Goal: Information Seeking & Learning: Learn about a topic

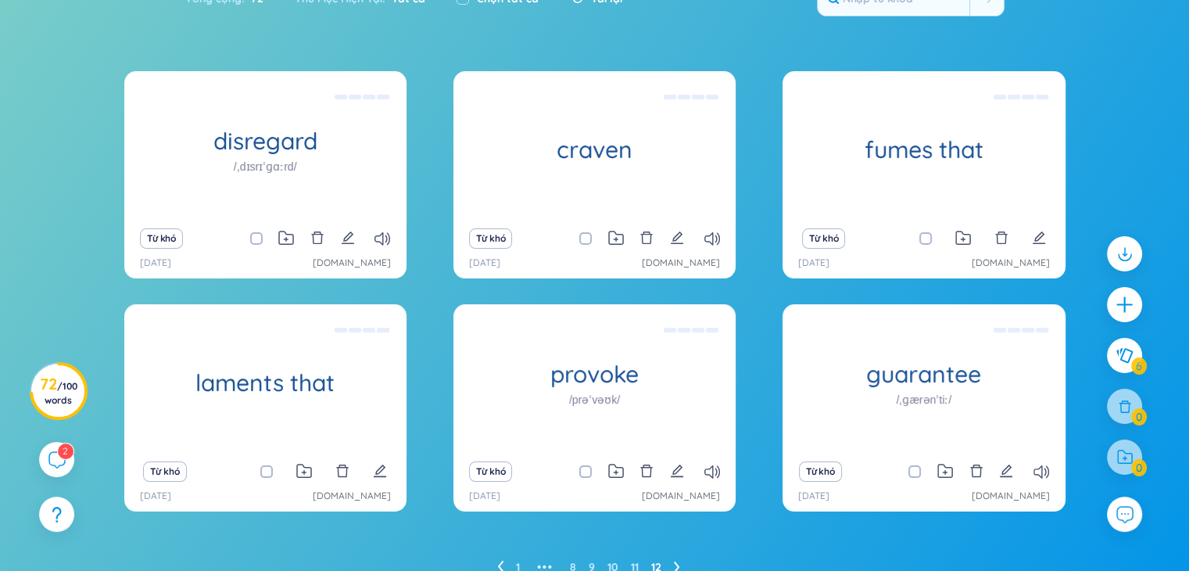
scroll to position [205, 0]
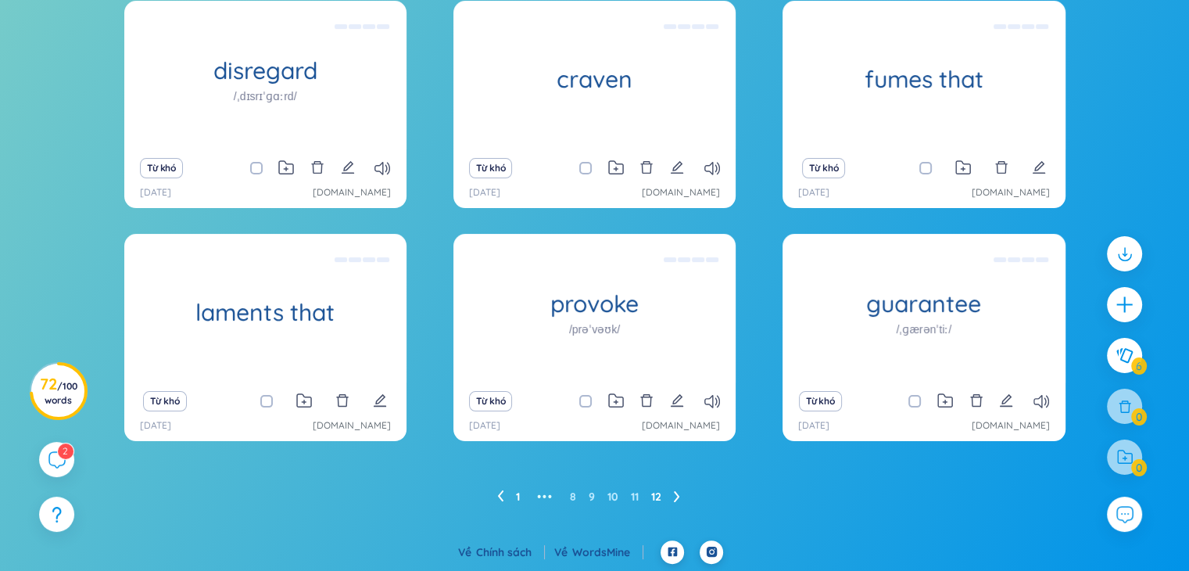
click at [517, 498] on link "1" at bounding box center [518, 496] width 4 height 23
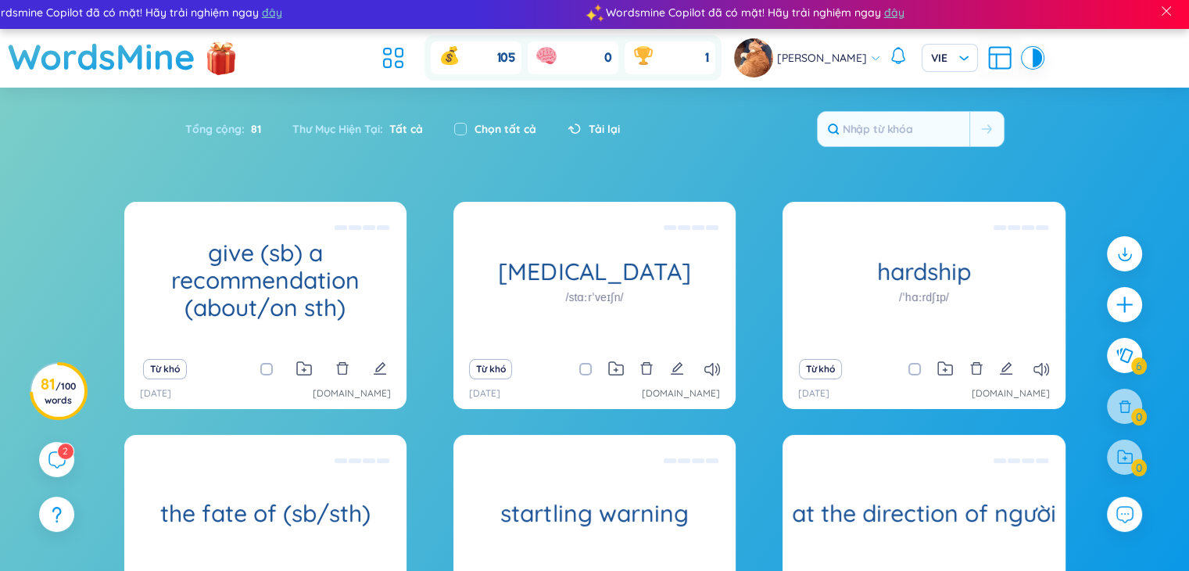
scroll to position [2, 0]
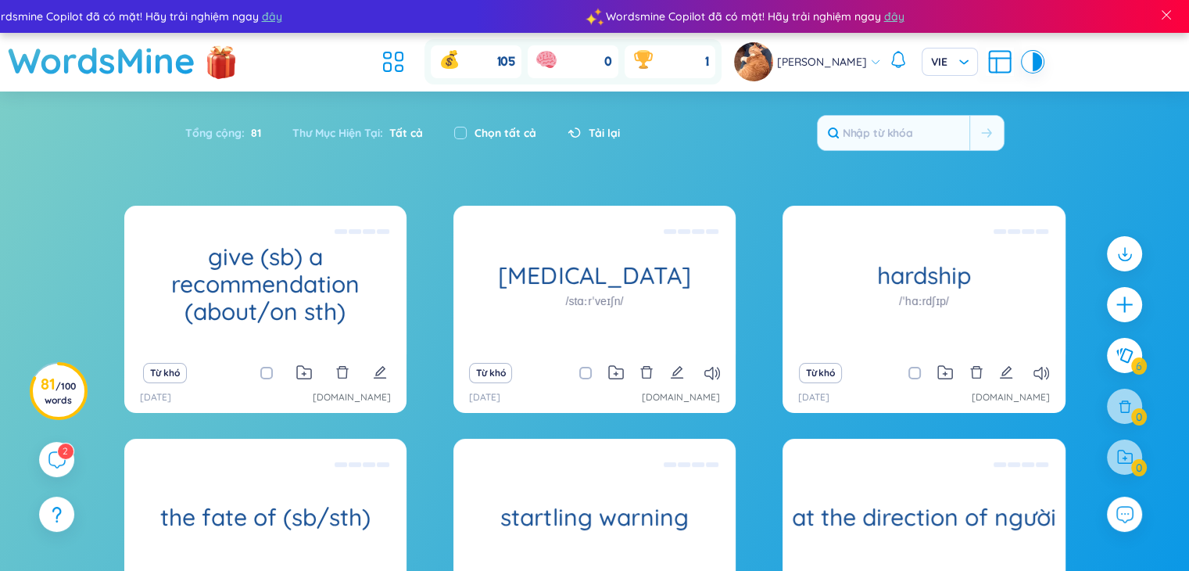
click at [385, 73] on icon at bounding box center [393, 62] width 28 height 28
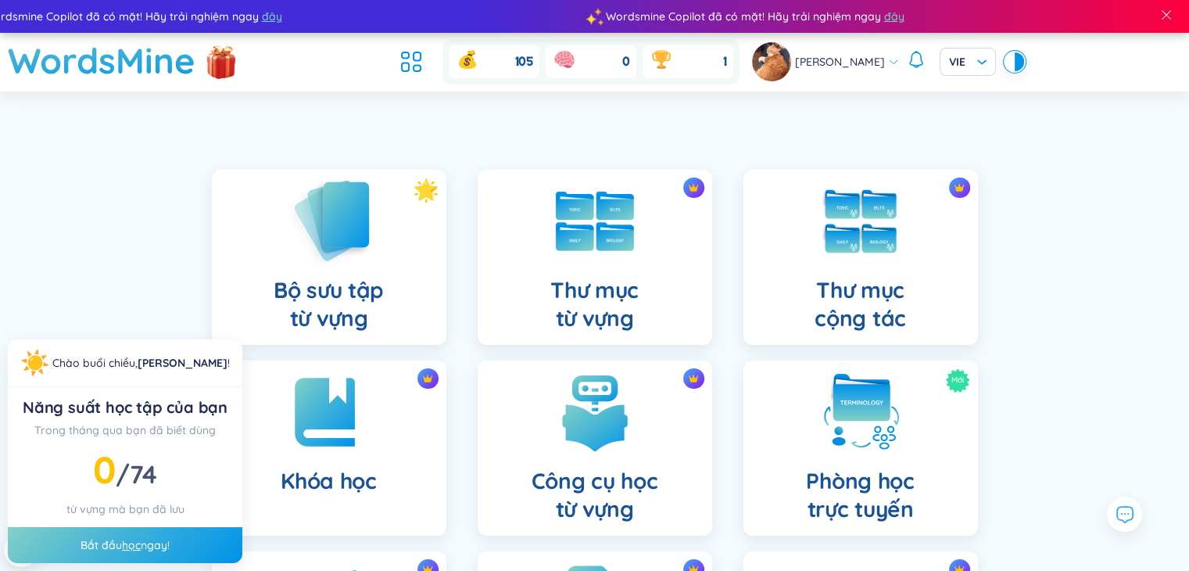
click at [403, 257] on div "Bộ sưu tập từ vựng" at bounding box center [329, 257] width 235 height 175
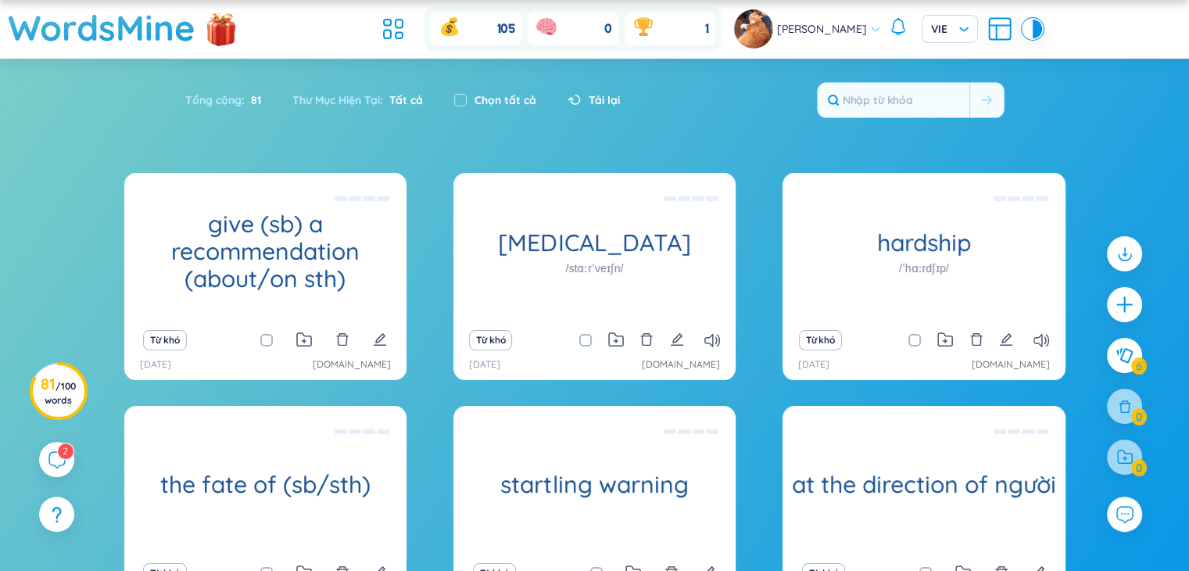
scroll to position [34, 0]
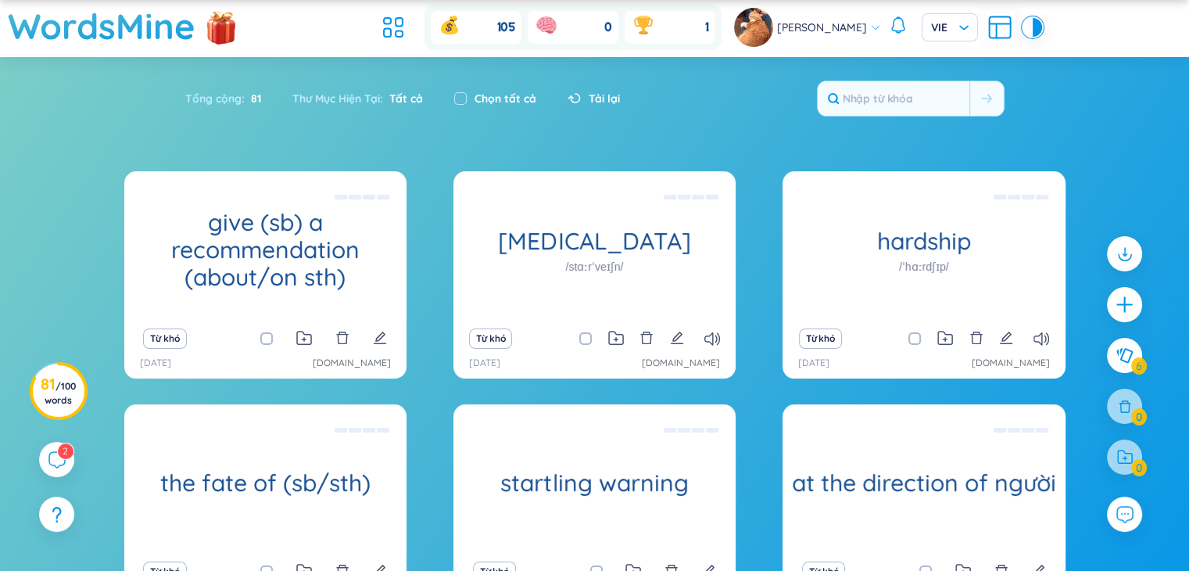
click at [471, 97] on div "Chọn tất cả" at bounding box center [495, 98] width 82 height 17
click at [467, 98] on input "checkbox" at bounding box center [460, 98] width 13 height 13
checkbox input "true"
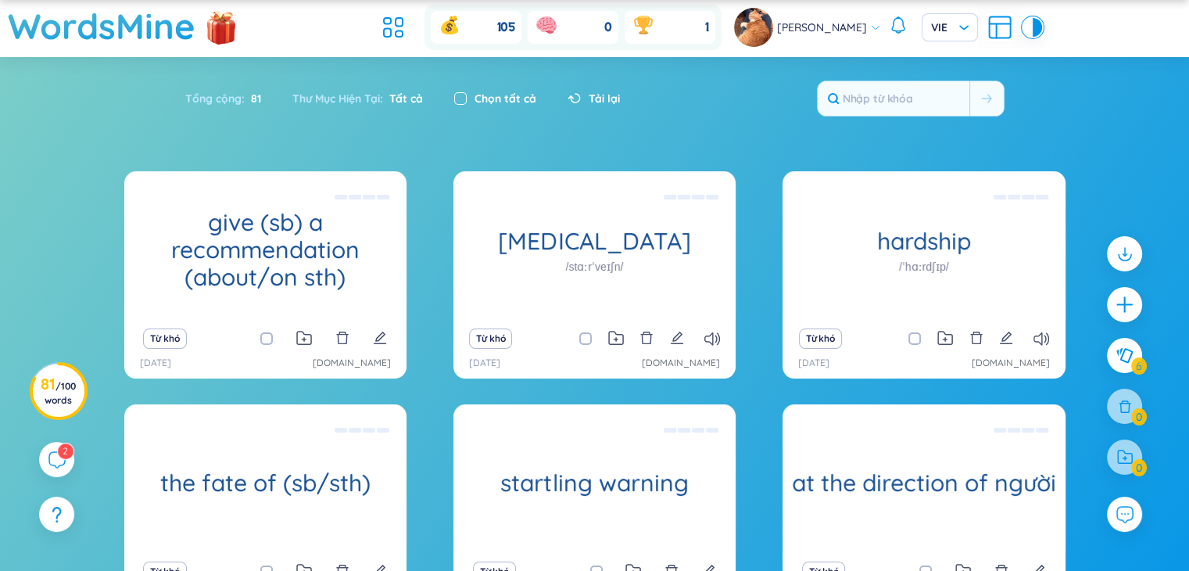
checkbox input "true"
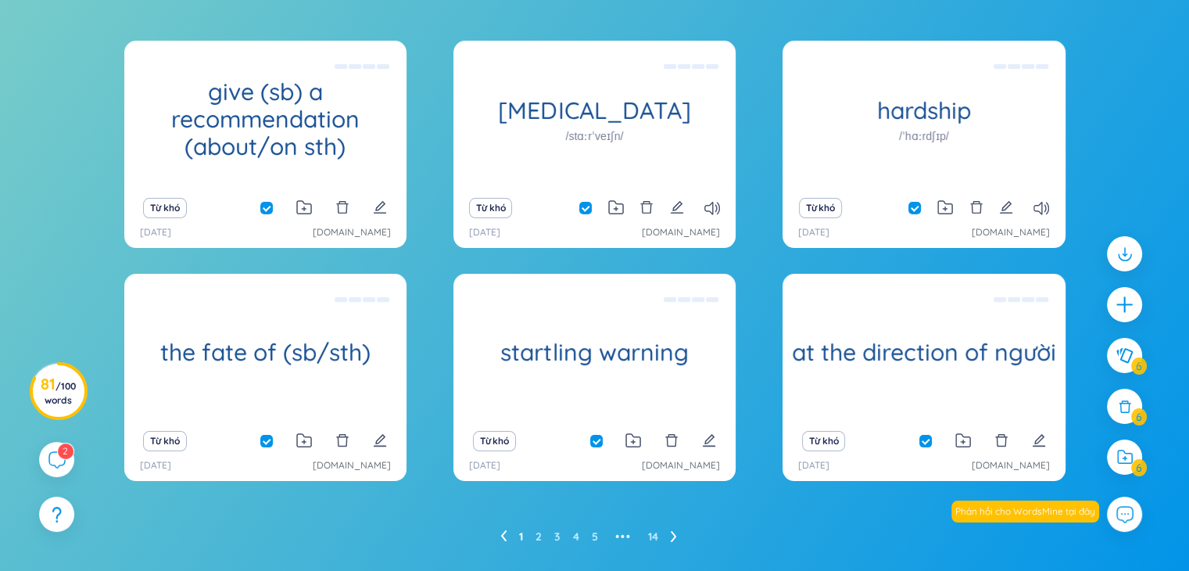
scroll to position [167, 0]
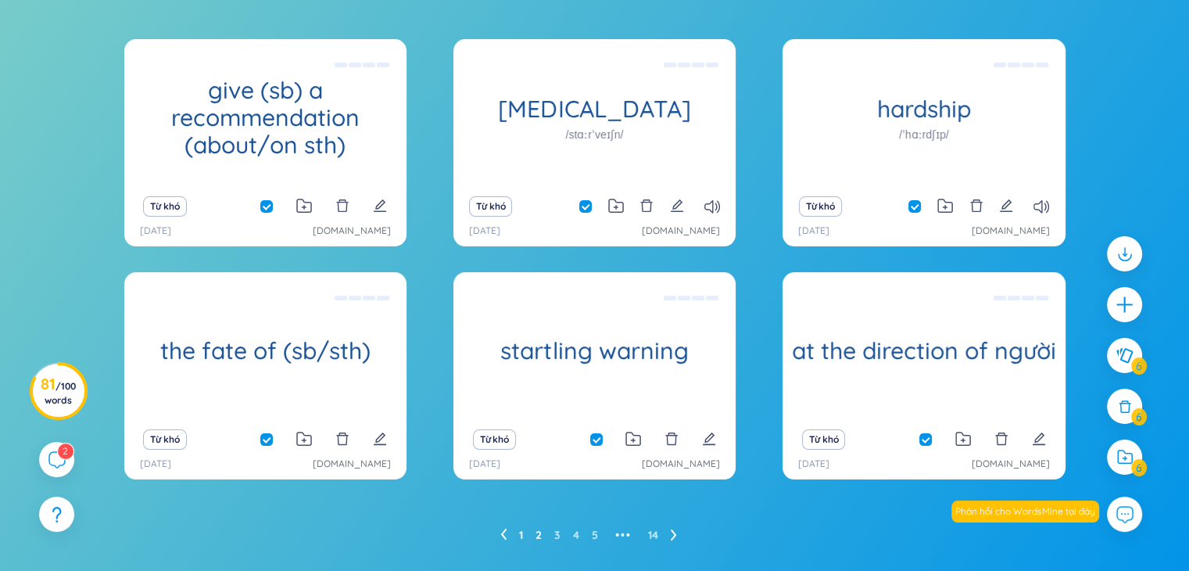
click at [542, 539] on ul "1 2 3 4 5 ••• 14" at bounding box center [594, 534] width 189 height 25
click at [537, 537] on link "2" at bounding box center [538, 534] width 6 height 23
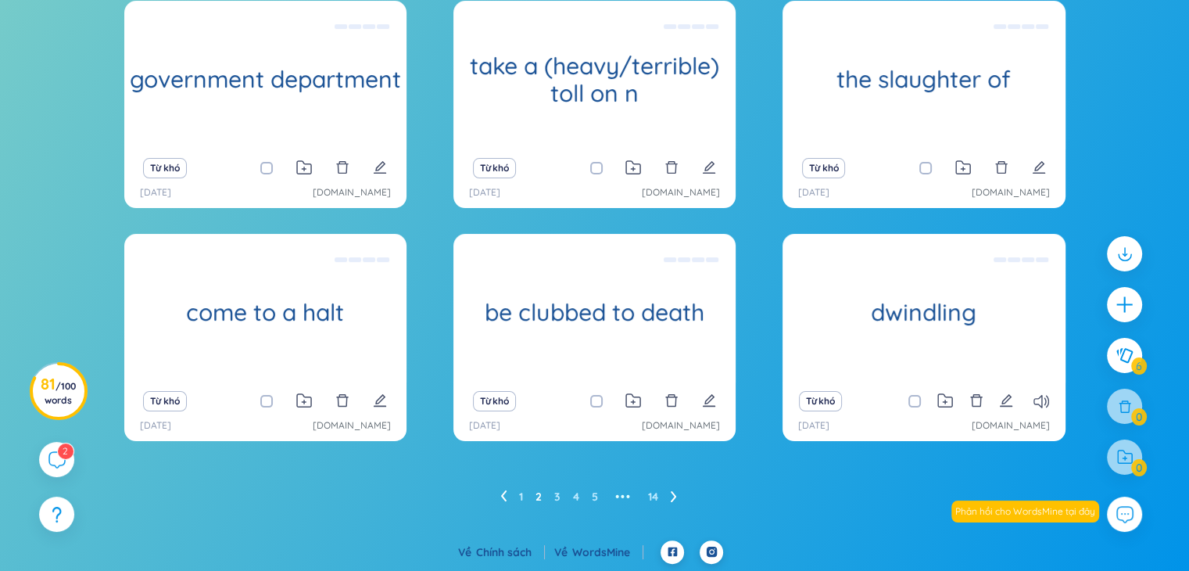
scroll to position [0, 0]
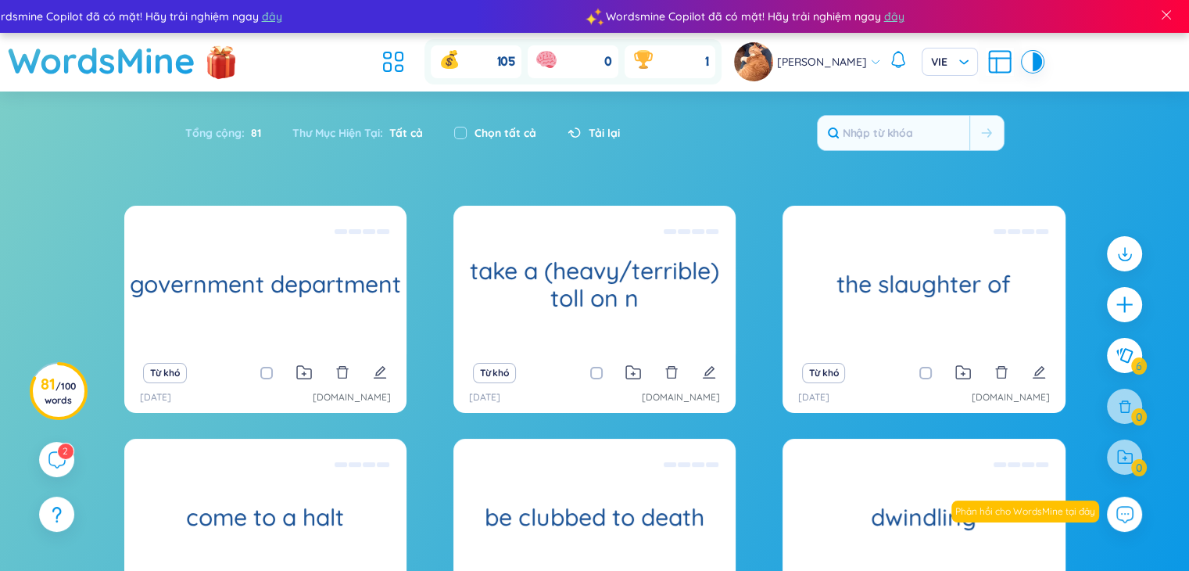
click at [472, 134] on div "Chọn tất cả" at bounding box center [495, 132] width 82 height 17
click at [474, 127] on div "Chọn tất cả" at bounding box center [495, 132] width 82 height 17
click at [465, 134] on input "checkbox" at bounding box center [460, 133] width 13 height 13
checkbox input "true"
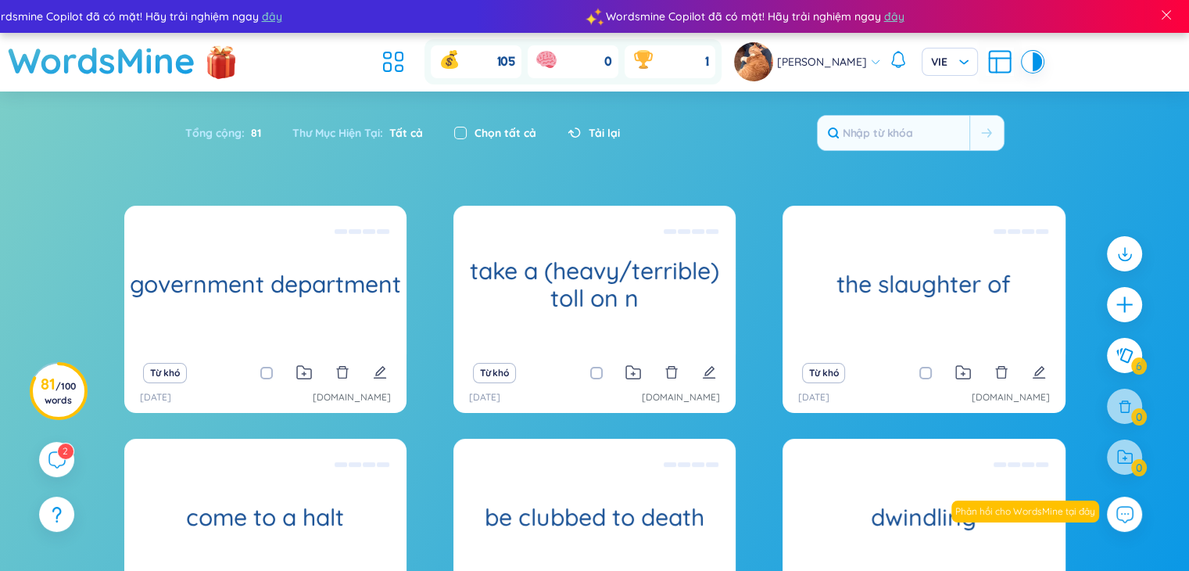
checkbox input "true"
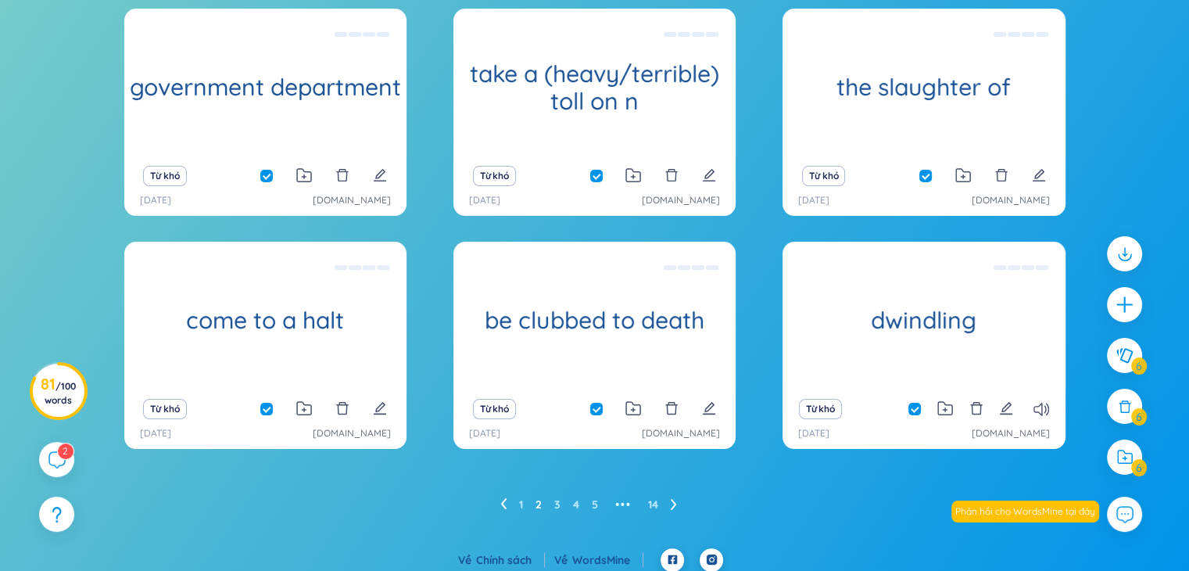
scroll to position [205, 0]
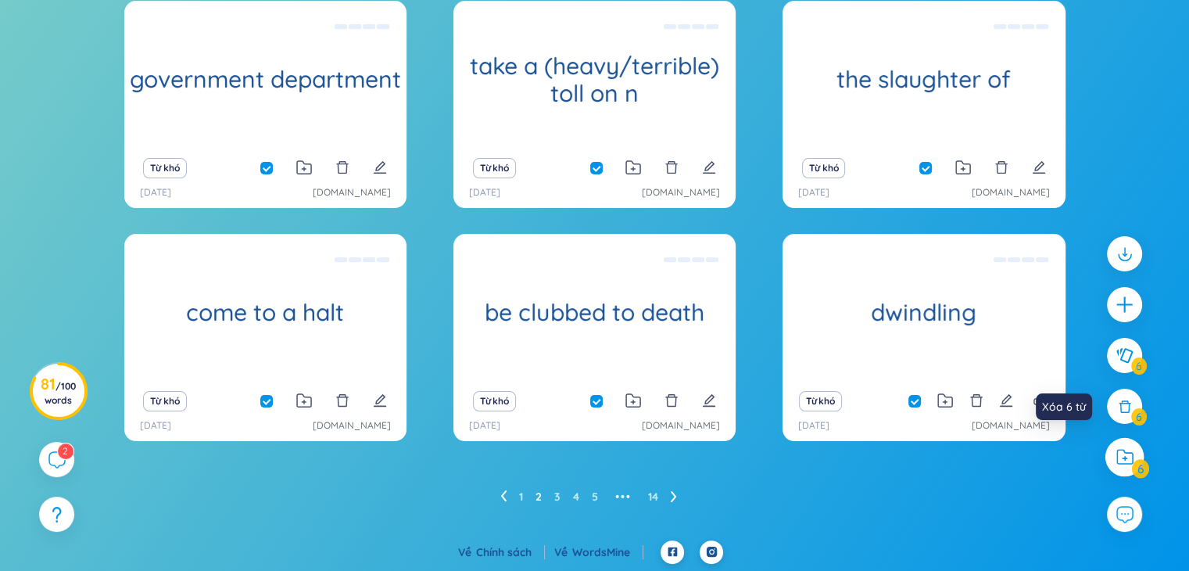
click at [1120, 466] on div at bounding box center [1124, 457] width 39 height 39
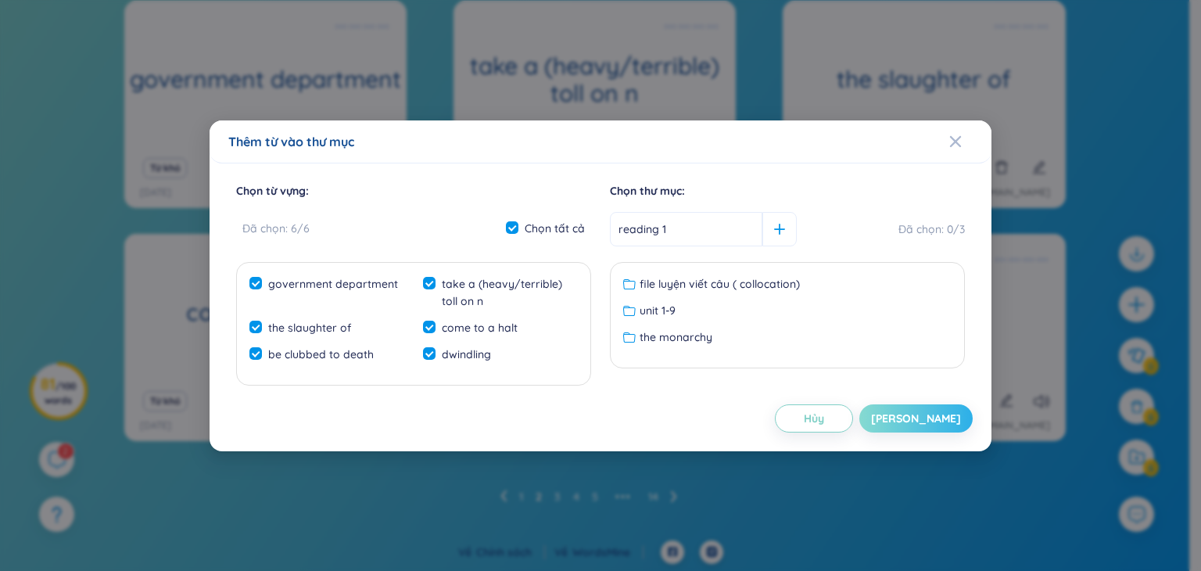
type input "reading 1"
click at [926, 407] on button "[PERSON_NAME]" at bounding box center [915, 418] width 113 height 28
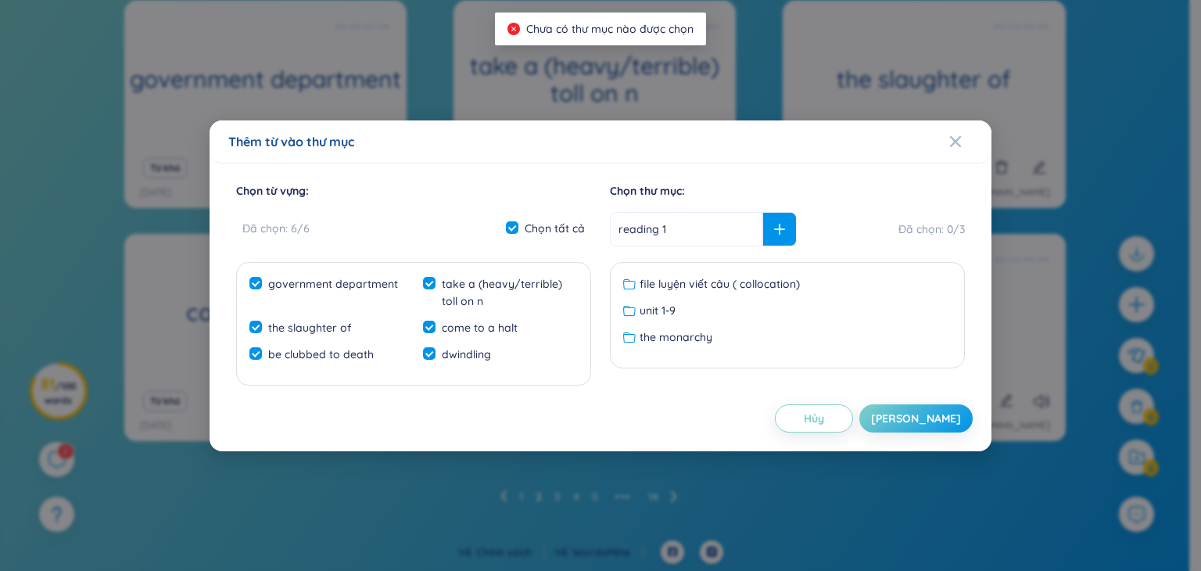
click at [774, 225] on icon at bounding box center [779, 229] width 11 height 11
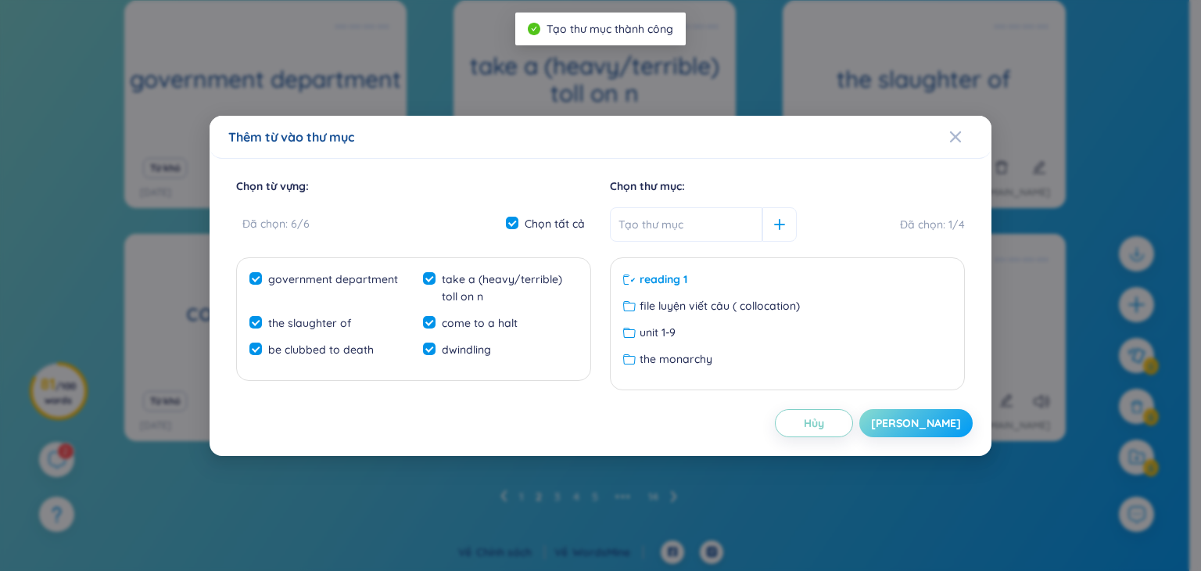
click at [924, 414] on div "[PERSON_NAME]" at bounding box center [916, 422] width 90 height 17
checkbox input "false"
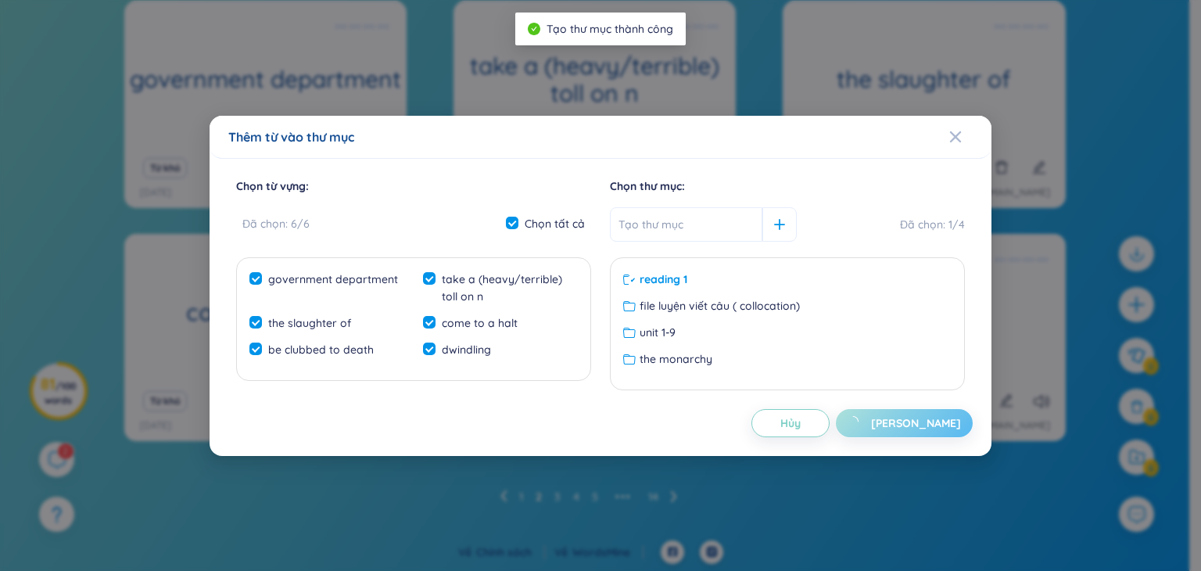
checkbox input "false"
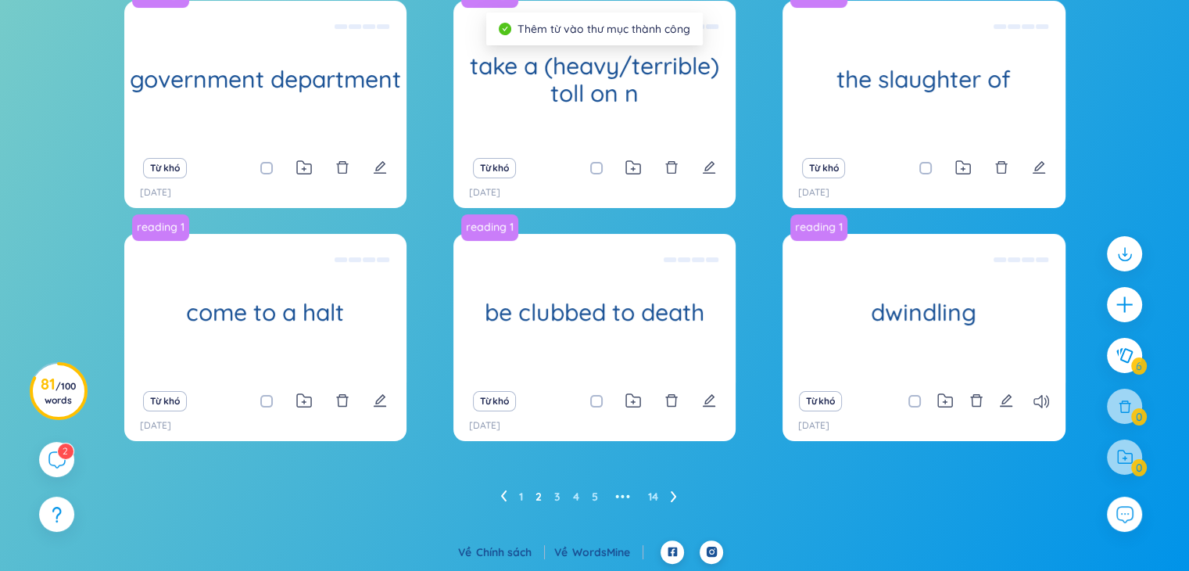
click at [517, 495] on ul "1 2 3 4 5 ••• 14" at bounding box center [594, 496] width 189 height 25
click at [522, 499] on link "1" at bounding box center [521, 496] width 4 height 23
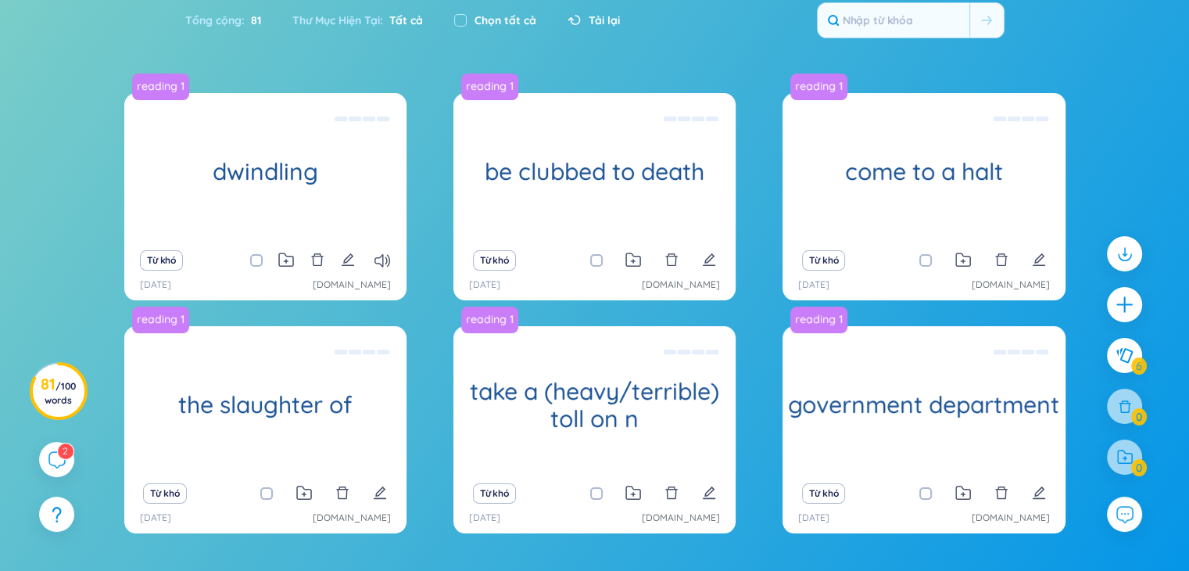
scroll to position [170, 0]
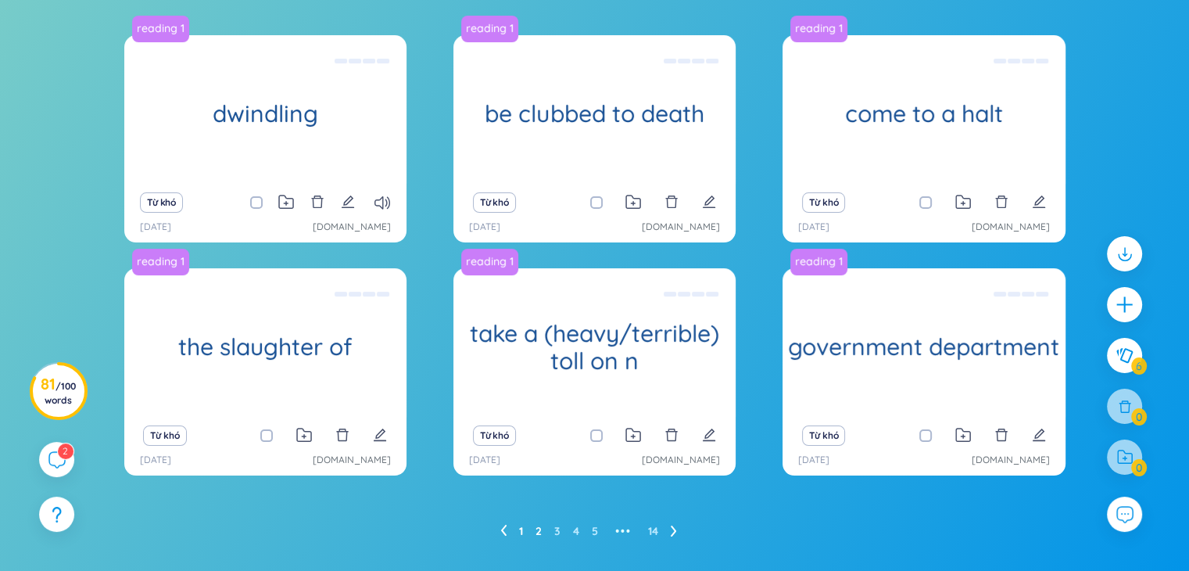
click at [538, 532] on link "2" at bounding box center [538, 530] width 6 height 23
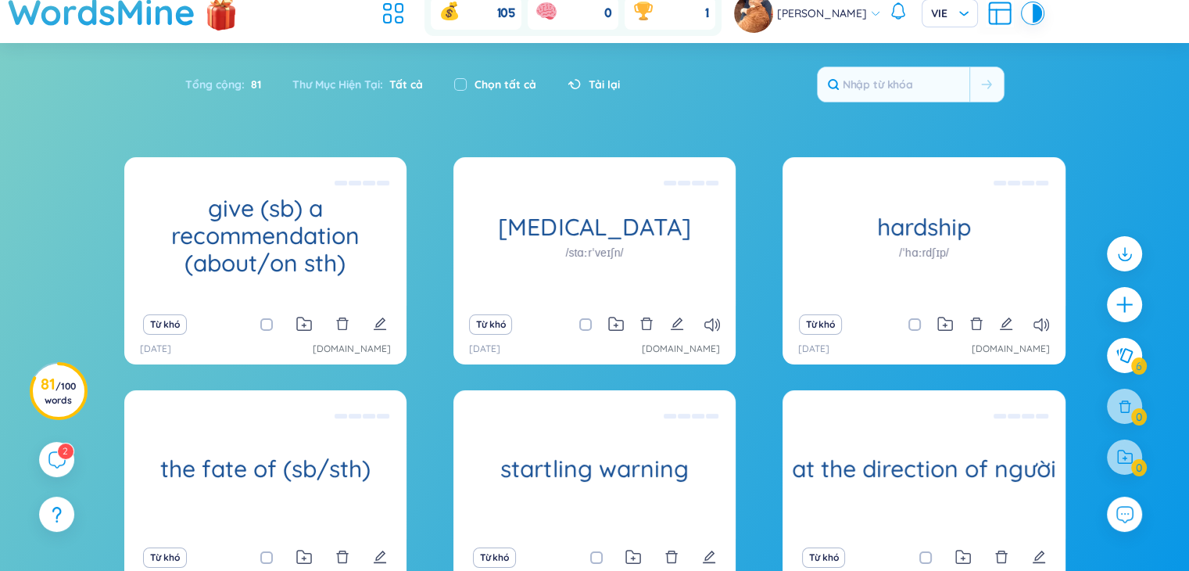
scroll to position [19, 0]
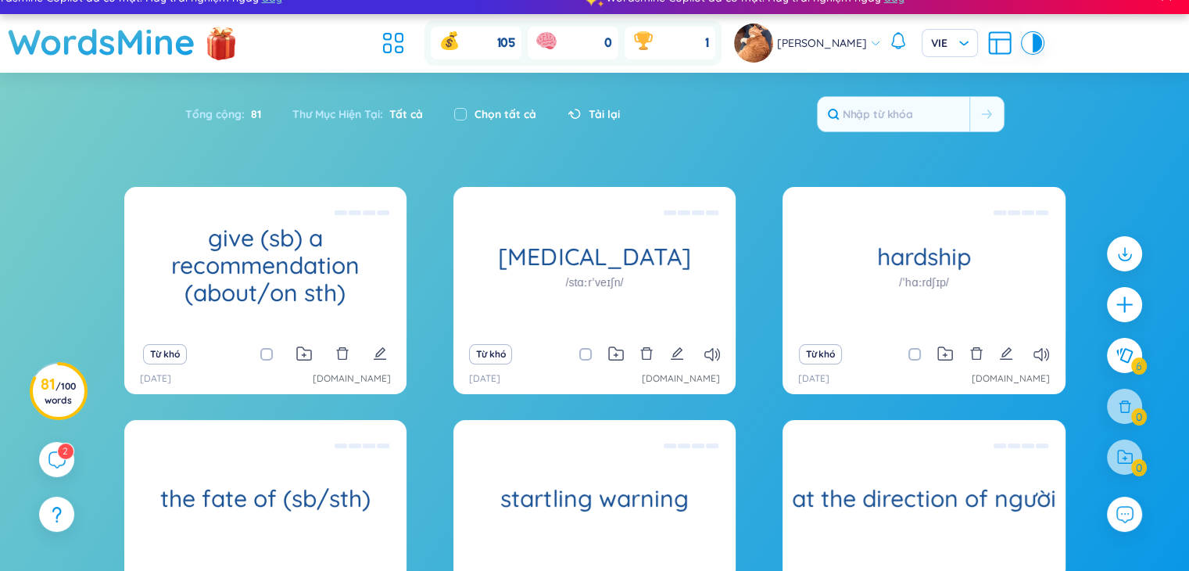
click at [479, 116] on label "Chọn tất cả" at bounding box center [505, 114] width 62 height 17
checkbox input "true"
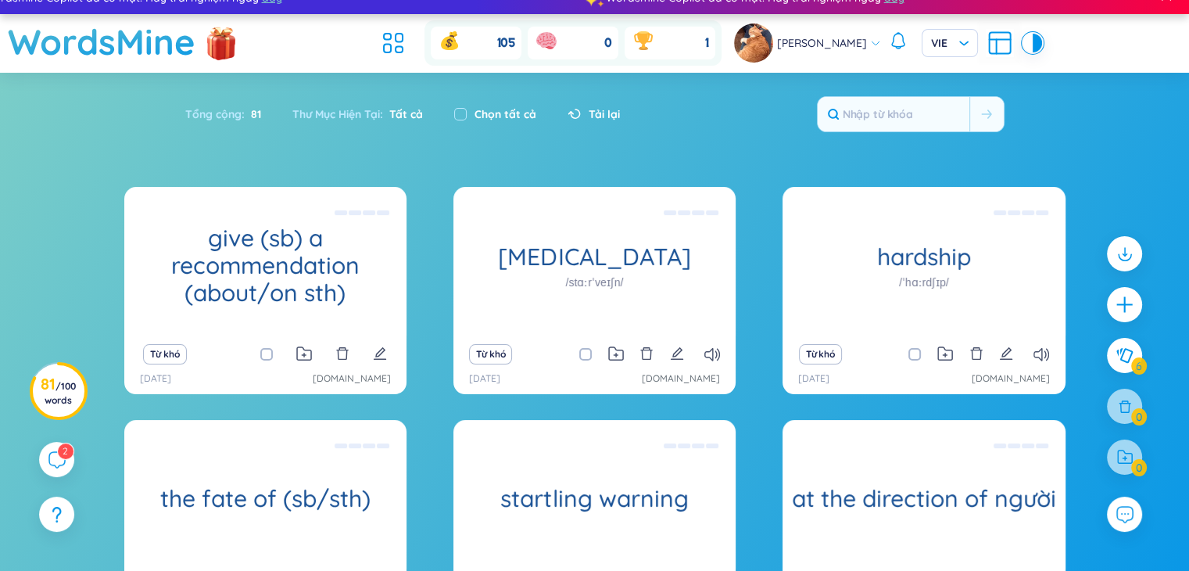
checkbox input "true"
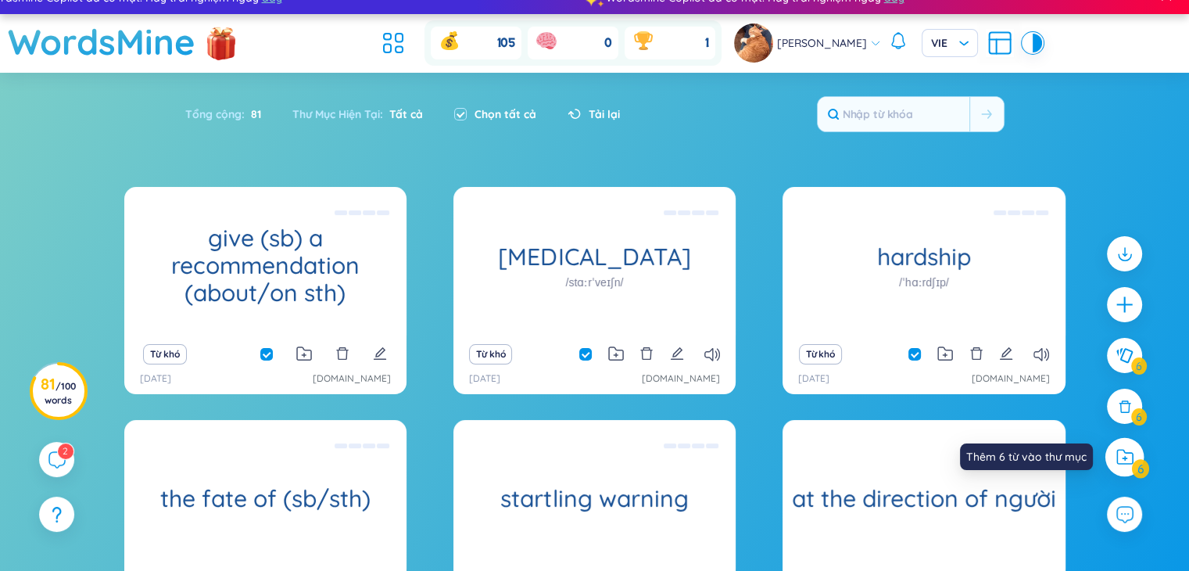
click at [1131, 451] on icon at bounding box center [1124, 457] width 17 height 16
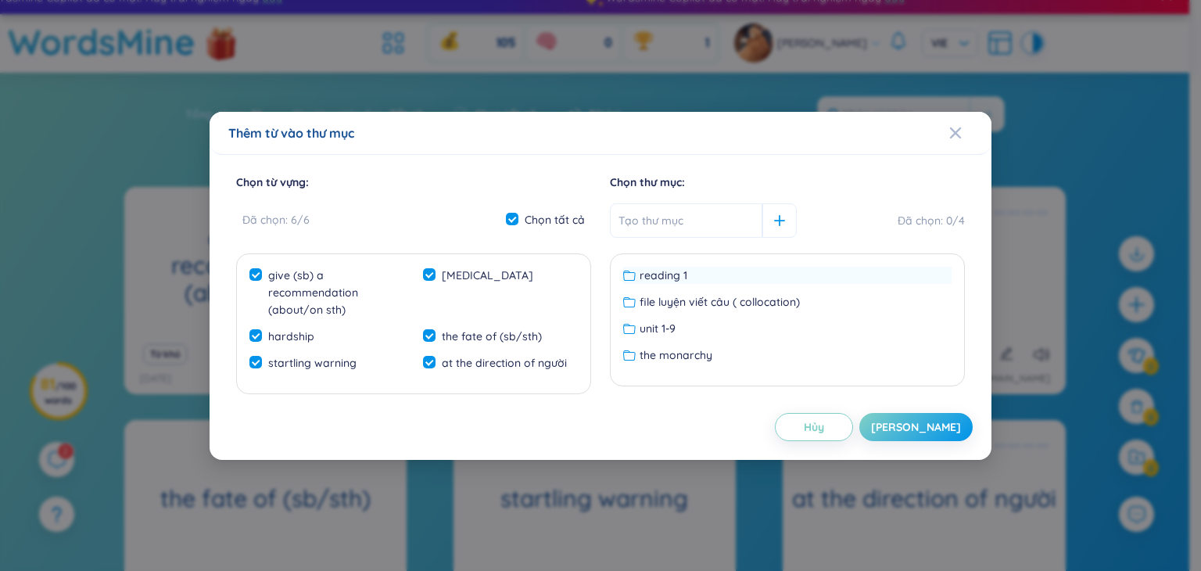
click at [818, 280] on div "reading 1" at bounding box center [787, 275] width 328 height 17
click at [915, 423] on button "[PERSON_NAME]" at bounding box center [915, 427] width 113 height 28
checkbox input "false"
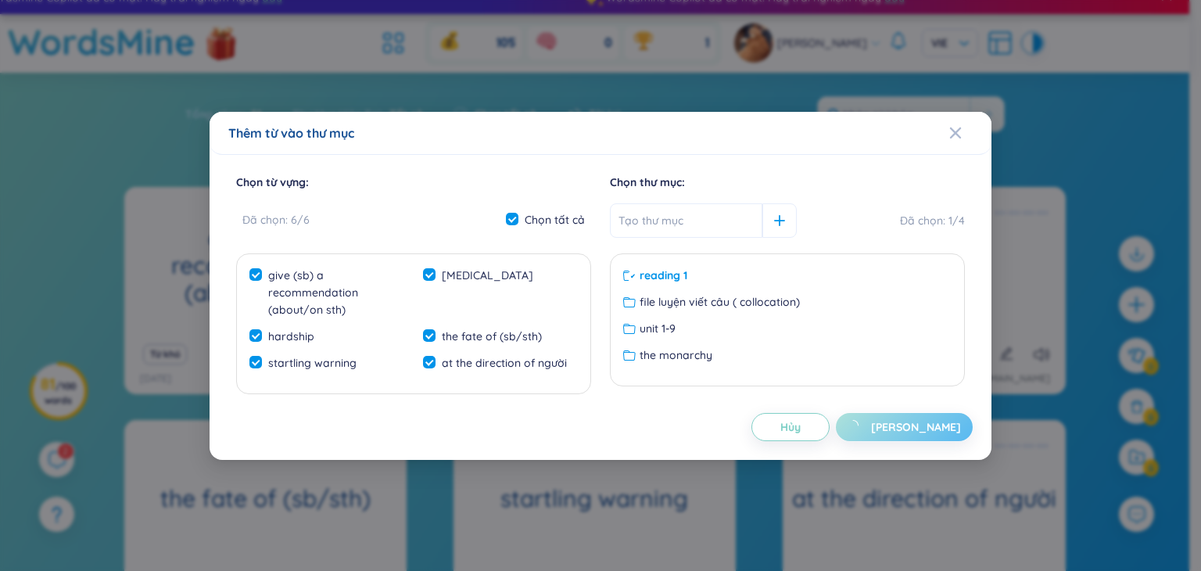
checkbox input "false"
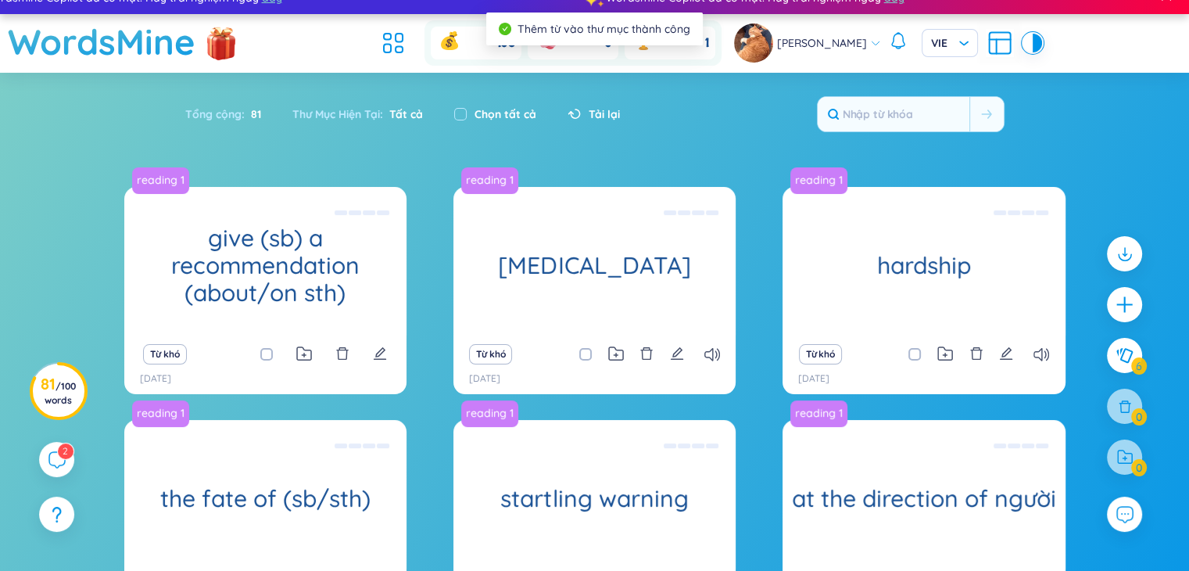
scroll to position [0, 0]
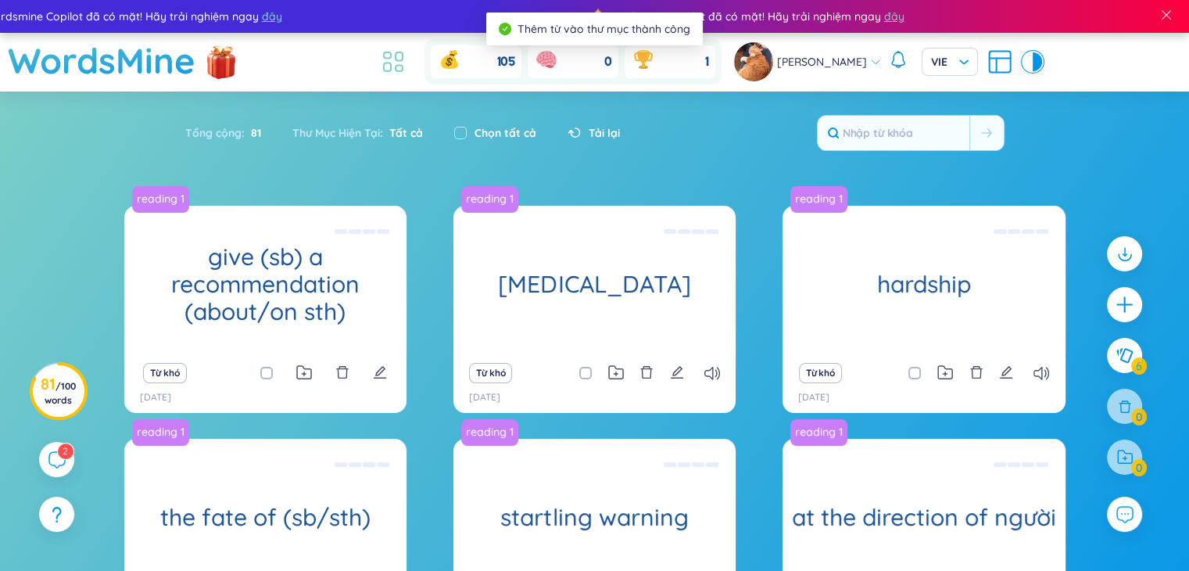
click at [396, 60] on icon at bounding box center [399, 56] width 7 height 9
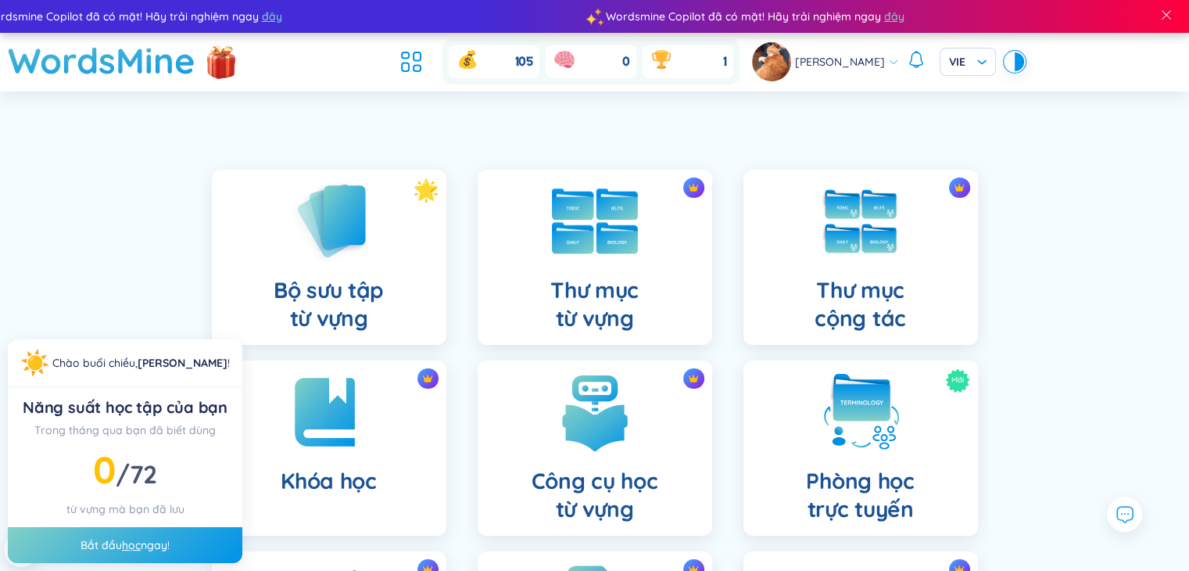
click at [603, 251] on img at bounding box center [595, 221] width 86 height 66
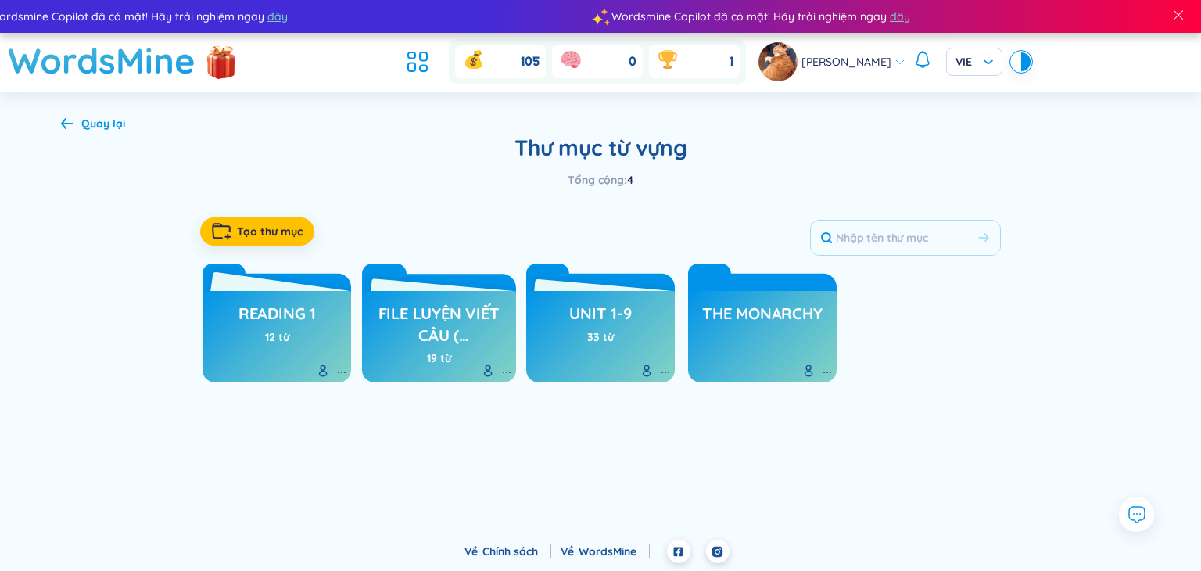
click at [280, 318] on h3 "reading 1" at bounding box center [276, 318] width 77 height 30
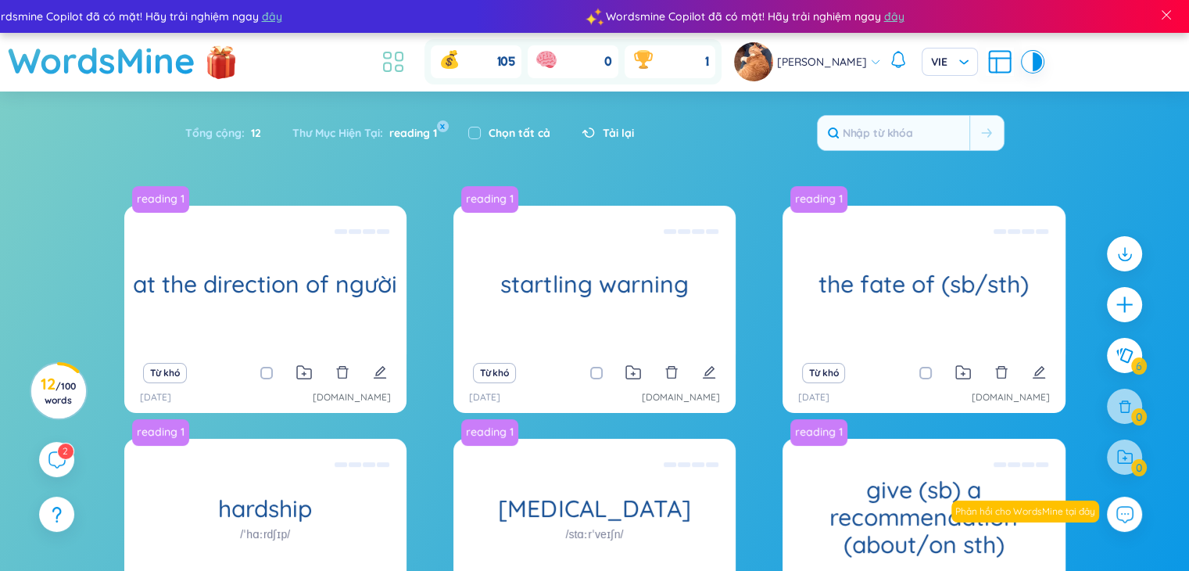
click at [403, 66] on icon at bounding box center [393, 62] width 28 height 28
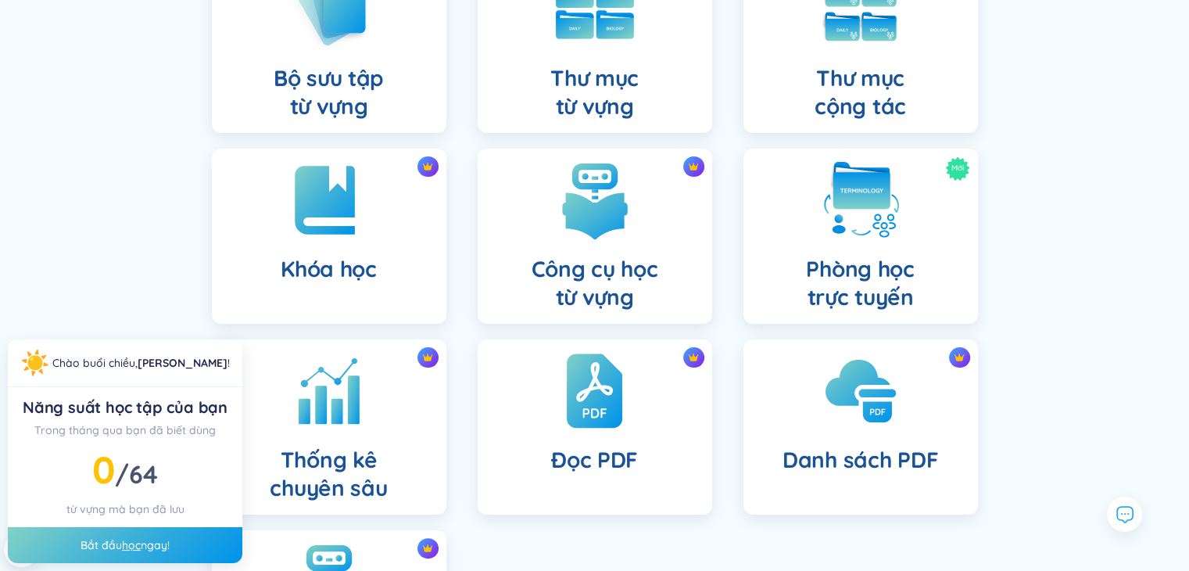
scroll to position [220, 0]
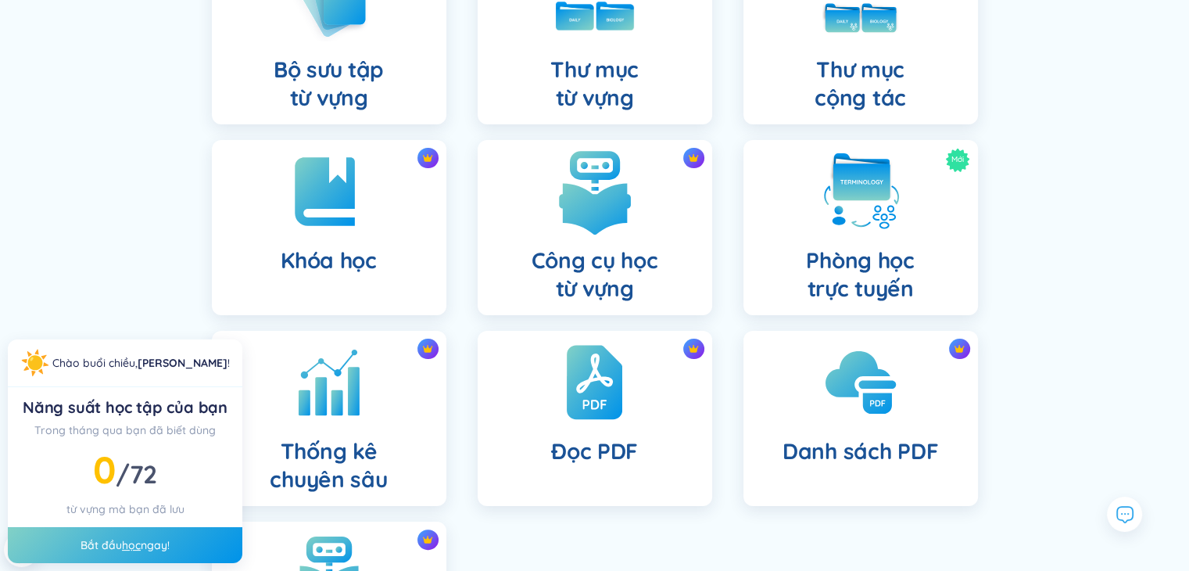
click at [607, 250] on h4 "Công cụ học từ vựng" at bounding box center [595, 274] width 127 height 56
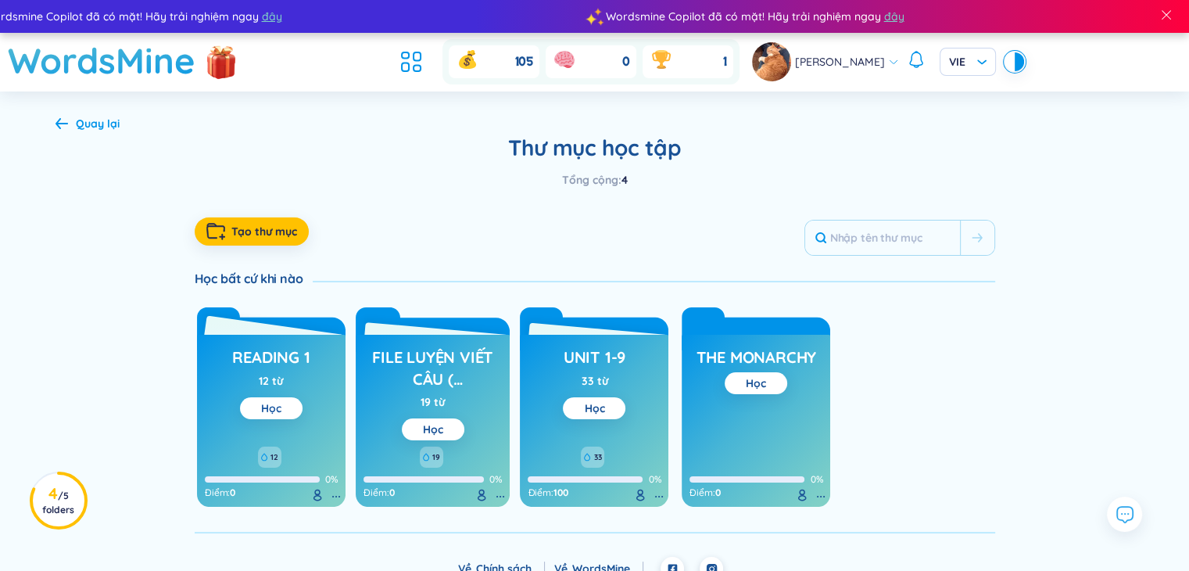
click at [263, 410] on link "Học" at bounding box center [271, 408] width 20 height 14
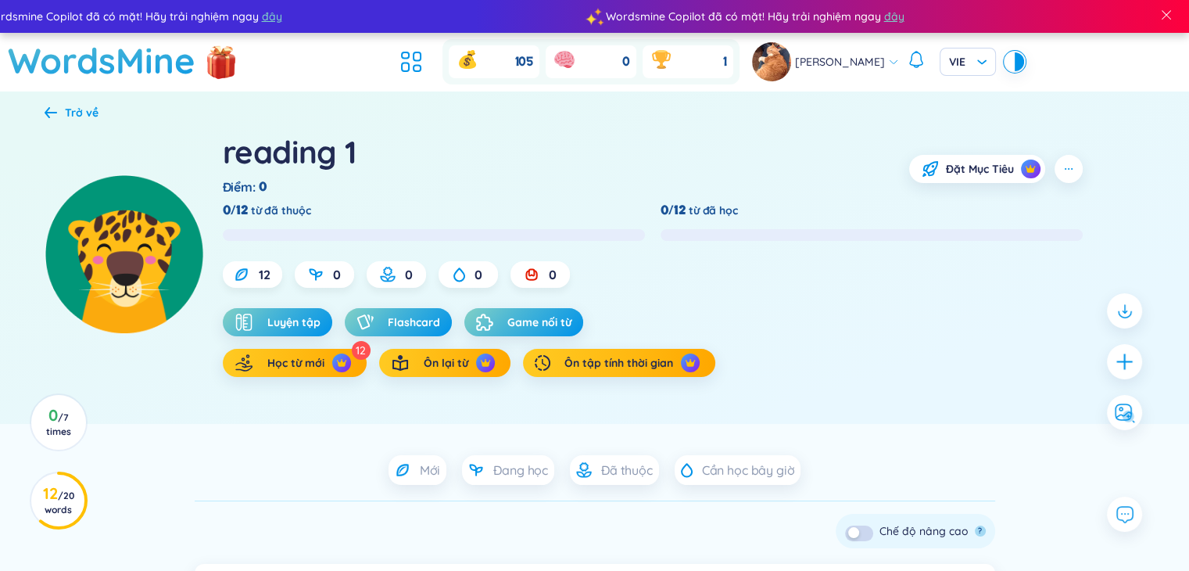
scroll to position [31, 0]
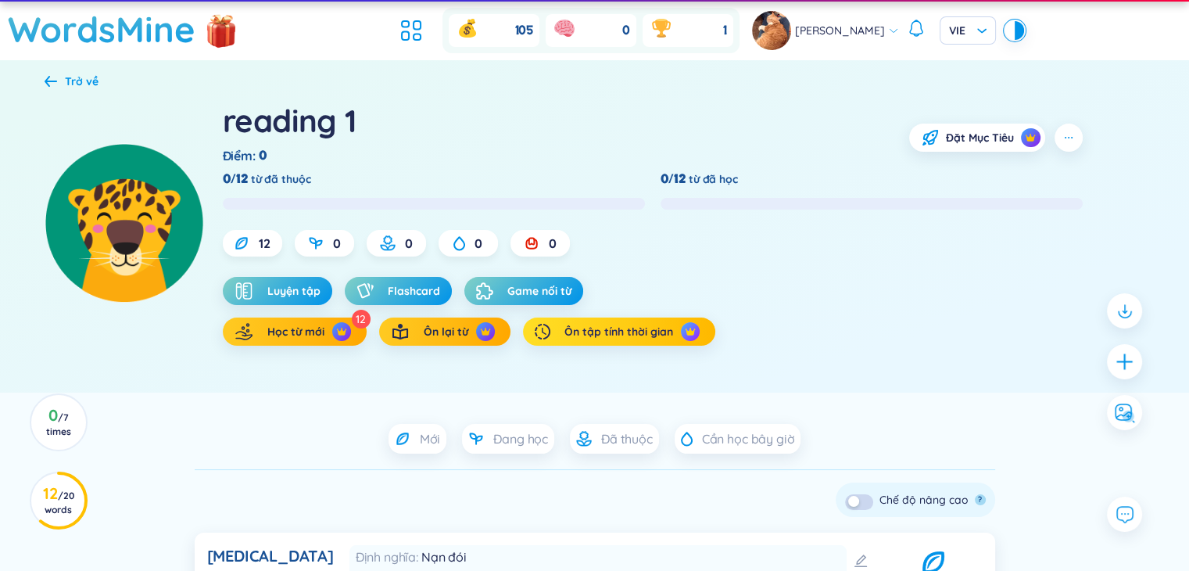
click at [602, 325] on span "Ôn tập tính thời gian" at bounding box center [618, 332] width 109 height 16
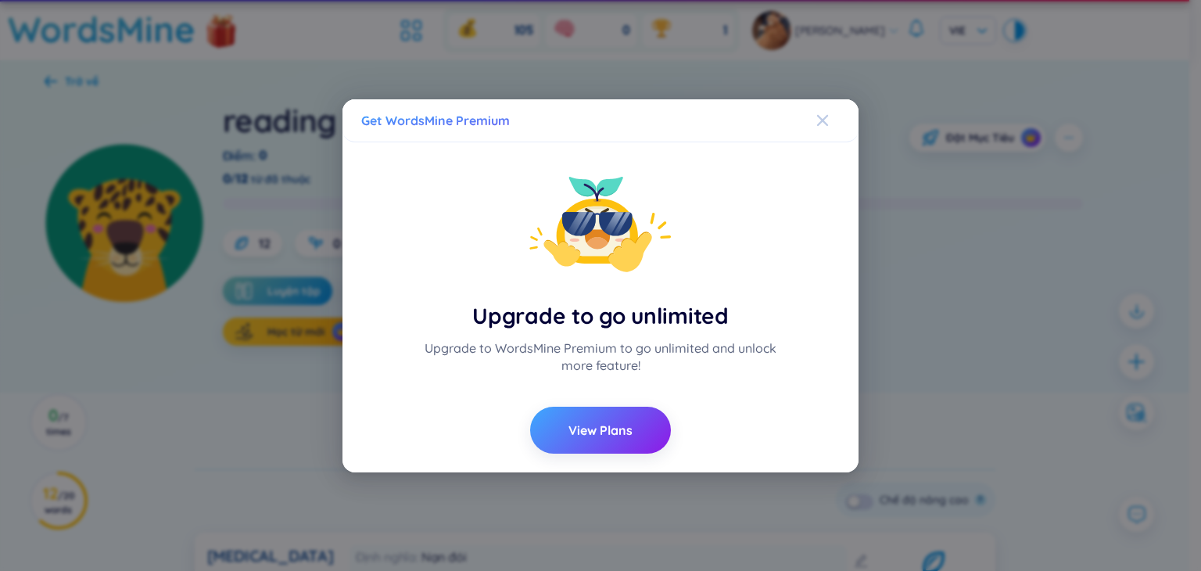
click at [832, 127] on span "Close" at bounding box center [837, 120] width 42 height 42
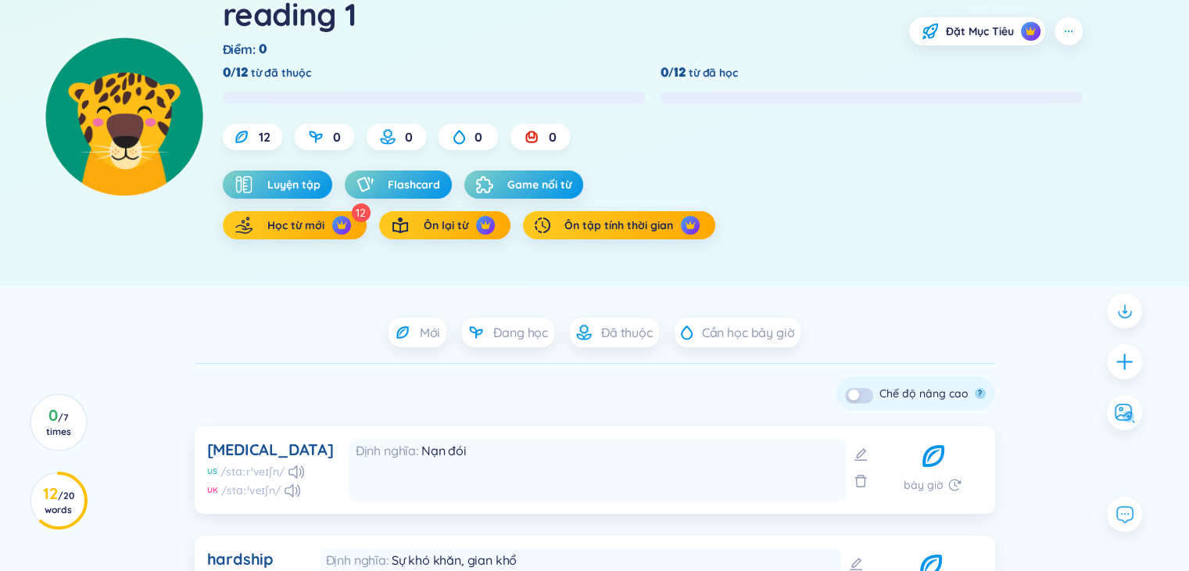
scroll to position [133, 0]
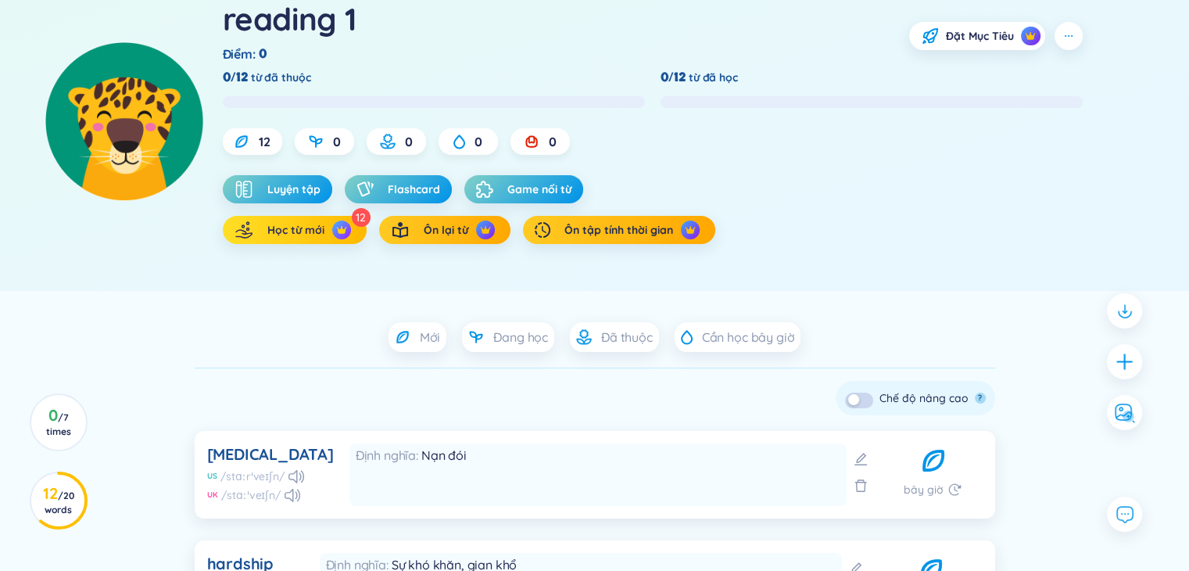
click at [339, 242] on button "Học từ mới" at bounding box center [295, 230] width 144 height 28
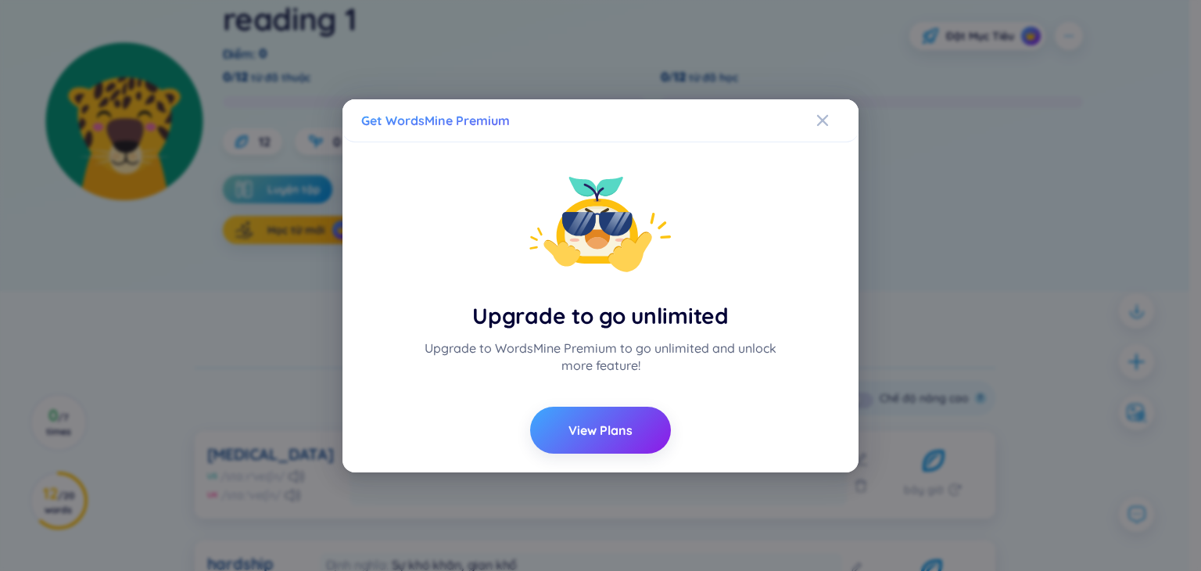
drag, startPoint x: 820, startPoint y: 123, endPoint x: 798, endPoint y: 113, distance: 24.1
click at [817, 123] on icon "Close" at bounding box center [822, 120] width 13 height 13
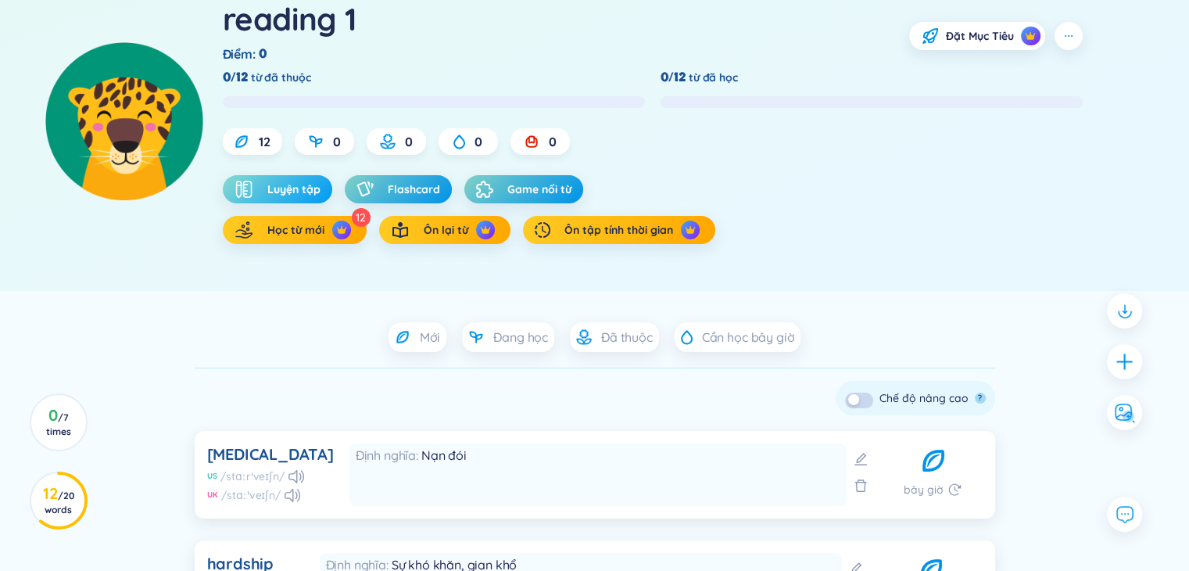
click at [293, 189] on span "Luyện tập" at bounding box center [293, 189] width 53 height 16
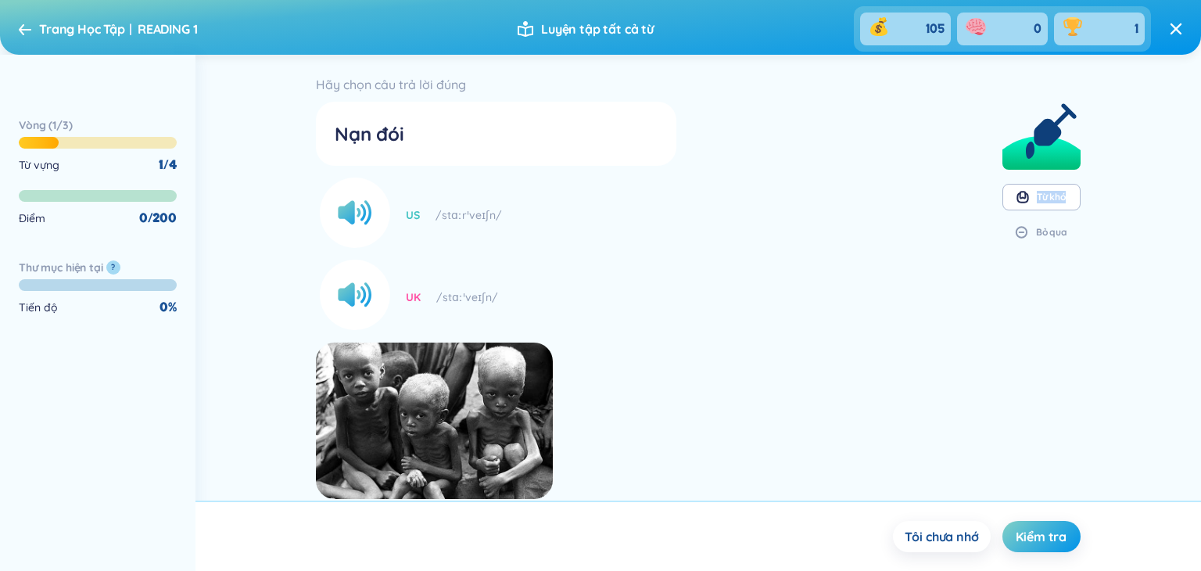
drag, startPoint x: 1200, startPoint y: 169, endPoint x: 1081, endPoint y: 216, distance: 127.7
click at [1188, 199] on div "Hãy chọn câu trả lời đúng Nạn đói US /stɑːrˈveɪʃn/ UK /stɑːˈveɪʃn/ Preview Từ k…" at bounding box center [697, 278] width 1005 height 446
click at [364, 219] on circle at bounding box center [355, 212] width 70 height 70
click at [359, 310] on circle at bounding box center [355, 295] width 70 height 70
drag, startPoint x: 1200, startPoint y: 211, endPoint x: 1200, endPoint y: 271, distance: 60.2
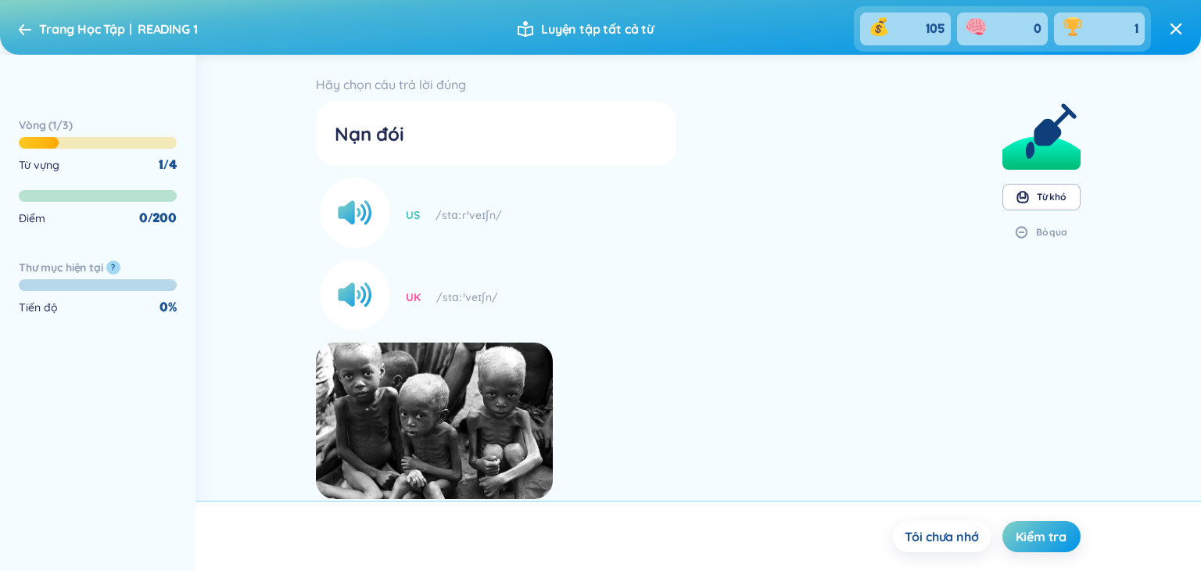
click at [1188, 271] on div "Hãy chọn câu trả lời đúng Nạn đói US /stɑːrˈveɪʃn/ UK /stɑːˈveɪʃn/ Preview Từ k…" at bounding box center [697, 278] width 1005 height 446
drag, startPoint x: 1200, startPoint y: 262, endPoint x: 1200, endPoint y: 406, distance: 143.8
click at [1188, 406] on div "Hãy chọn câu trả lời đúng Nạn đói US /stɑːrˈveɪʃn/ UK /stɑːˈveɪʃn/ Preview Từ k…" at bounding box center [697, 278] width 1005 height 446
drag, startPoint x: 1200, startPoint y: 327, endPoint x: 1067, endPoint y: 337, distance: 133.3
click at [1188, 399] on div "Hãy chọn câu trả lời đúng Nạn đói US /stɑːrˈveɪʃn/ UK /stɑːˈveɪʃn/ Preview Từ k…" at bounding box center [697, 278] width 1005 height 446
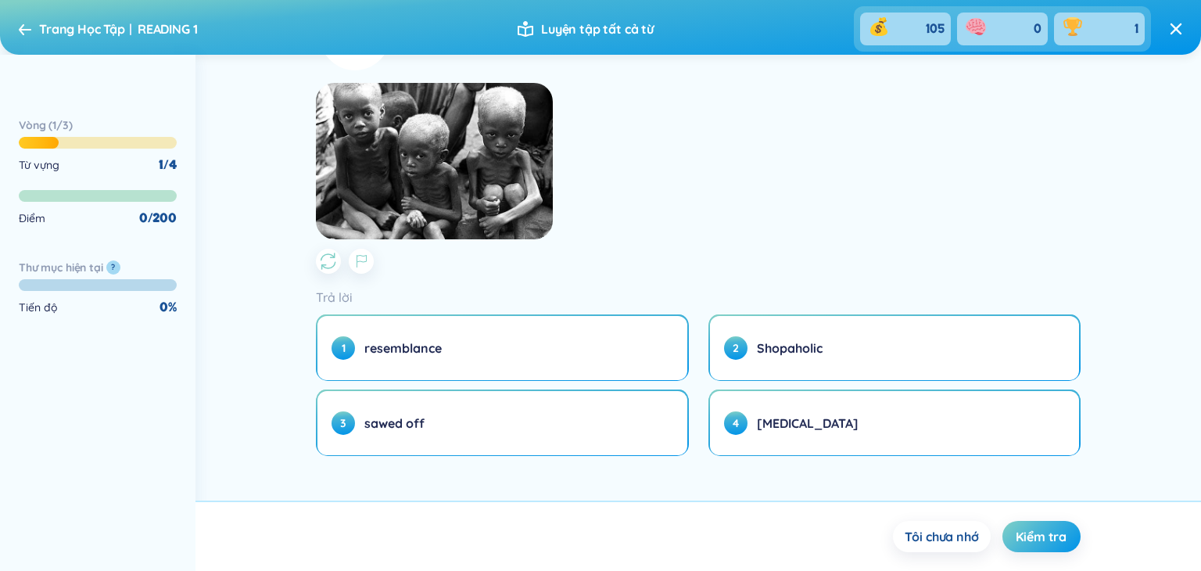
scroll to position [265, 0]
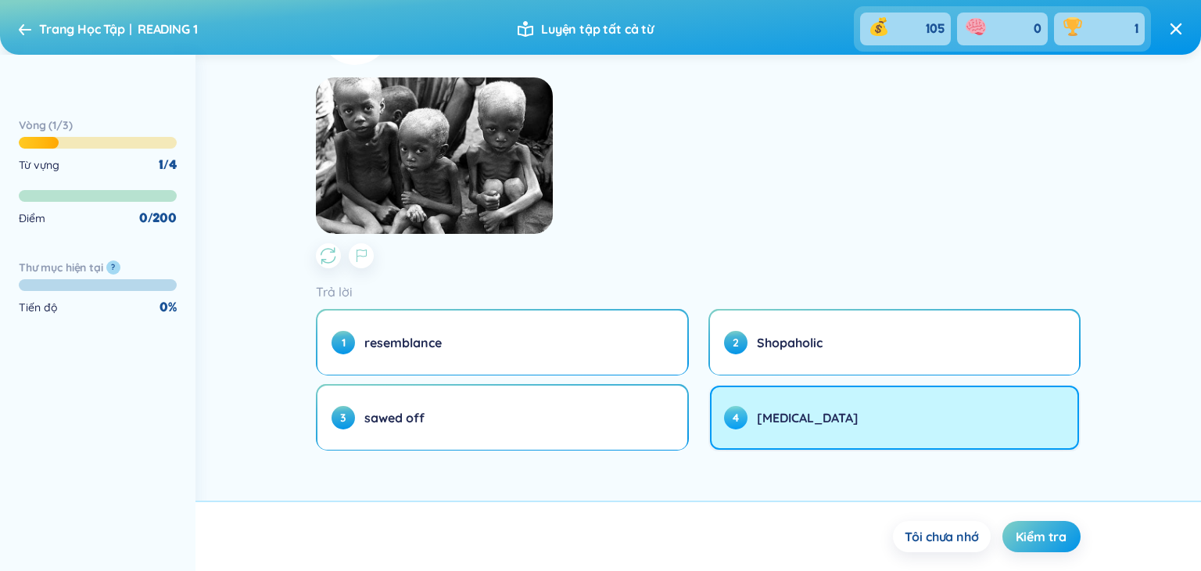
click at [919, 417] on button "4 [MEDICAL_DATA]" at bounding box center [894, 417] width 369 height 64
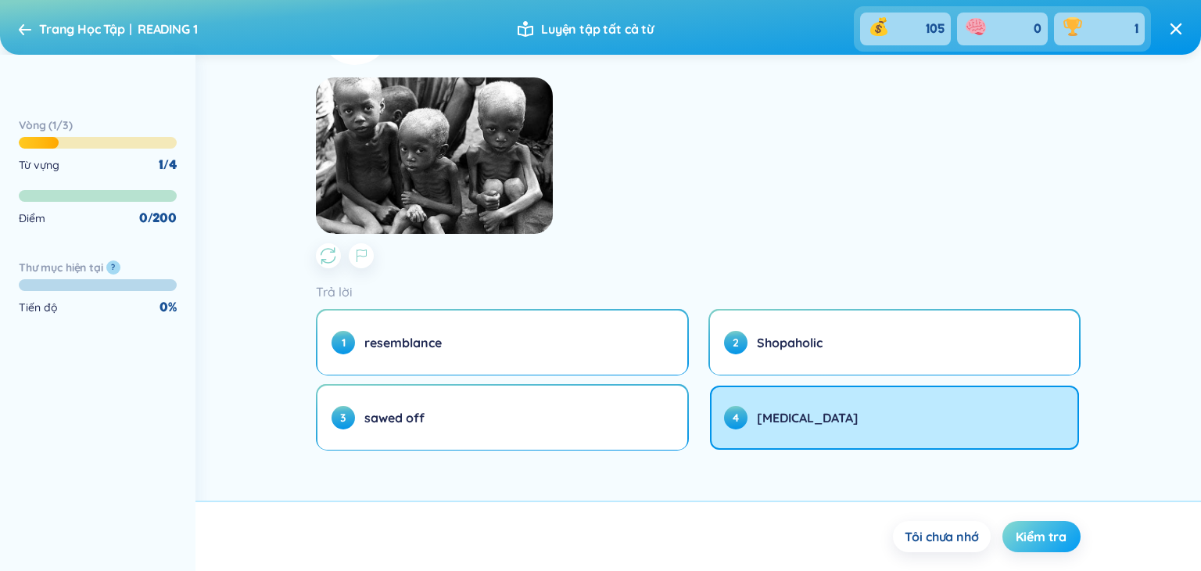
click at [1031, 529] on span "Kiểm tra" at bounding box center [1040, 536] width 51 height 17
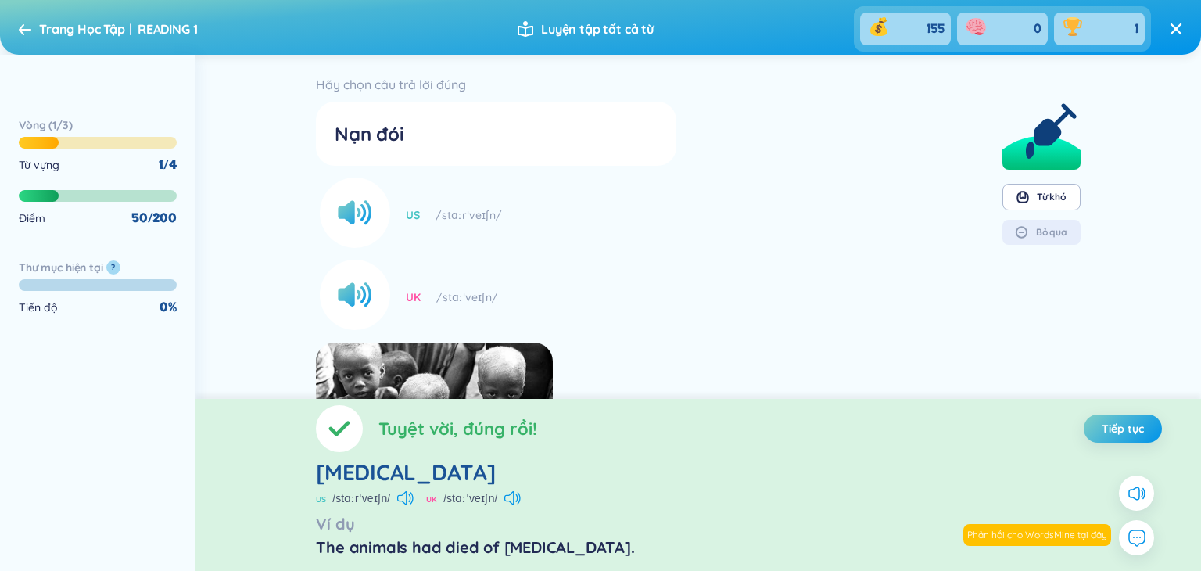
click at [1110, 434] on span "Tiếp tục" at bounding box center [1122, 429] width 42 height 16
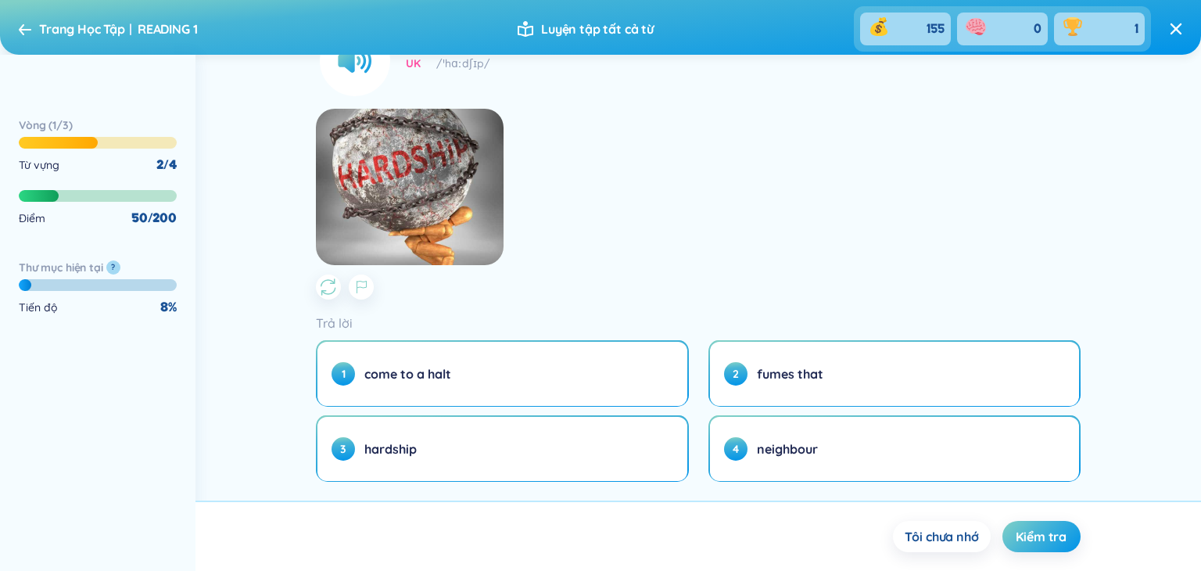
scroll to position [265, 0]
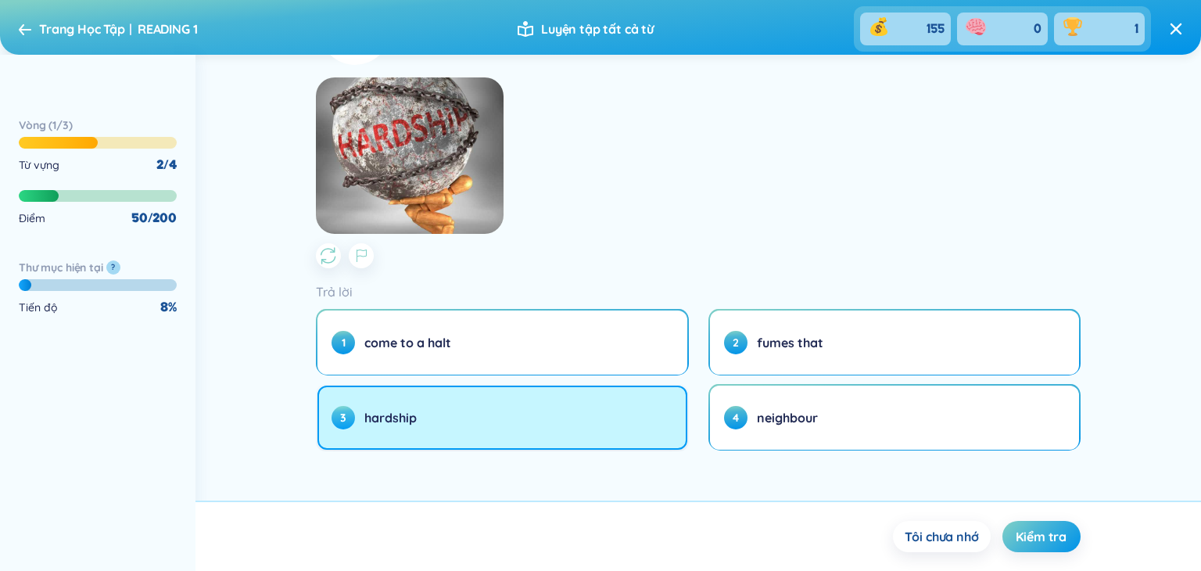
drag, startPoint x: 638, startPoint y: 407, endPoint x: 675, endPoint y: 424, distance: 40.6
click at [639, 410] on button "3 hardship" at bounding box center [501, 417] width 369 height 64
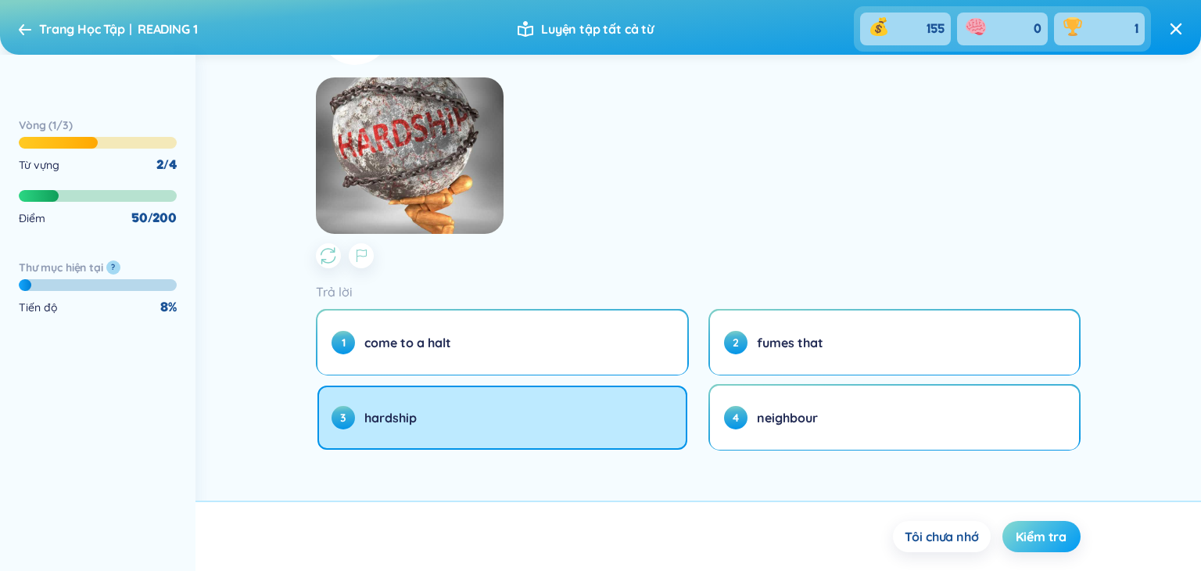
click at [1029, 535] on span "Kiểm tra" at bounding box center [1040, 536] width 51 height 17
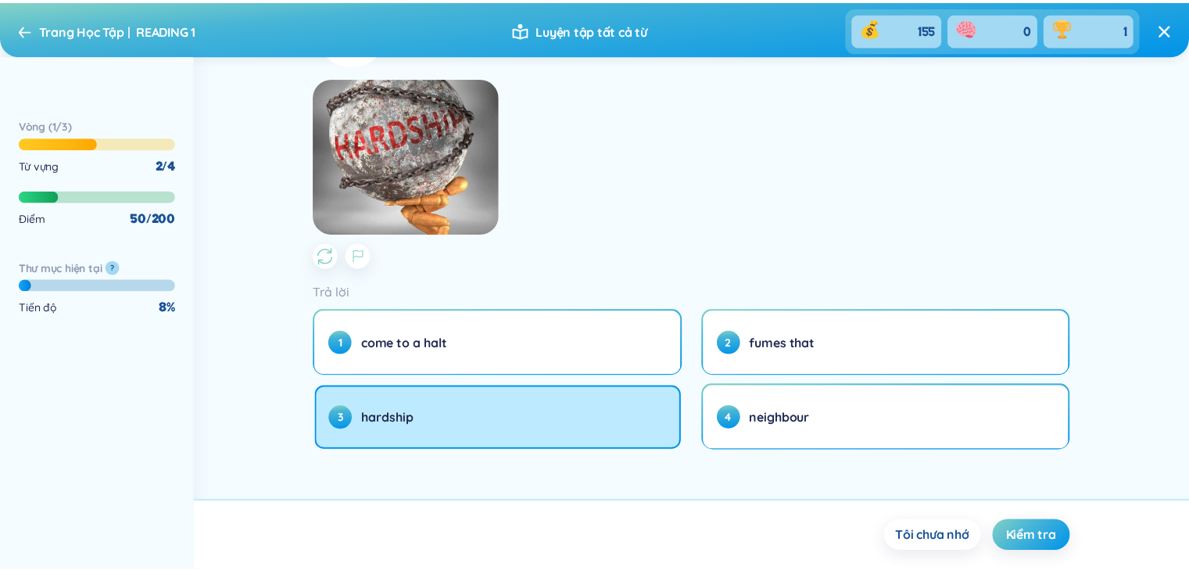
scroll to position [0, 0]
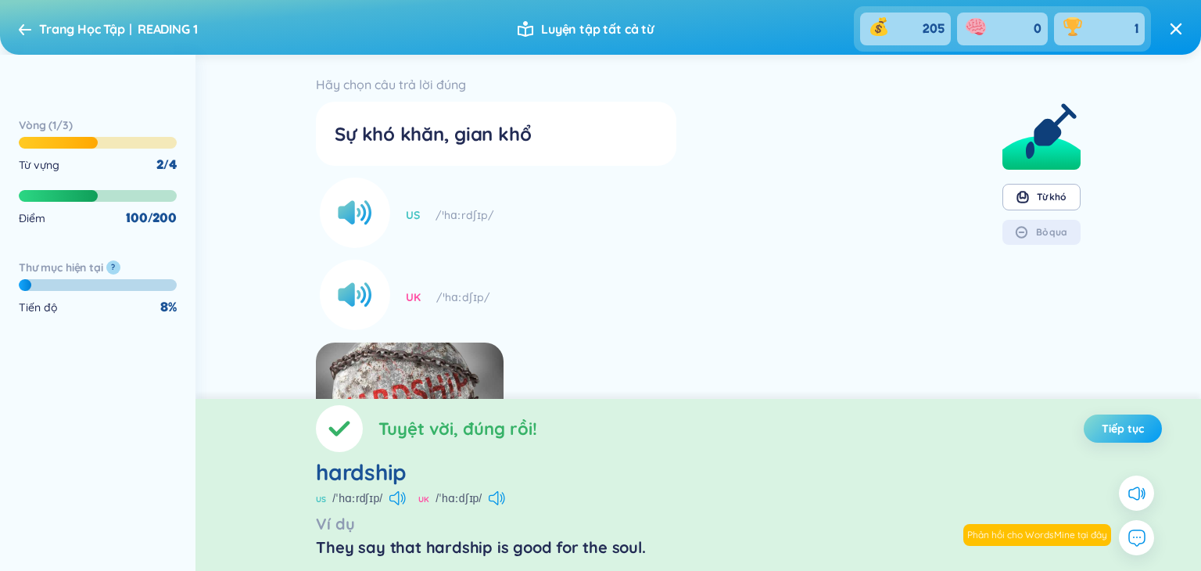
click at [1130, 431] on span "Tiếp tục" at bounding box center [1122, 429] width 42 height 16
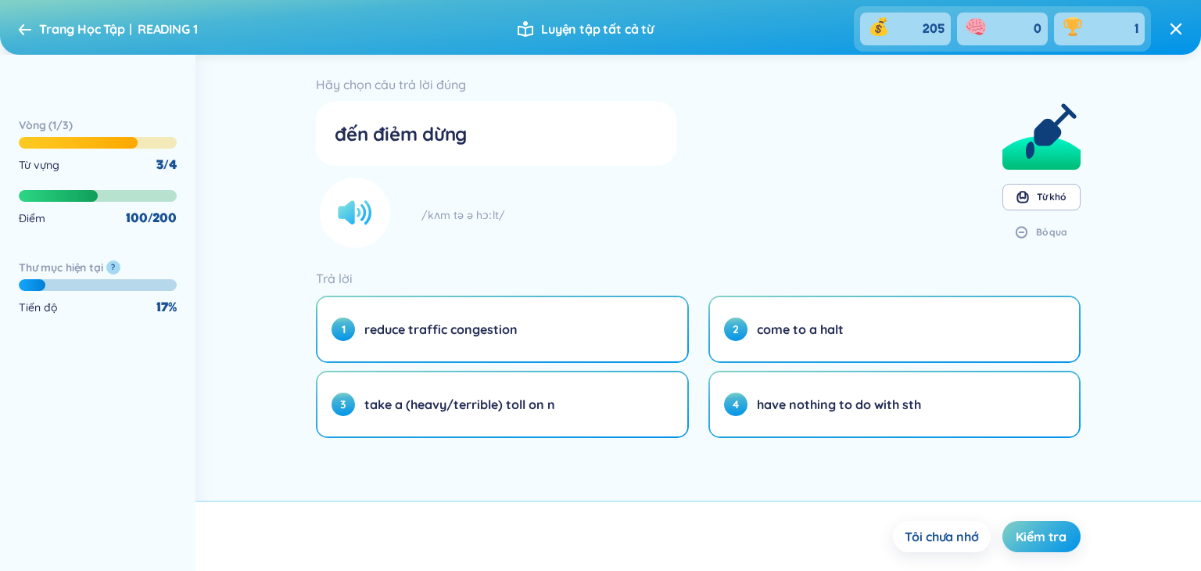
click at [367, 210] on circle at bounding box center [355, 212] width 70 height 70
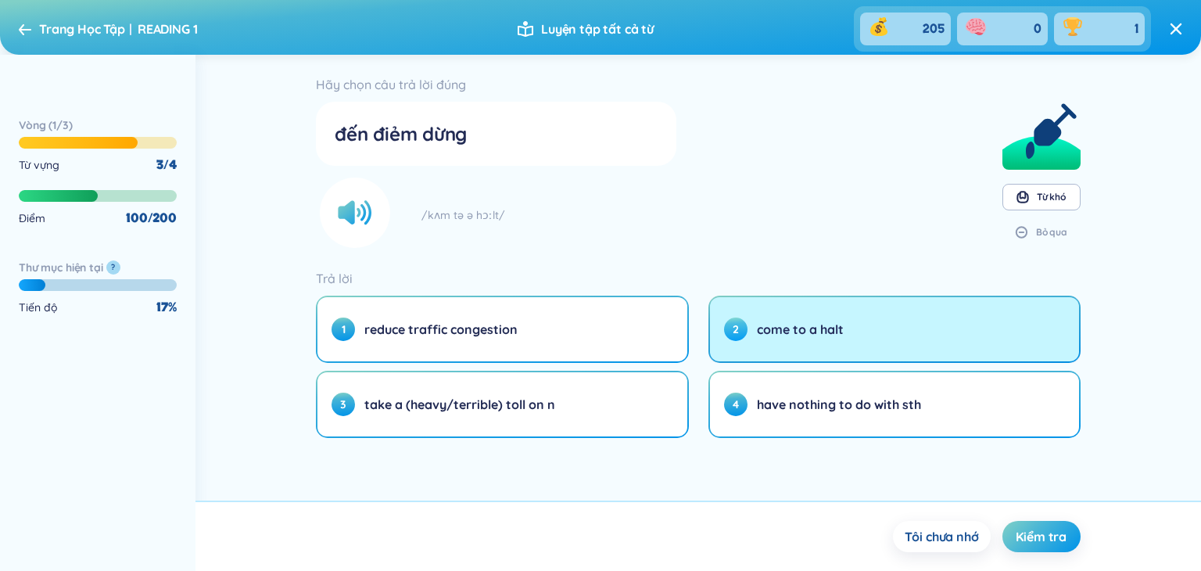
click at [801, 333] on span "come to a halt" at bounding box center [800, 328] width 87 height 17
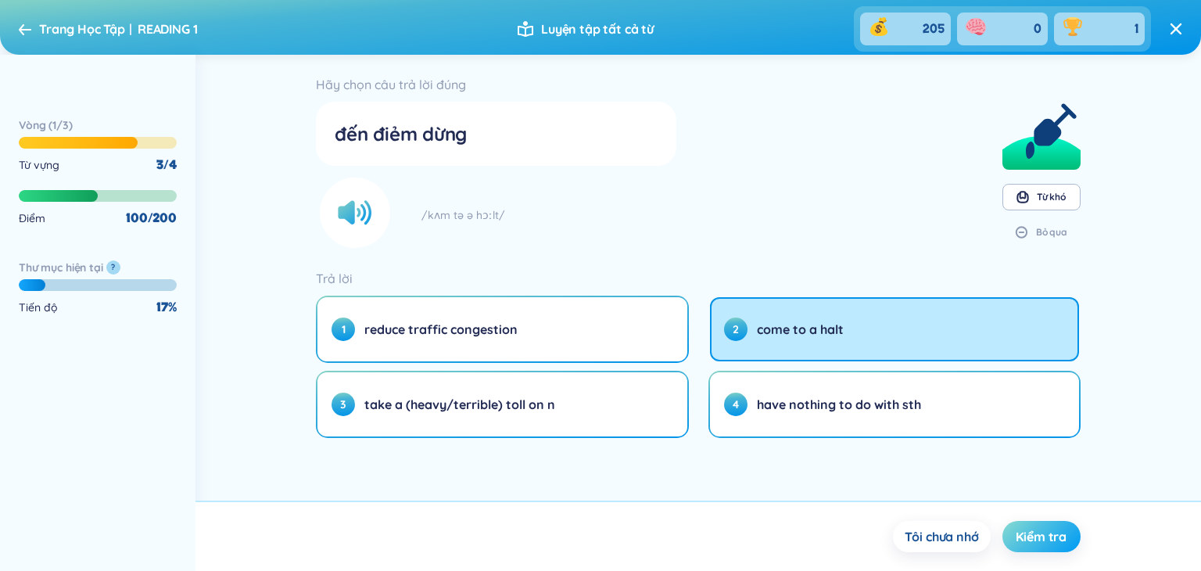
click at [1051, 535] on span "Kiểm tra" at bounding box center [1040, 536] width 51 height 17
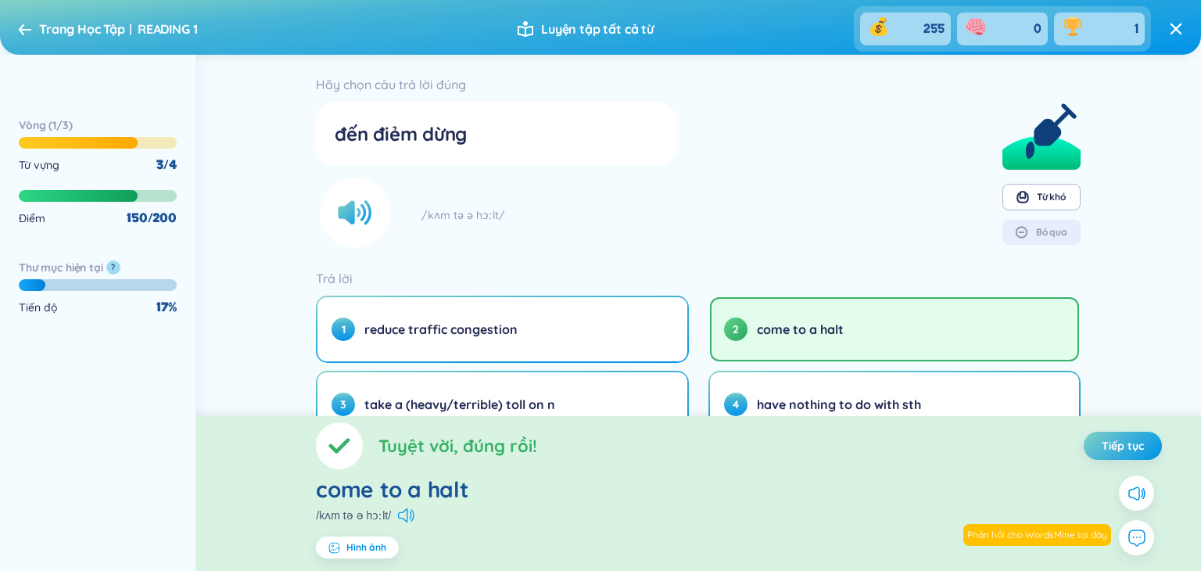
click at [1130, 451] on span "Tiếp tục" at bounding box center [1122, 446] width 42 height 16
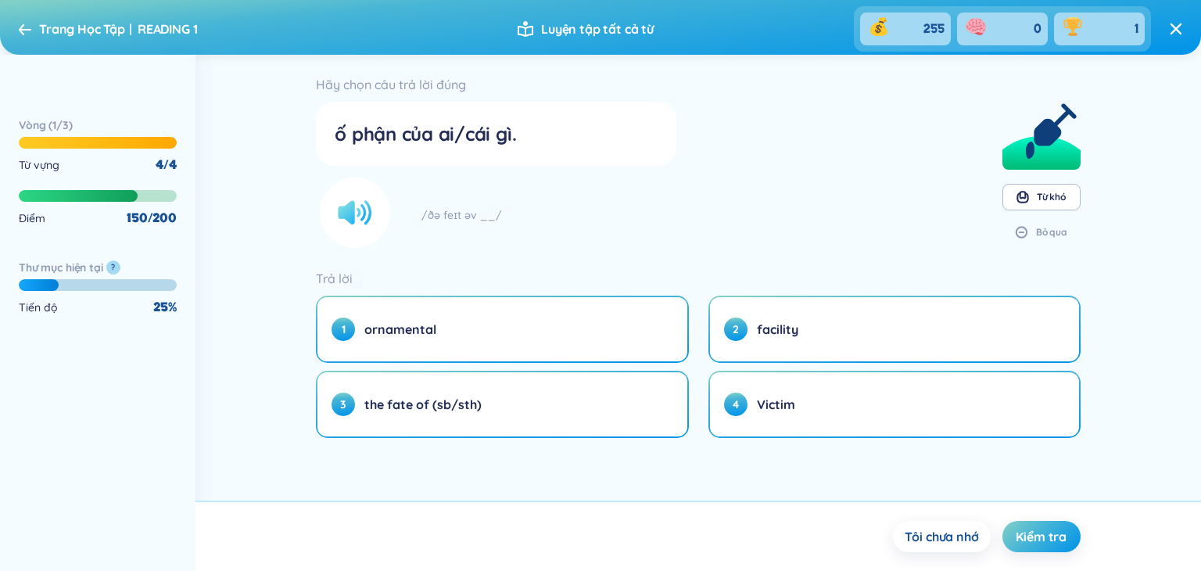
click at [361, 217] on circle at bounding box center [355, 212] width 70 height 70
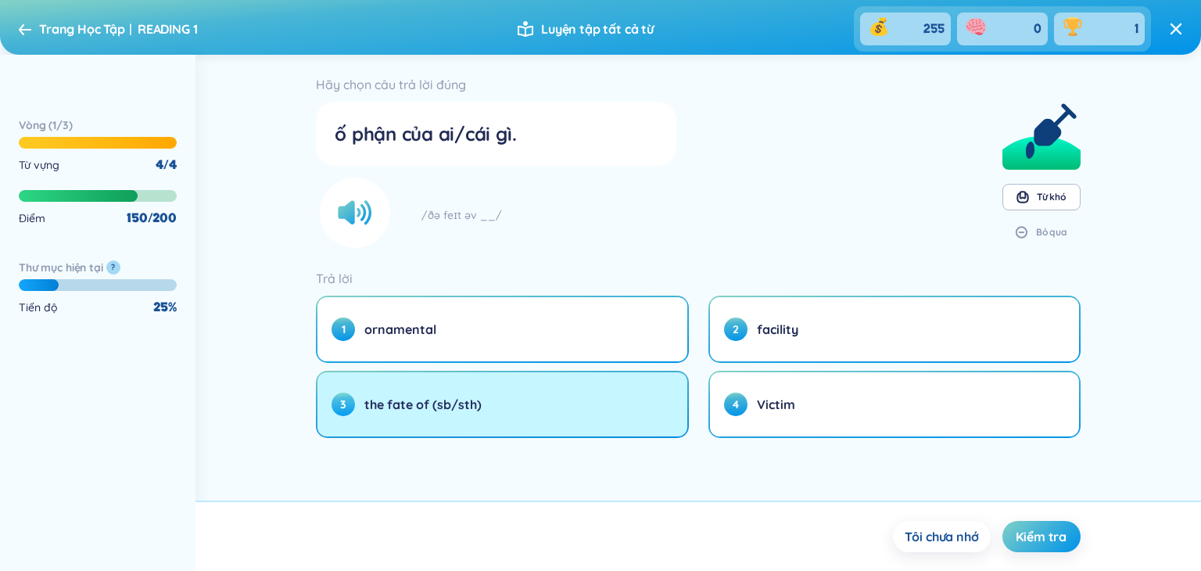
click at [593, 407] on button "3 the fate of (sb/sth)" at bounding box center [501, 404] width 369 height 64
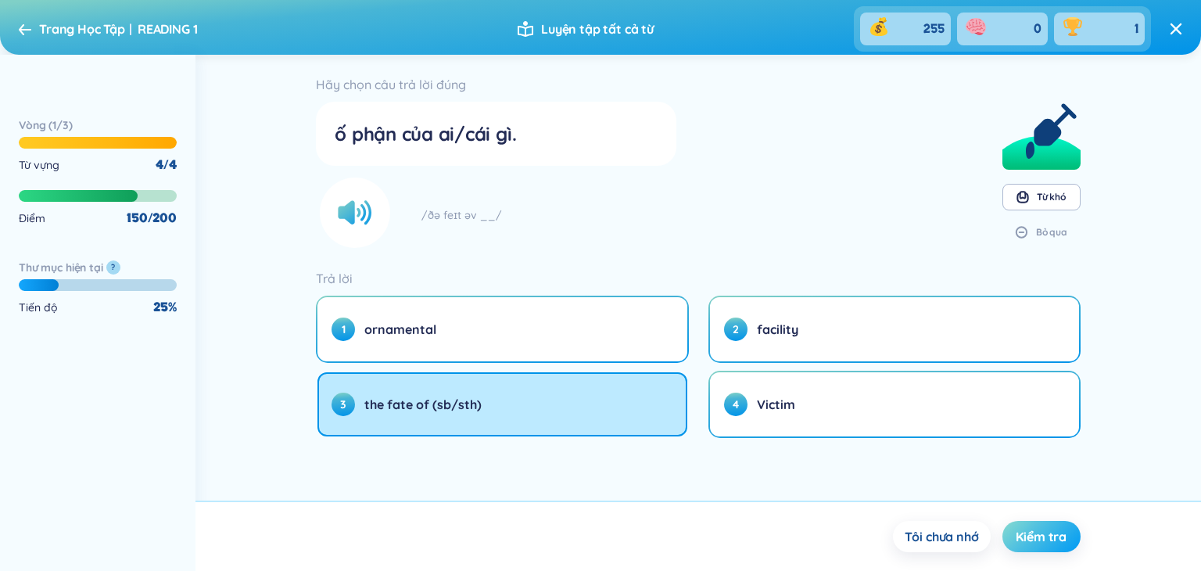
click at [1017, 532] on span "Kiểm tra" at bounding box center [1040, 536] width 51 height 17
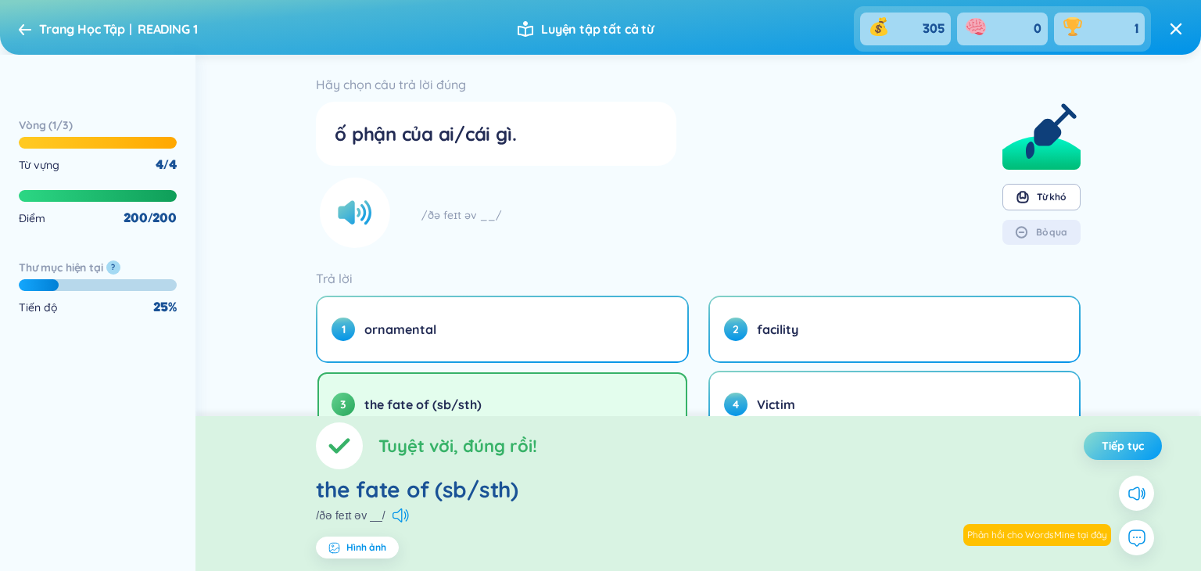
click at [1134, 451] on span "Tiếp tục" at bounding box center [1122, 446] width 42 height 16
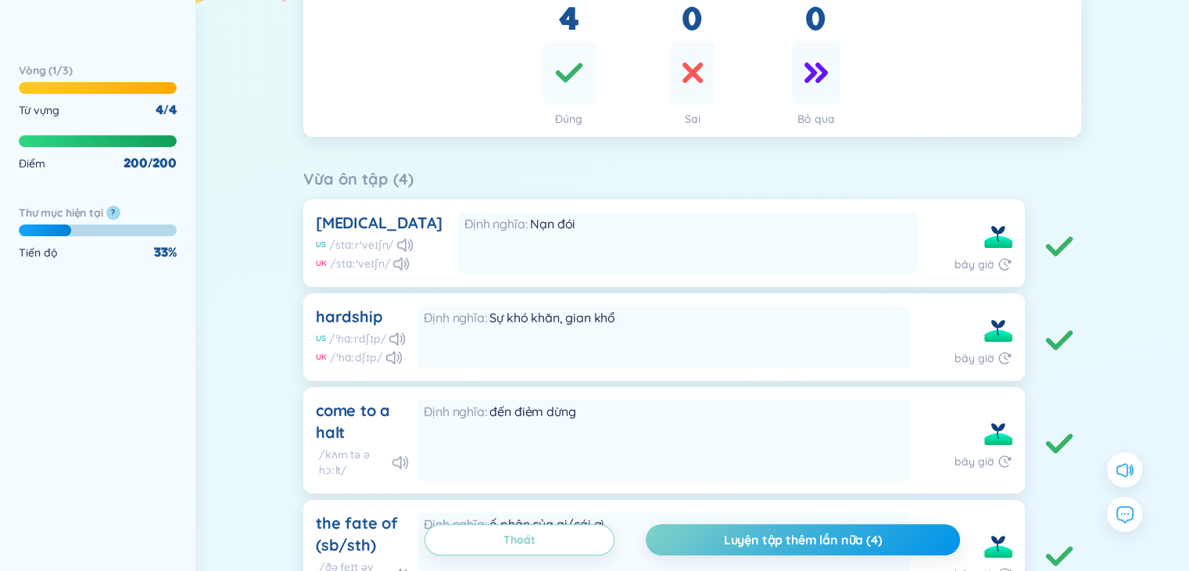
scroll to position [227, 0]
click at [1132, 517] on icon at bounding box center [1124, 513] width 20 height 20
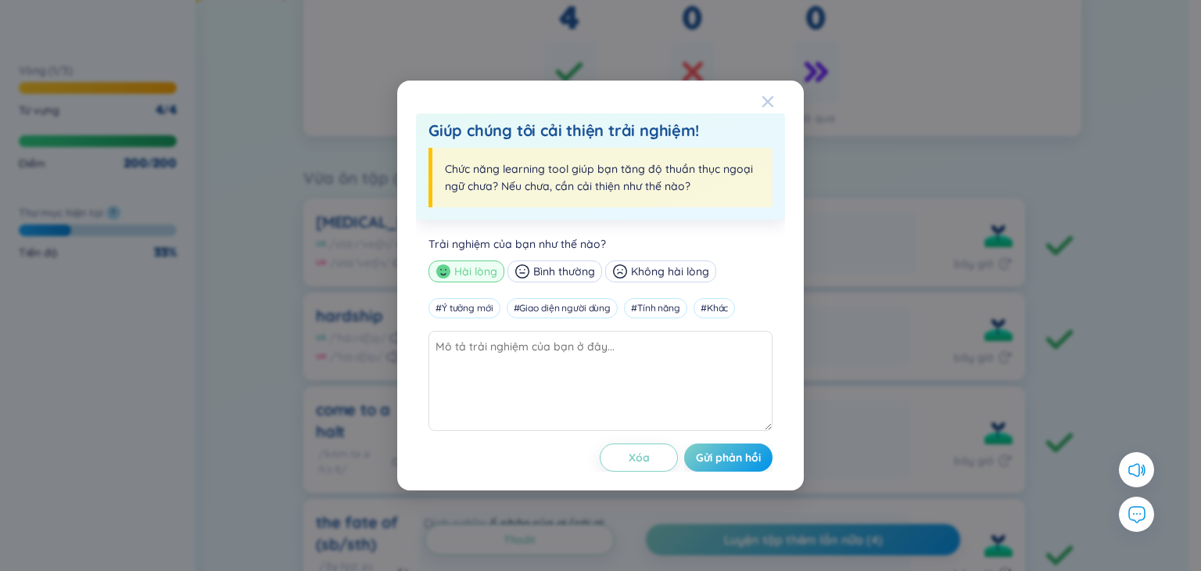
click at [774, 101] on span "Close" at bounding box center [782, 102] width 42 height 42
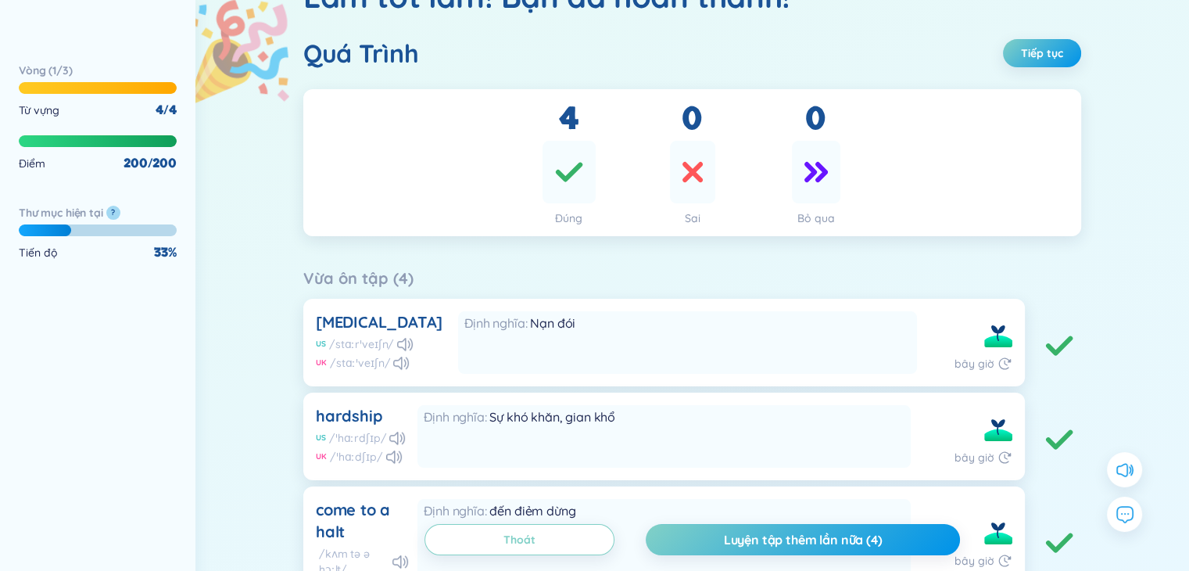
scroll to position [118, 0]
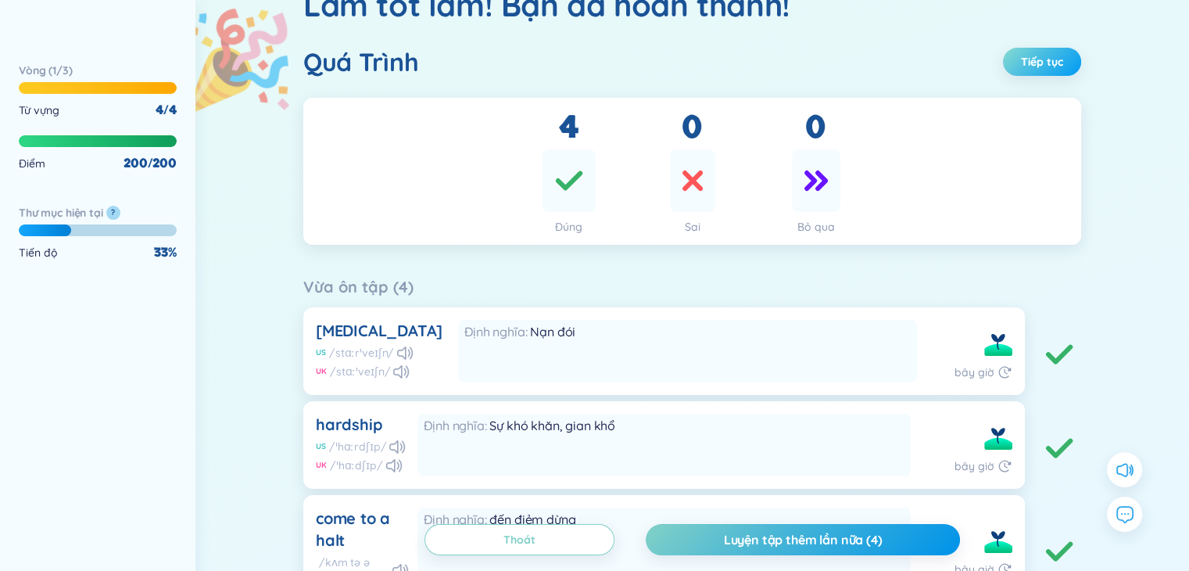
click at [1037, 62] on span "Tiếp tục" at bounding box center [1042, 62] width 42 height 16
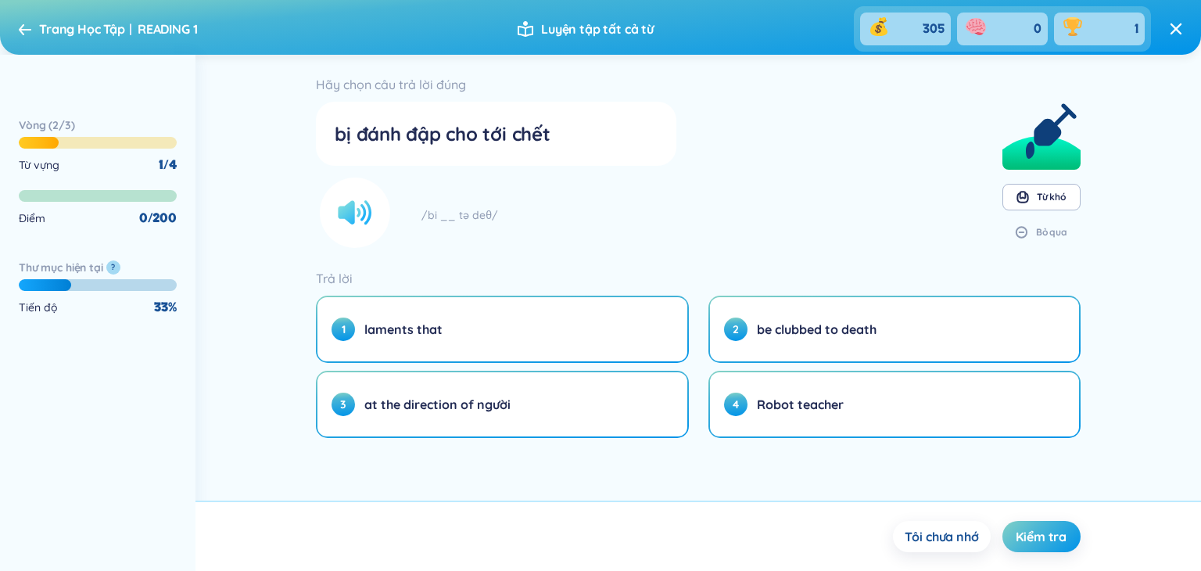
click at [366, 225] on circle at bounding box center [355, 212] width 70 height 70
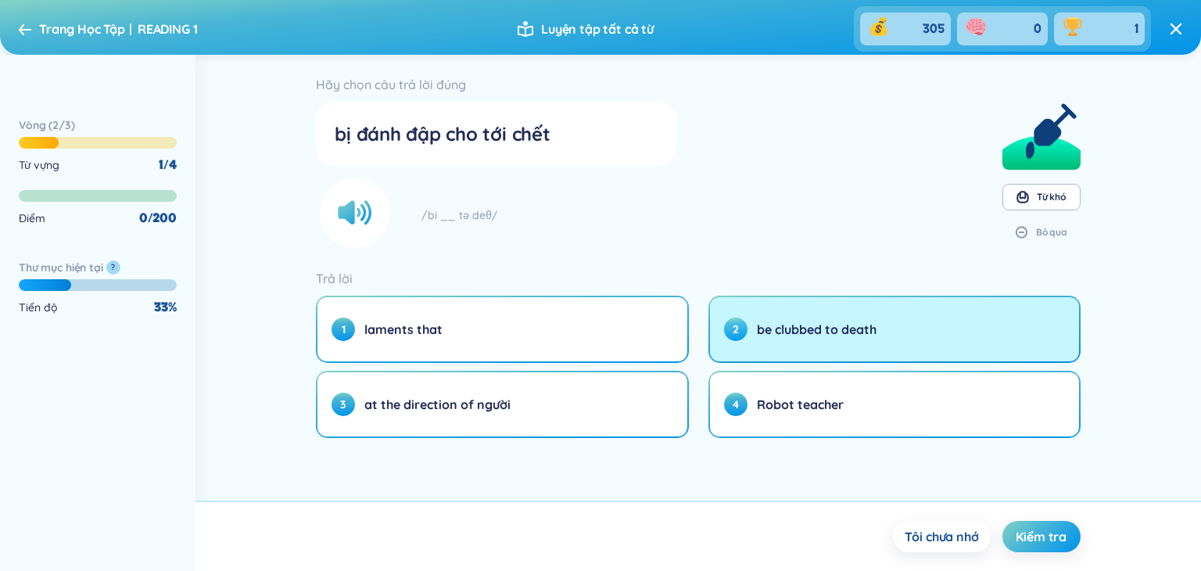
click at [833, 325] on span "be clubbed to death" at bounding box center [817, 328] width 120 height 17
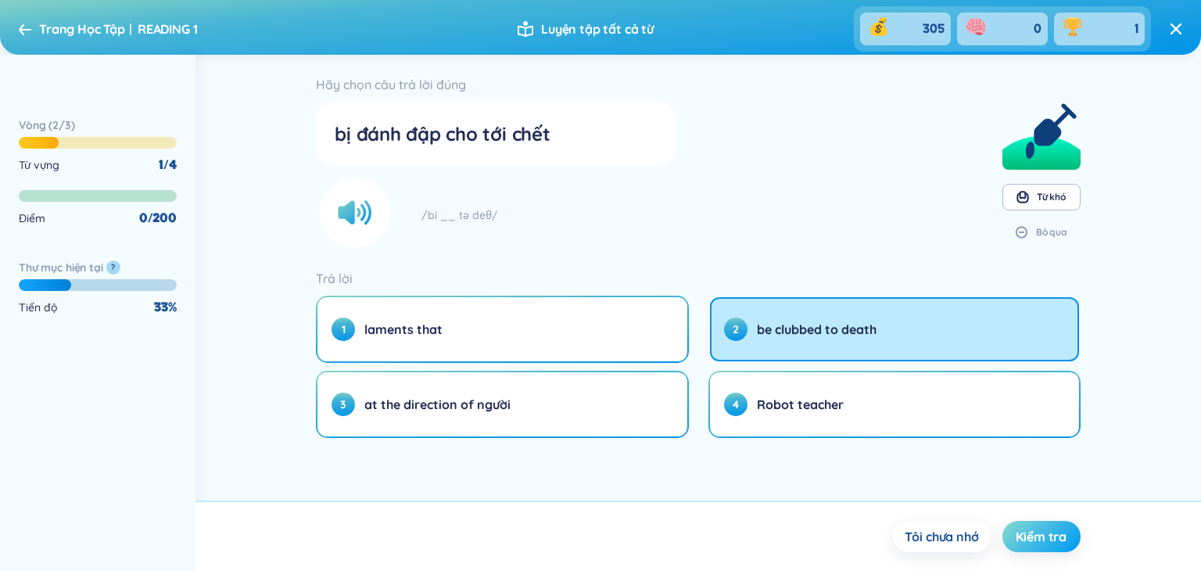
click at [1063, 540] on span "Kiểm tra" at bounding box center [1040, 536] width 51 height 17
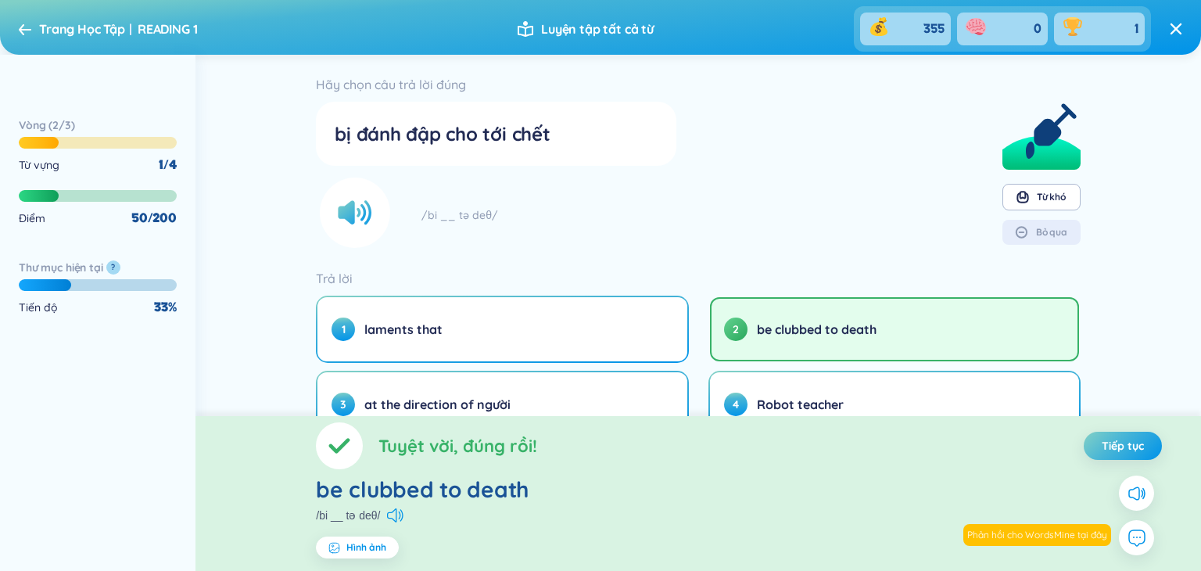
click at [1130, 446] on span "Tiếp tục" at bounding box center [1122, 446] width 42 height 16
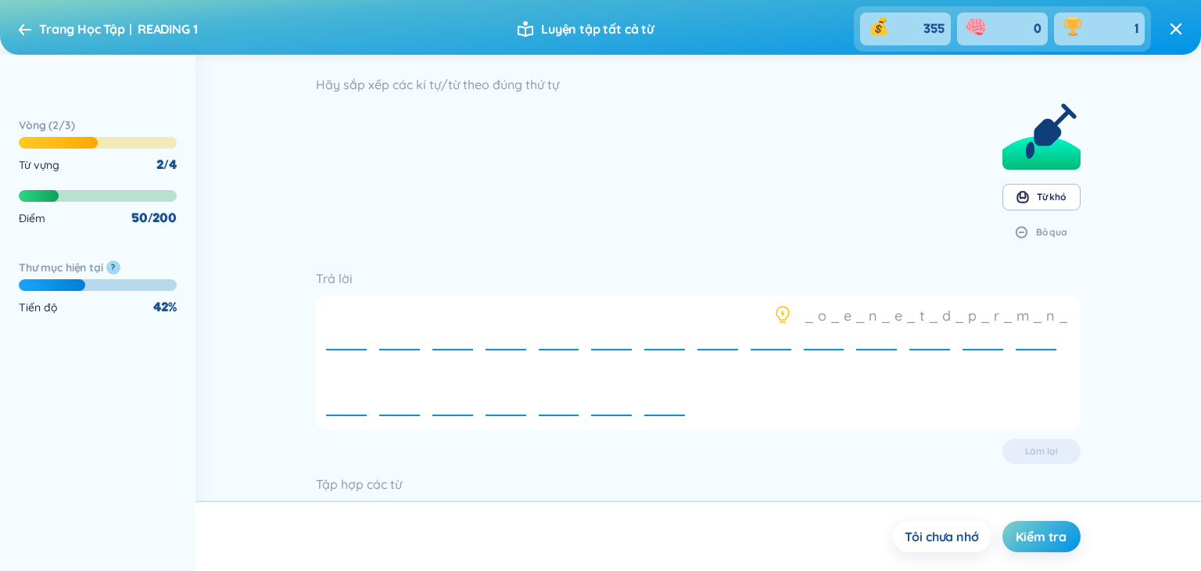
click at [775, 312] on div "e" at bounding box center [770, 329] width 41 height 53
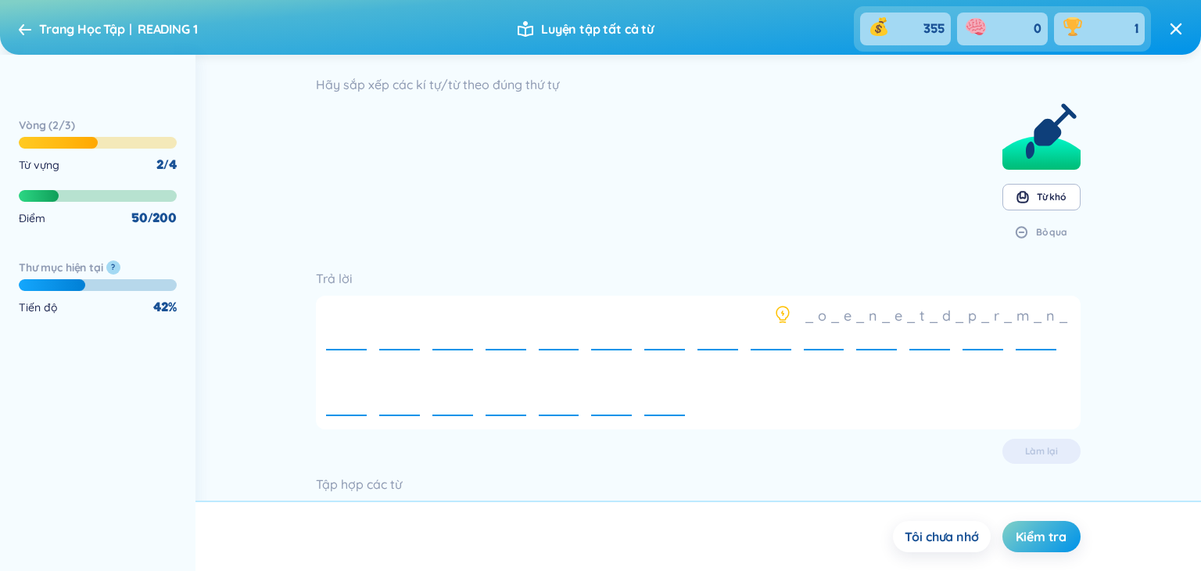
click at [775, 312] on div "e" at bounding box center [770, 329] width 41 height 53
click at [958, 547] on button "Tôi chưa nhớ" at bounding box center [942, 536] width 98 height 31
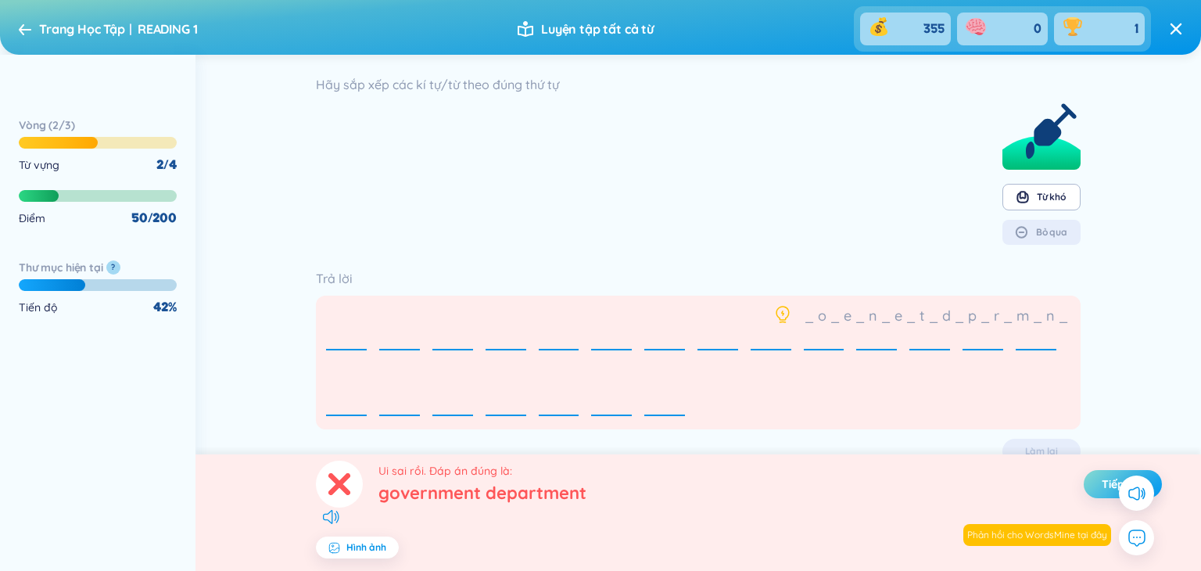
click at [1105, 483] on span "Tiếp tục" at bounding box center [1122, 484] width 42 height 16
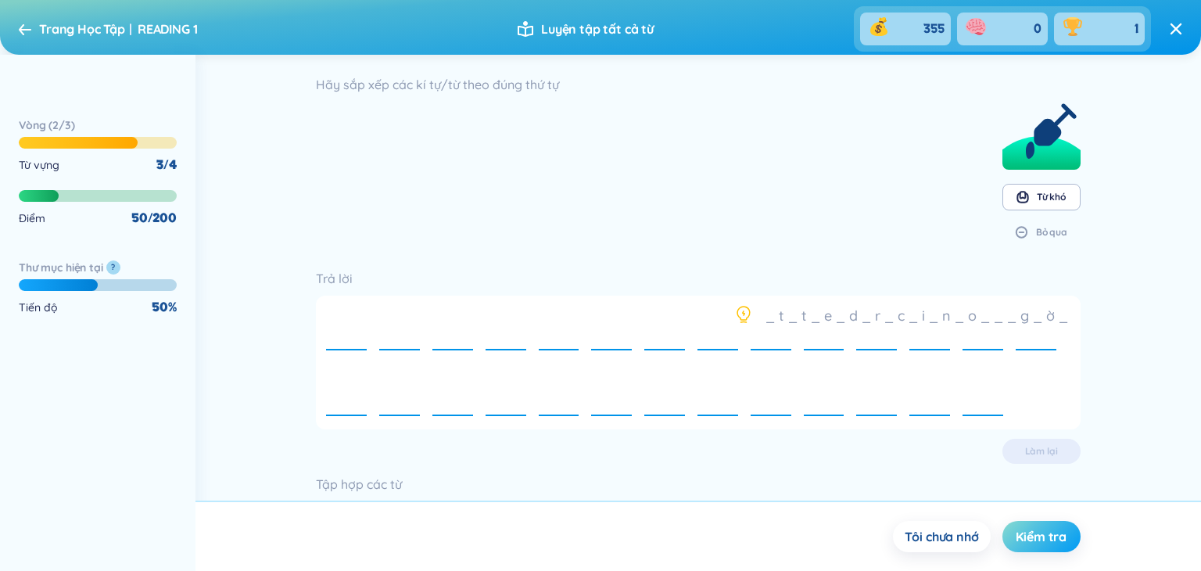
click at [1035, 536] on span "Kiểm tra" at bounding box center [1040, 536] width 51 height 17
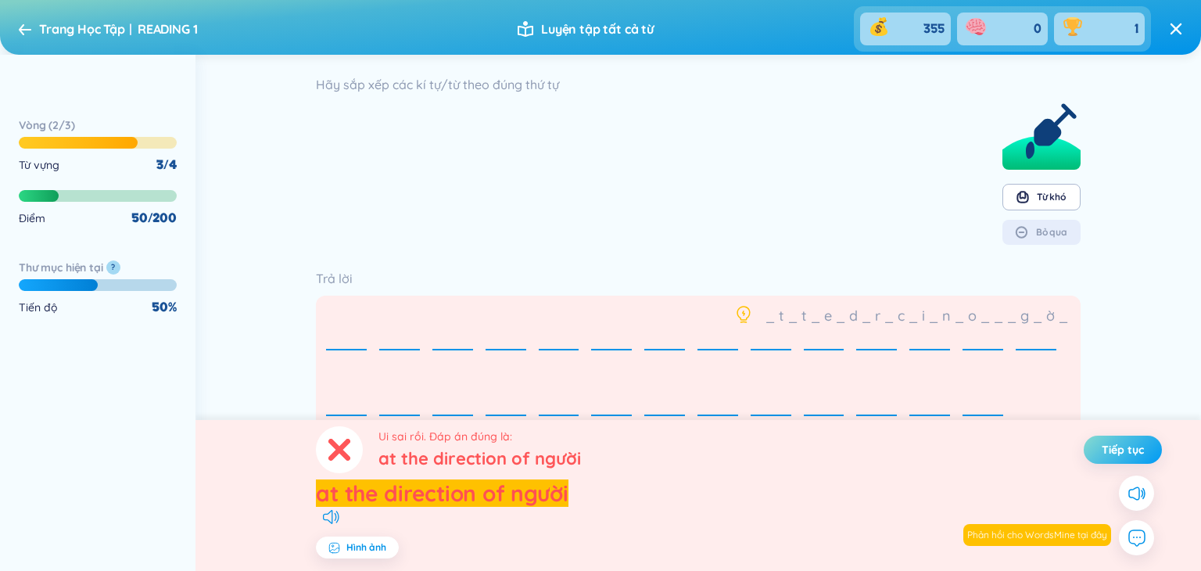
click at [1116, 448] on span "Tiếp tục" at bounding box center [1122, 450] width 42 height 16
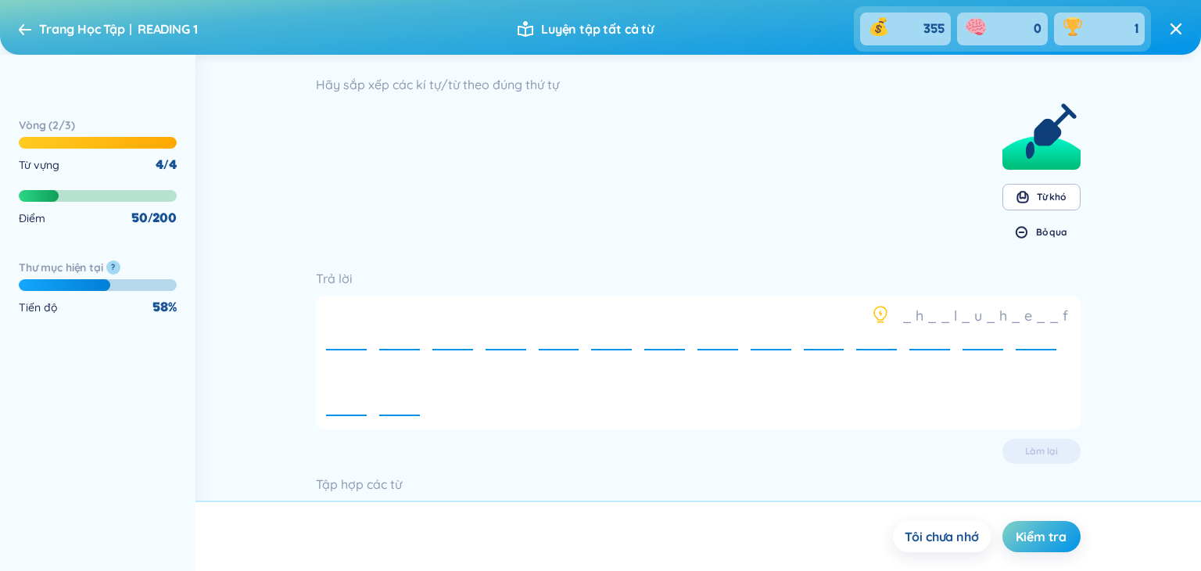
click at [1015, 234] on icon at bounding box center [1021, 232] width 13 height 13
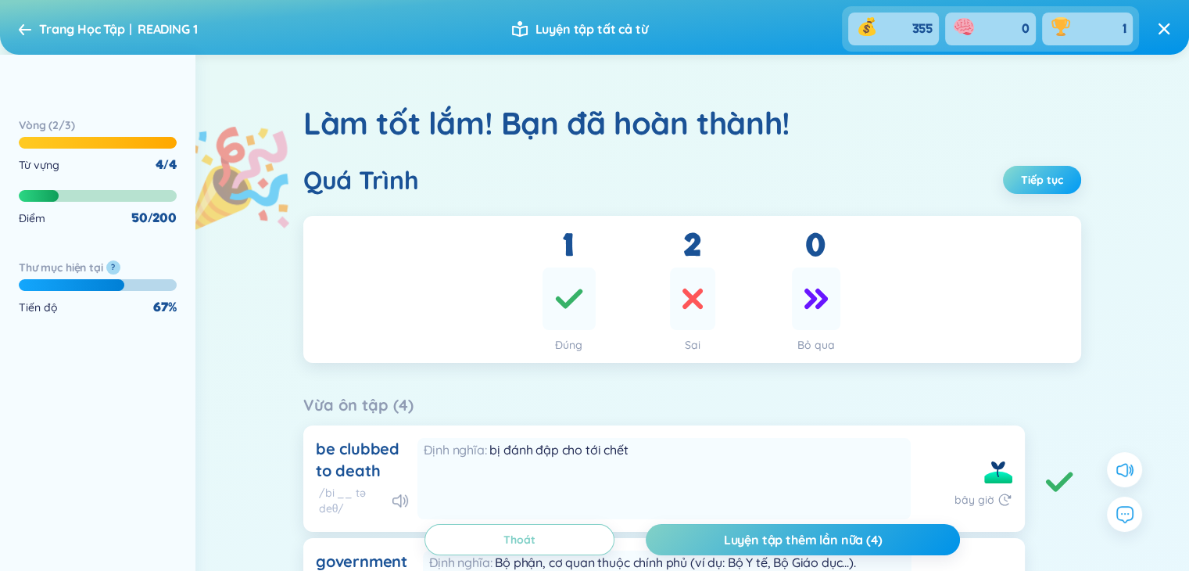
click at [1061, 179] on span "Tiếp tục" at bounding box center [1042, 180] width 42 height 16
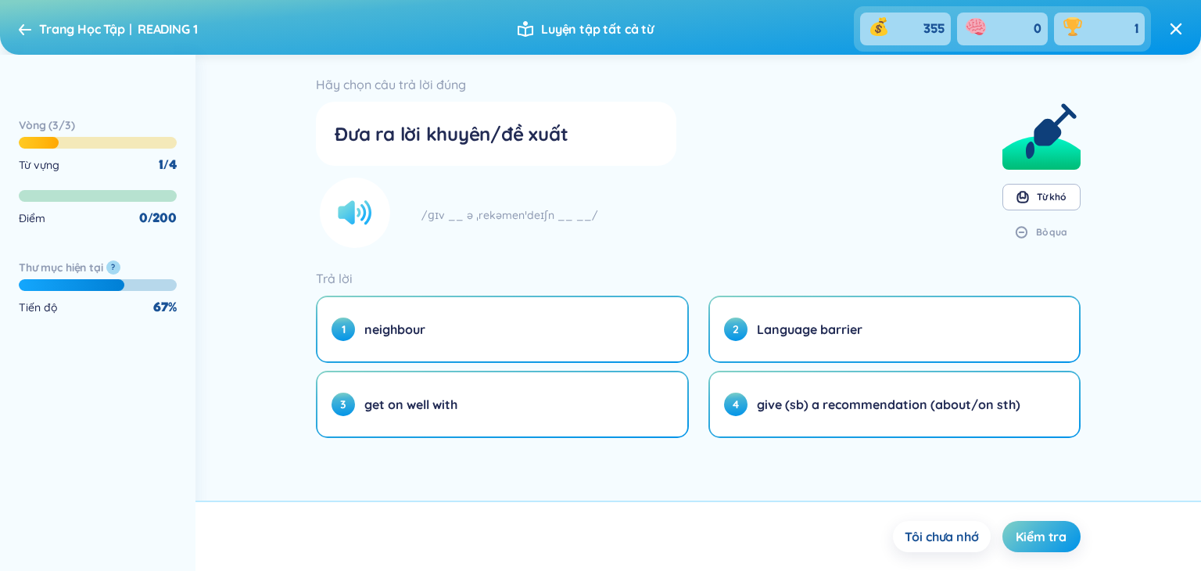
click at [362, 207] on icon at bounding box center [352, 212] width 28 height 23
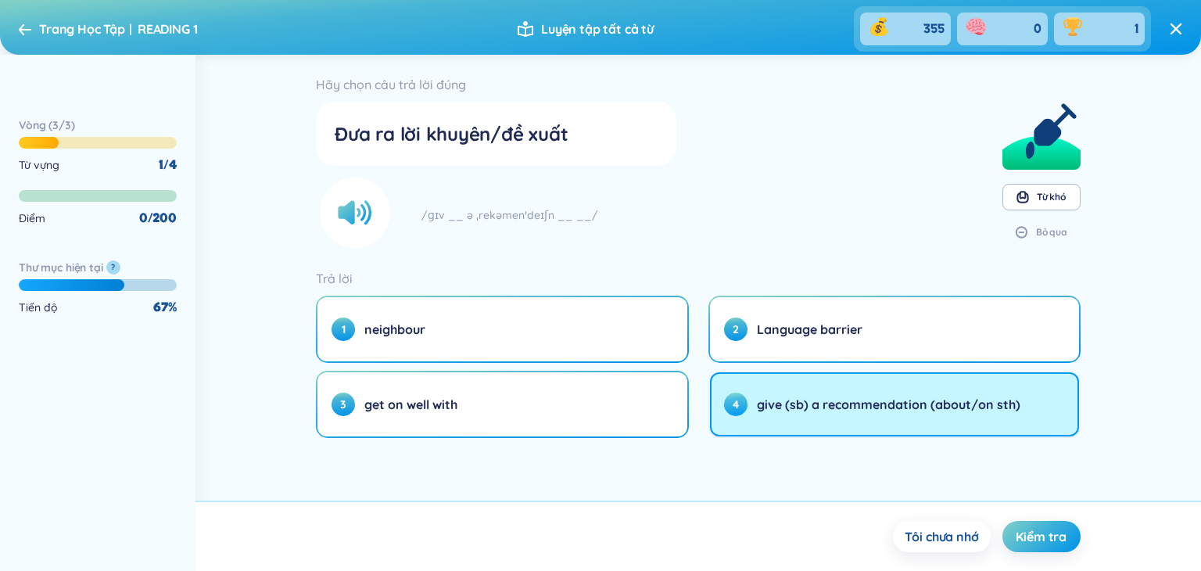
click at [868, 413] on button "4 give (sb) a recommendation (about/on sth)" at bounding box center [894, 404] width 369 height 64
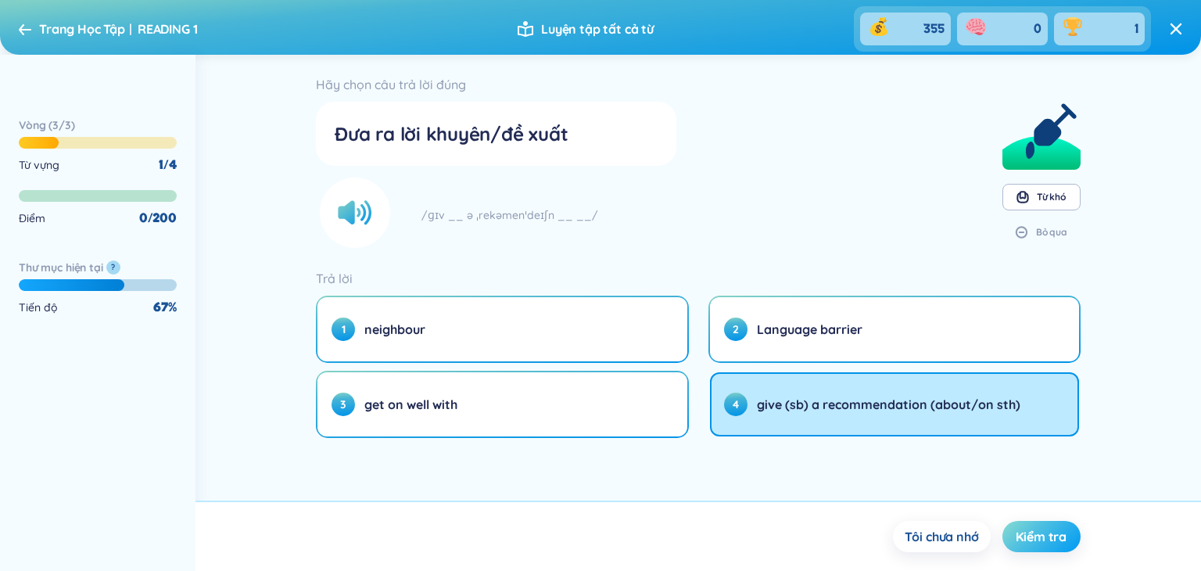
click at [1051, 533] on span "Kiểm tra" at bounding box center [1040, 536] width 51 height 17
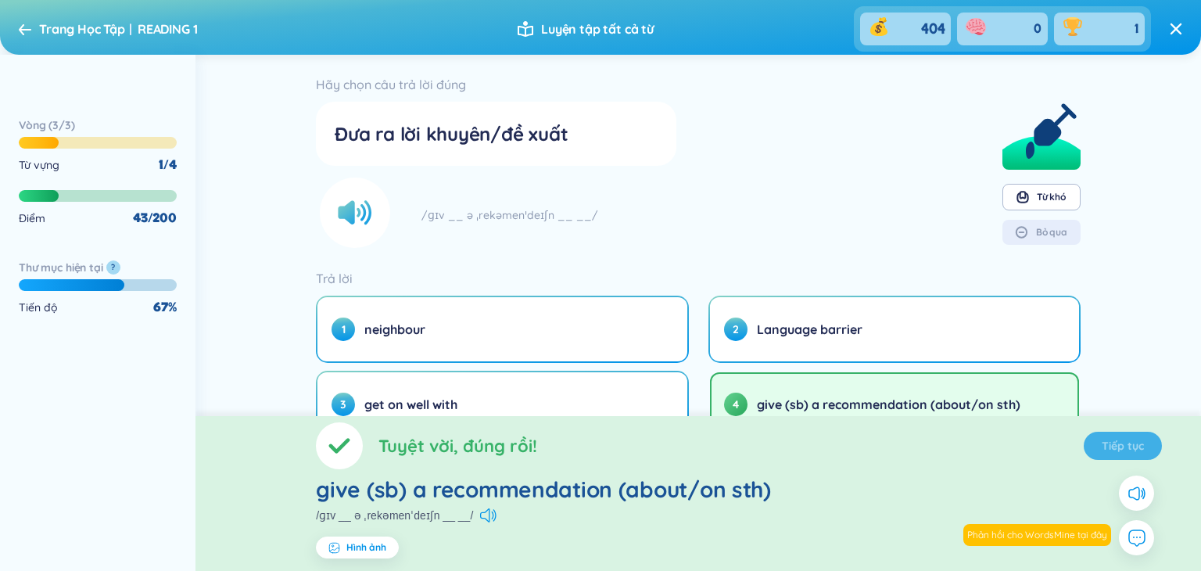
click at [1127, 445] on section "Tuyệt vời, đúng rồi! Tiếp tục give (sb) a recommendation (about/on sth) /ɡɪv __…" at bounding box center [697, 493] width 1005 height 155
click at [1128, 445] on span "Tiếp tục" at bounding box center [1122, 446] width 42 height 16
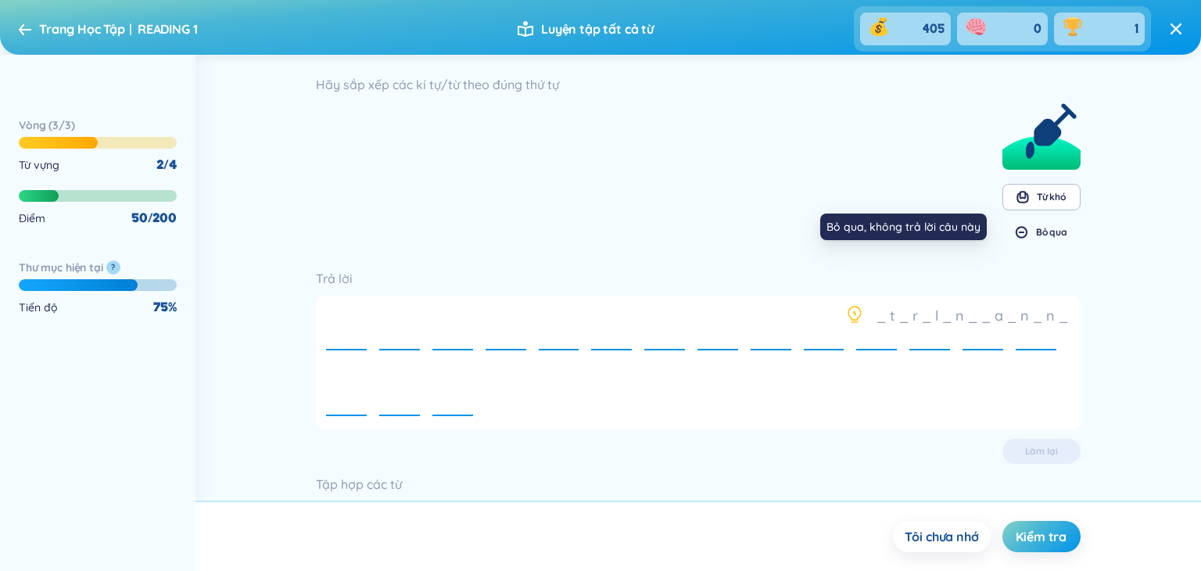
click at [1036, 226] on div "Bỏ qua" at bounding box center [1051, 232] width 31 height 13
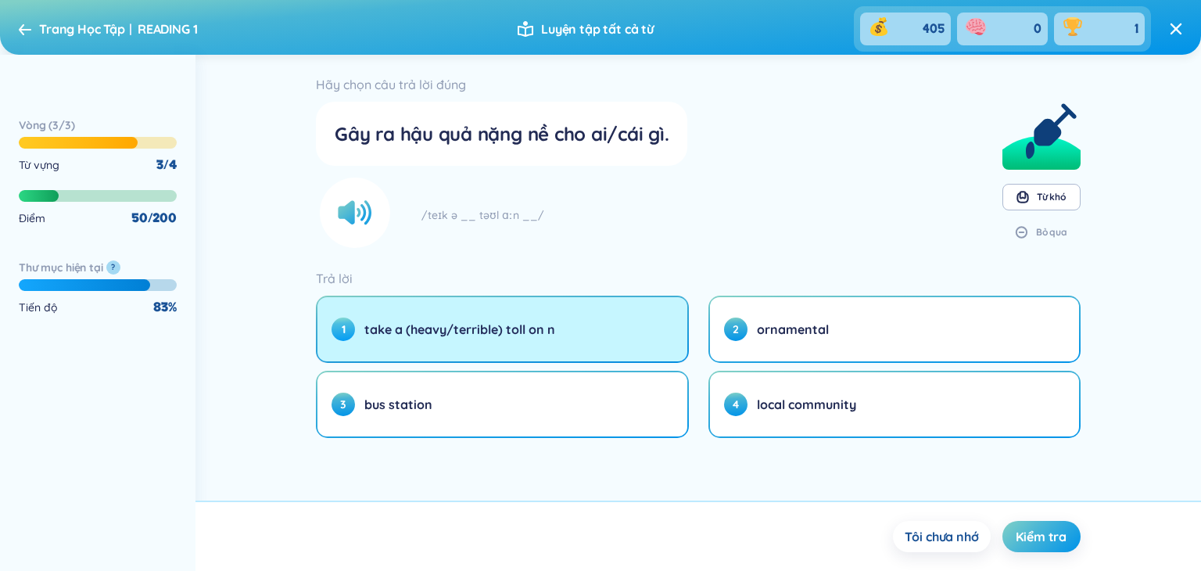
click at [600, 327] on button "1 take a (heavy/terrible) toll on n" at bounding box center [501, 329] width 369 height 64
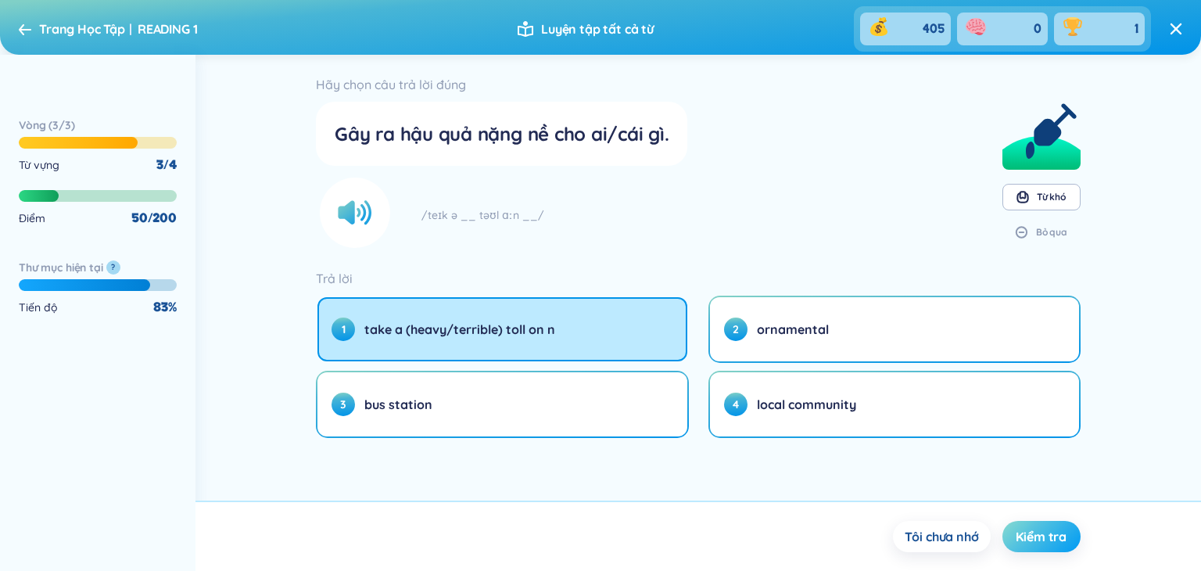
click at [1019, 536] on span "Kiểm tra" at bounding box center [1040, 536] width 51 height 17
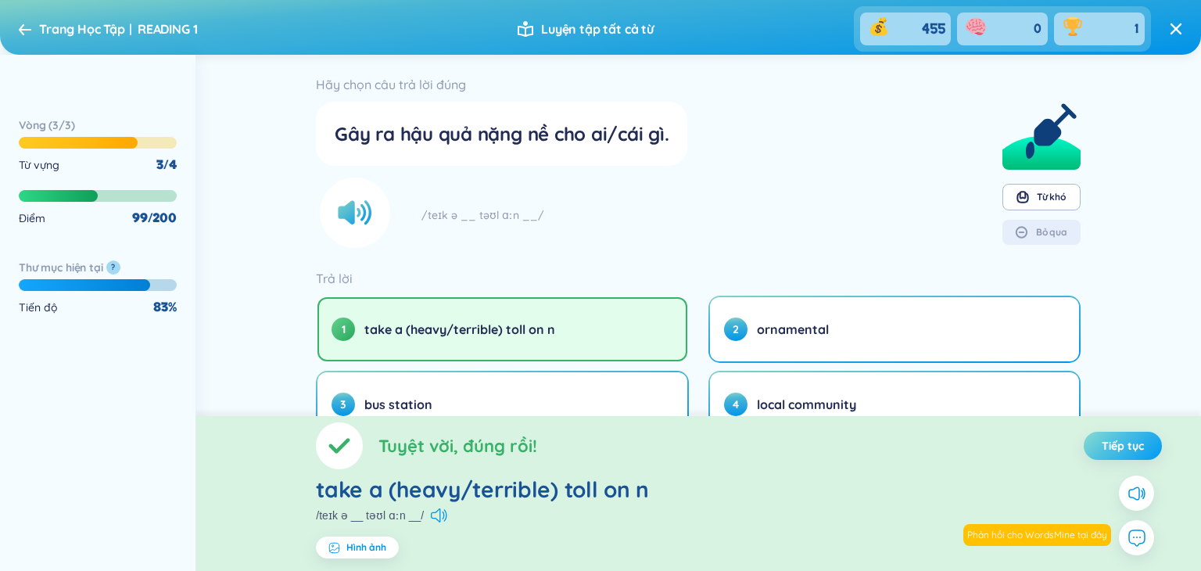
click at [1141, 448] on span "Tiếp tục" at bounding box center [1122, 446] width 42 height 16
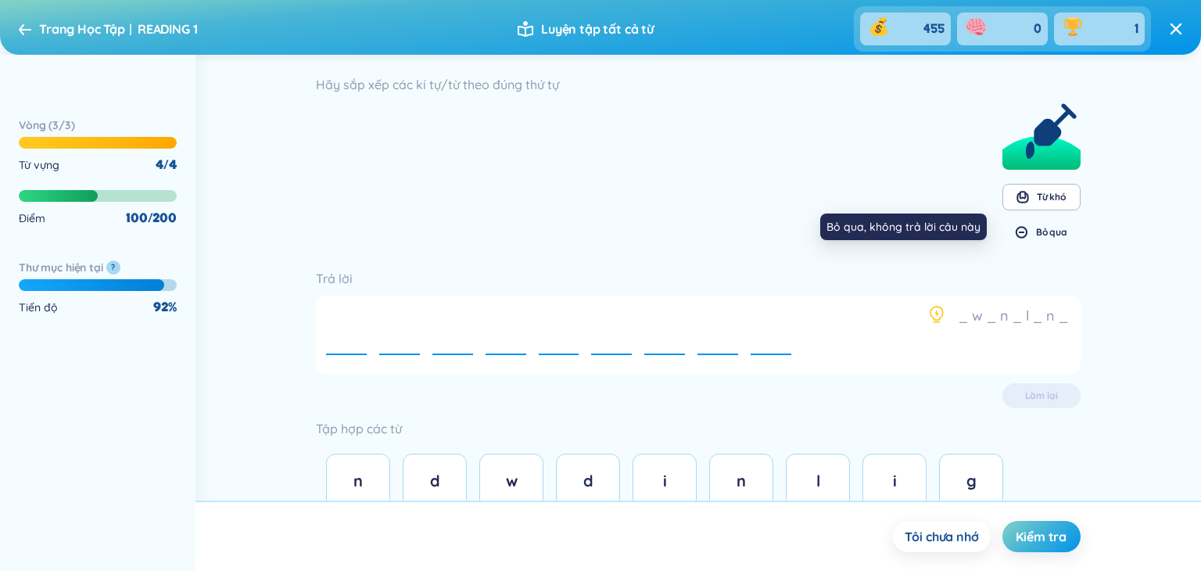
click at [1038, 234] on div "Bỏ qua" at bounding box center [1051, 232] width 31 height 13
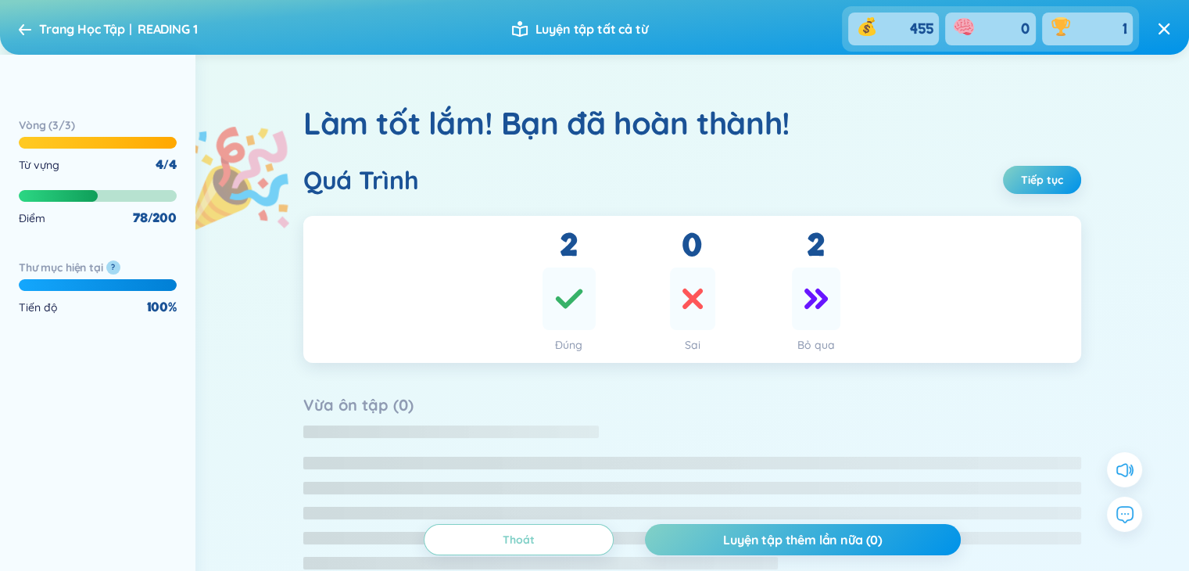
click at [1042, 231] on div "2 Đúng 0 Sai 2 Bỏ qua" at bounding box center [692, 289] width 778 height 147
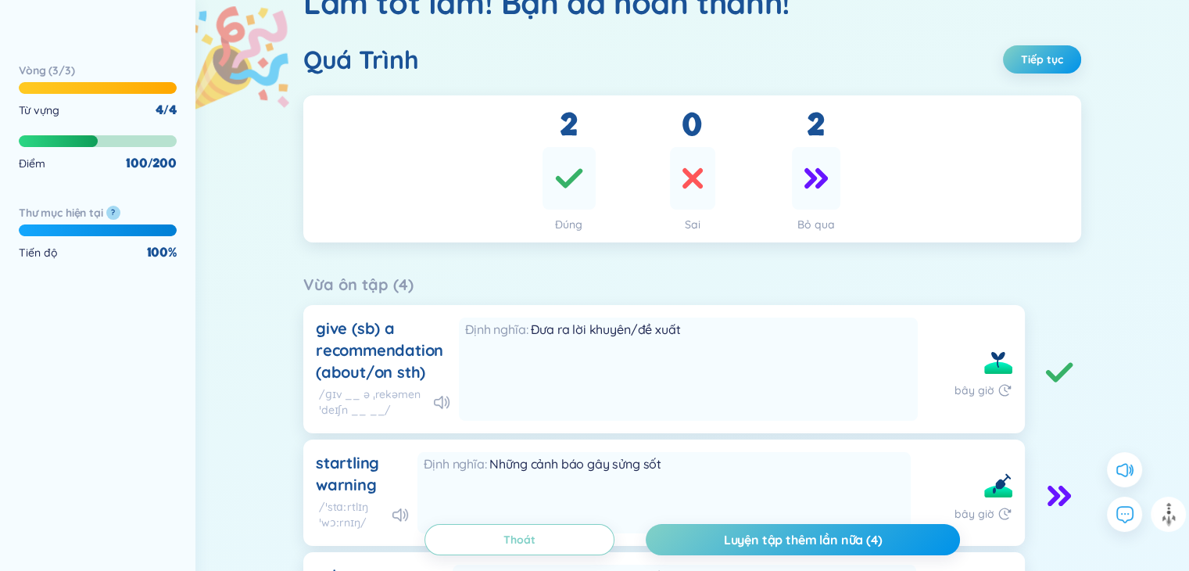
scroll to position [106, 0]
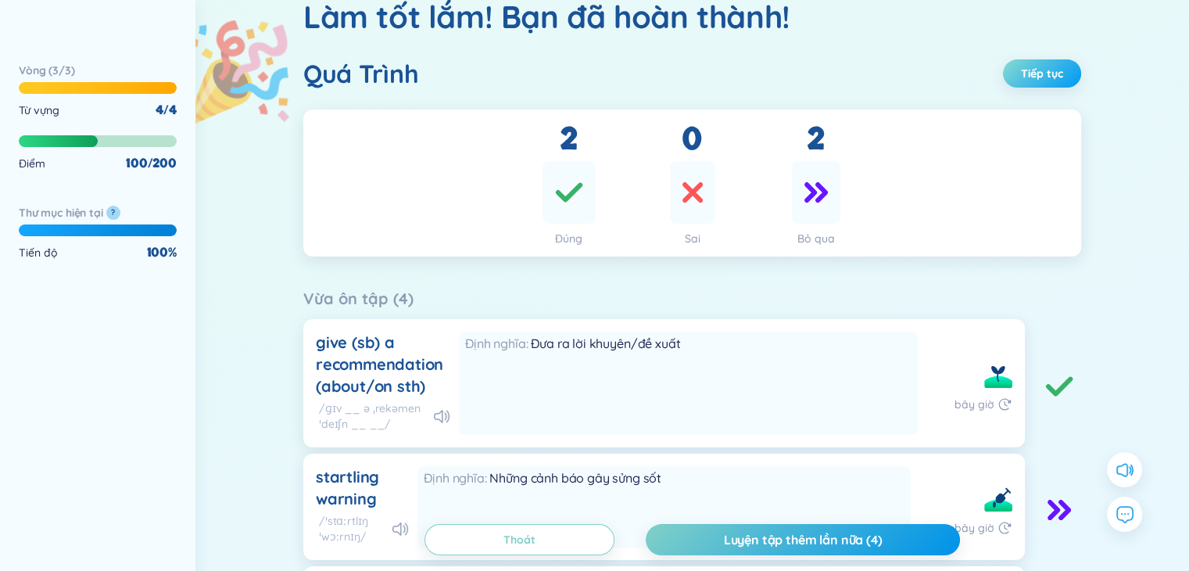
click at [1061, 81] on span "Tiếp tục" at bounding box center [1042, 74] width 42 height 16
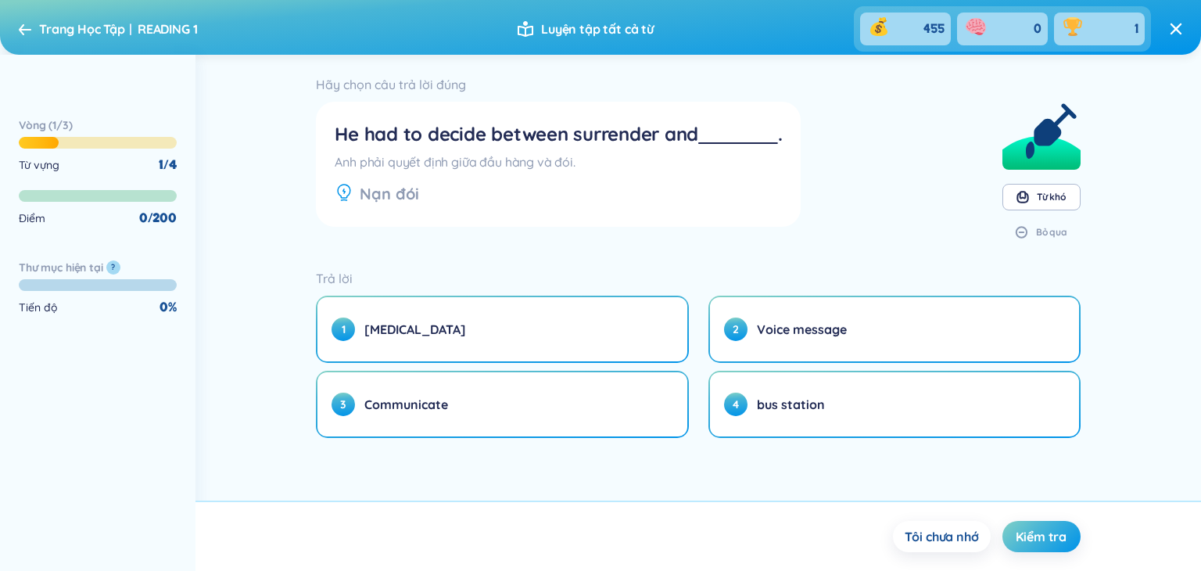
click at [350, 127] on div "He had to decide between surrender and ." at bounding box center [558, 133] width 447 height 27
click at [625, 199] on div "Nạn đói" at bounding box center [558, 194] width 447 height 22
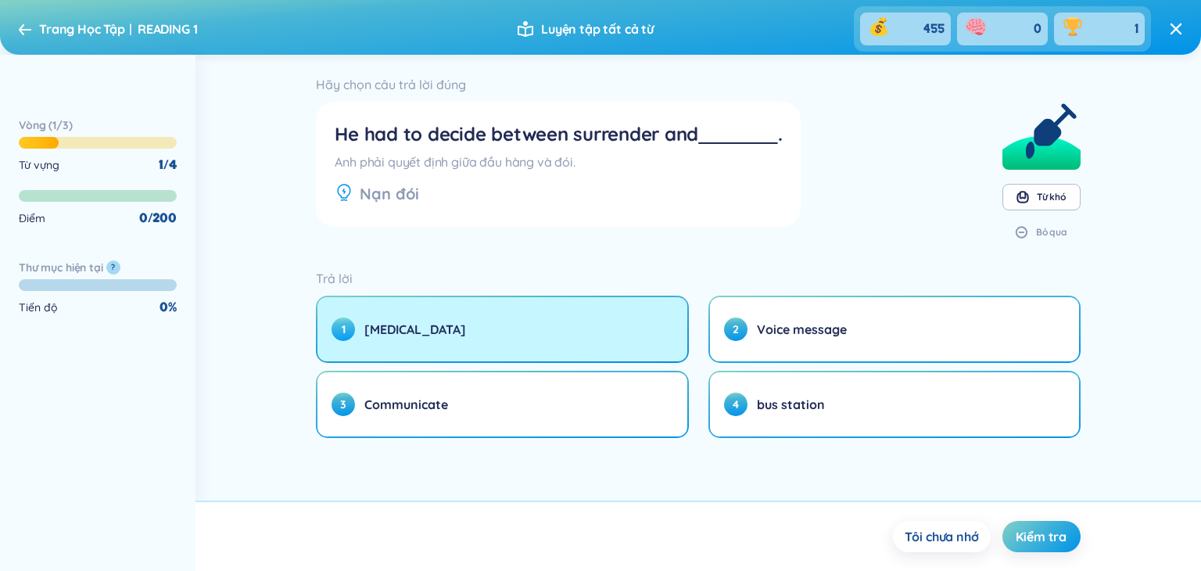
click at [561, 315] on button "1 [MEDICAL_DATA]" at bounding box center [501, 329] width 369 height 64
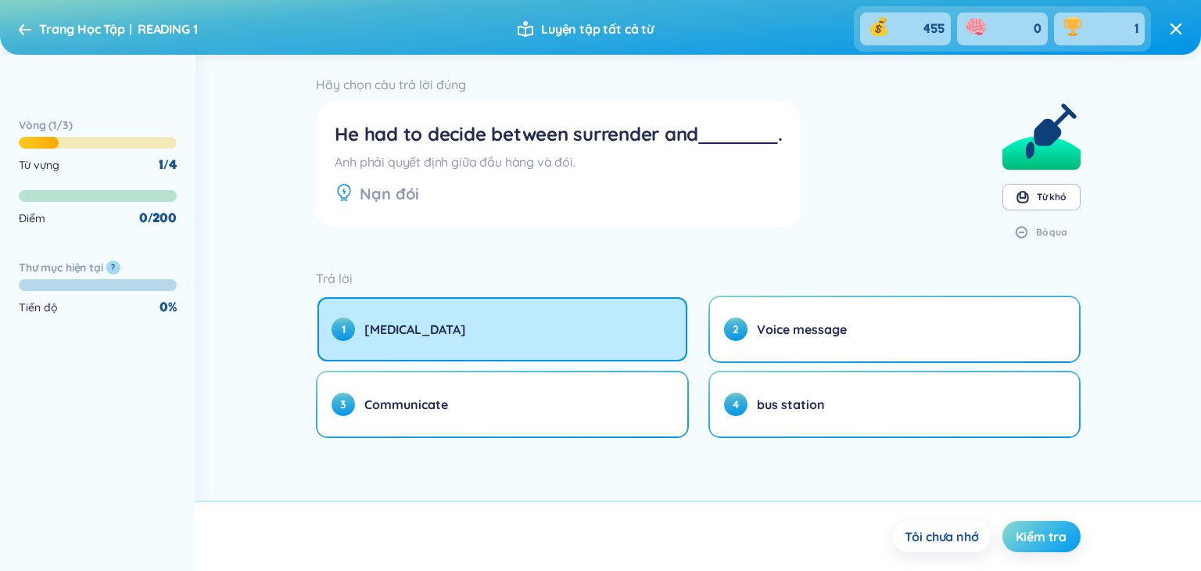
click at [1047, 543] on span "Kiểm tra" at bounding box center [1040, 536] width 51 height 17
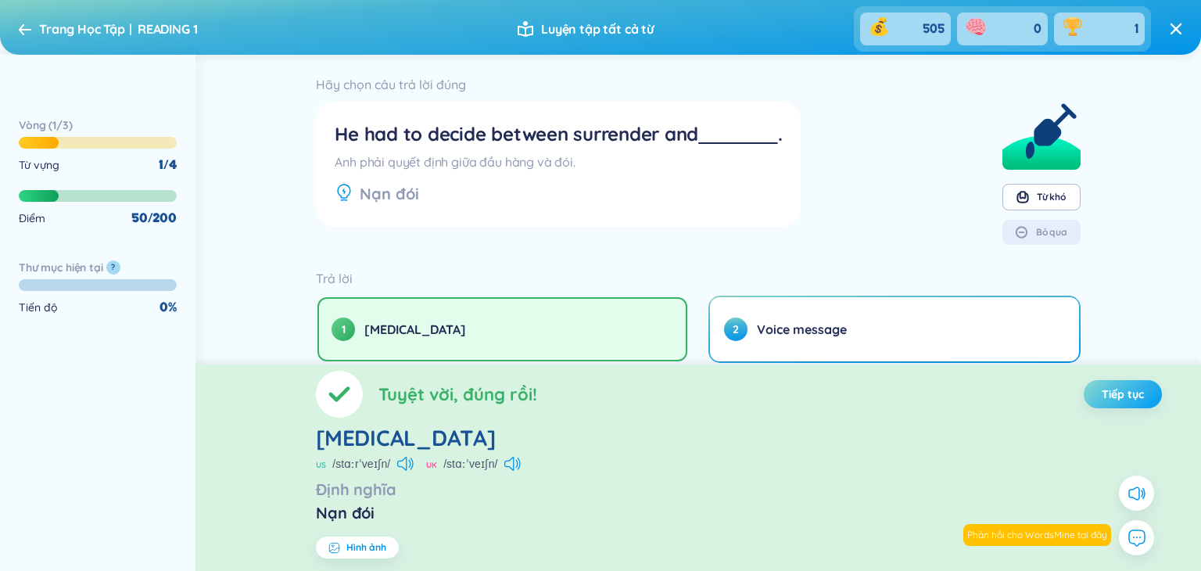
click at [1145, 399] on button "Tiếp tục" at bounding box center [1122, 394] width 78 height 28
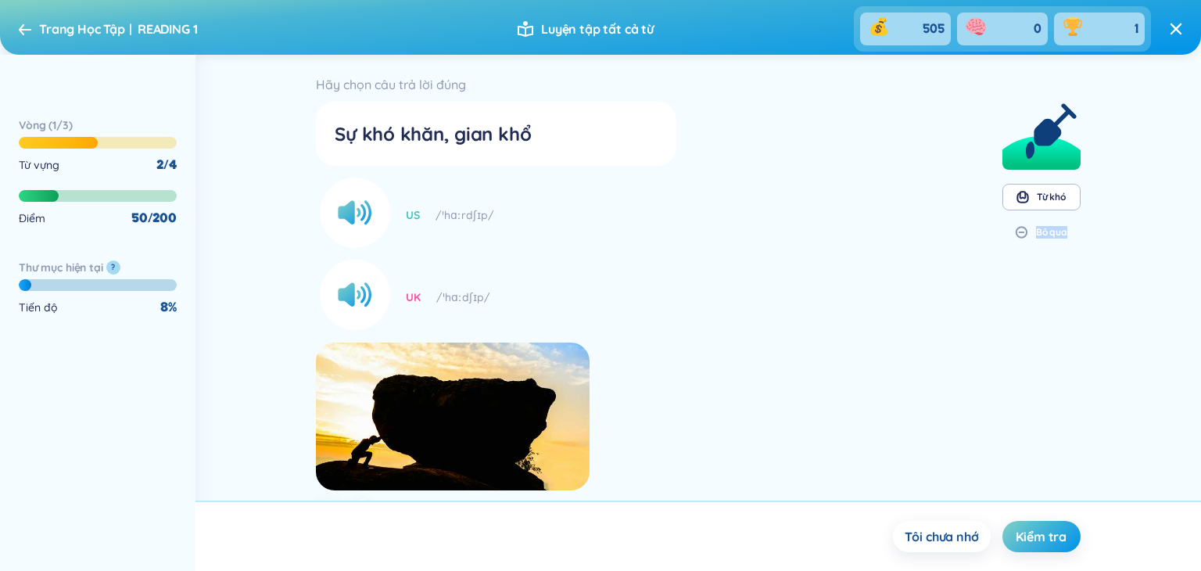
drag, startPoint x: 1200, startPoint y: 212, endPoint x: 1199, endPoint y: 417, distance: 204.8
click at [1188, 425] on div "Hãy chọn câu trả lời đúng Sự khó khăn, gian khổ US /ˈhɑːrdʃɪp/ UK /ˈhɑːdʃɪp/ Pr…" at bounding box center [697, 278] width 1005 height 446
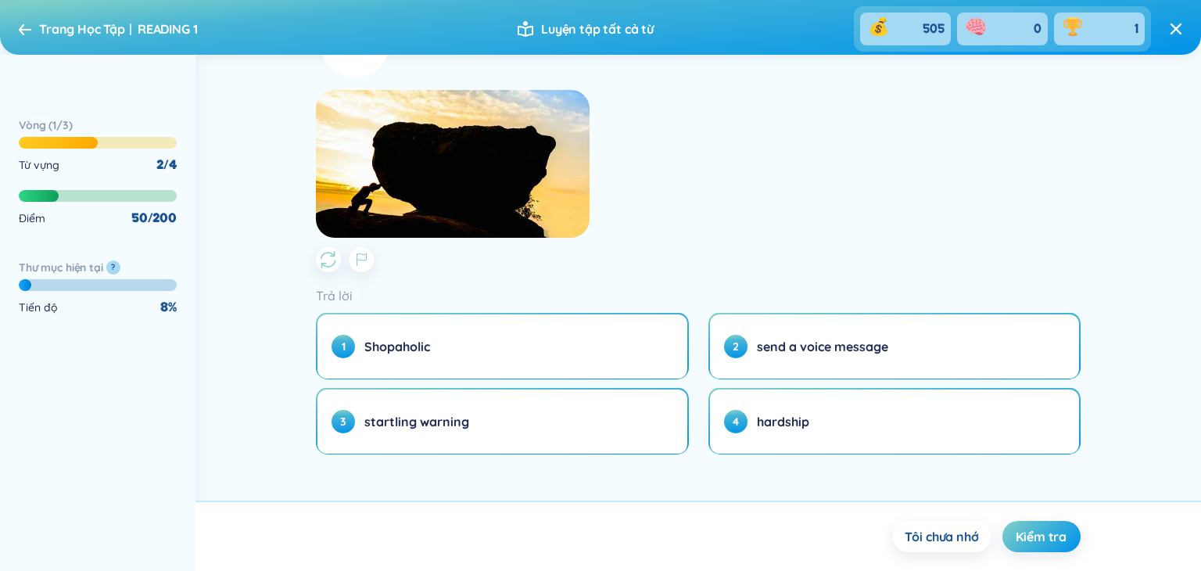
scroll to position [256, 0]
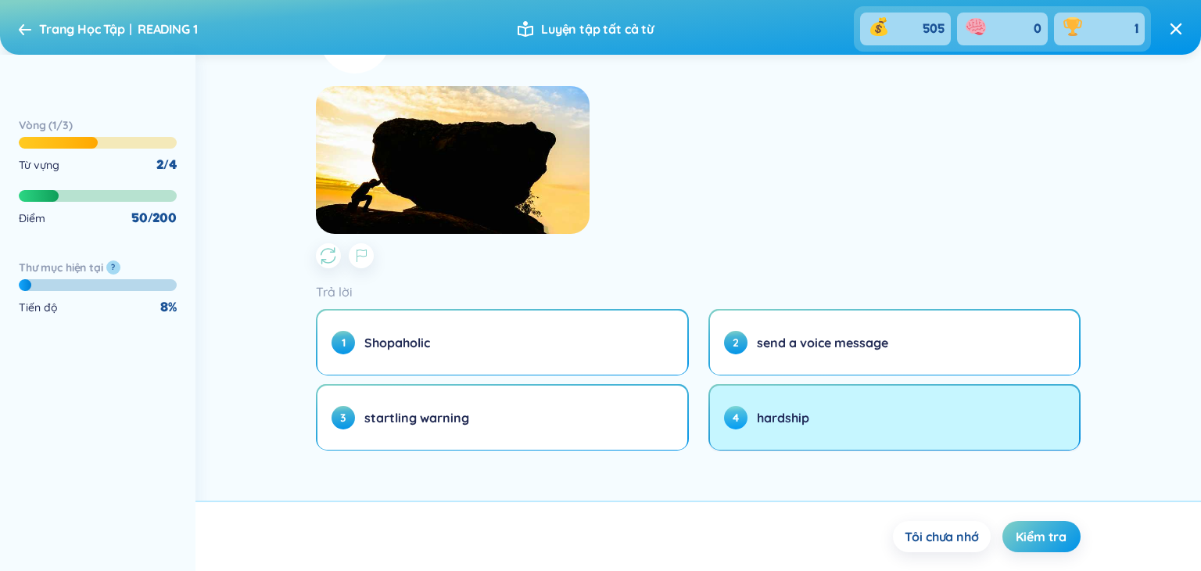
click at [779, 432] on button "4 hardship" at bounding box center [894, 417] width 369 height 64
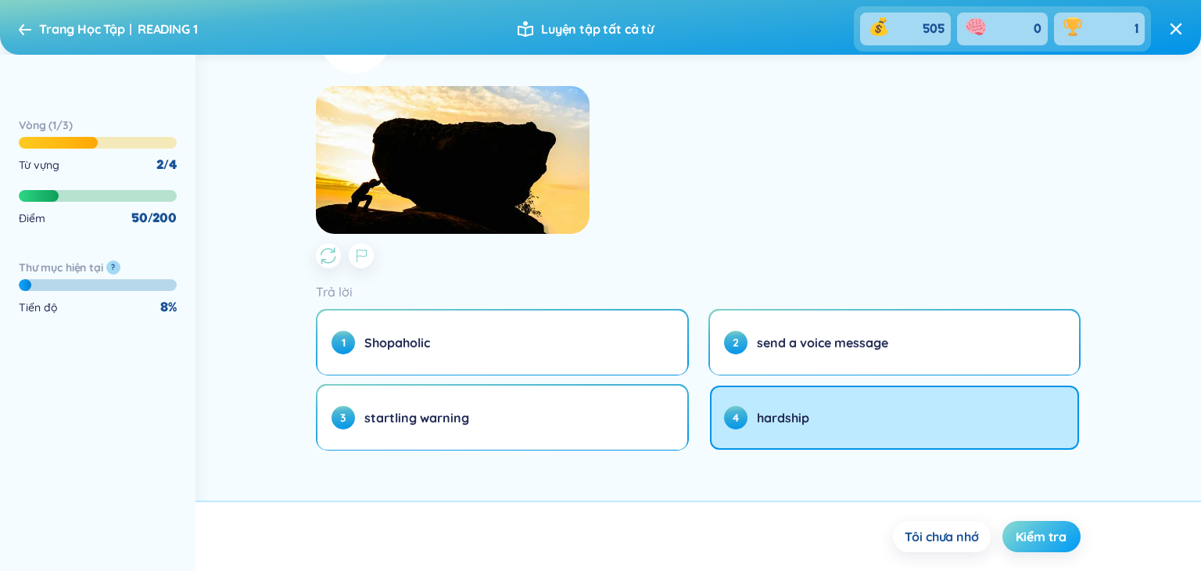
click at [1051, 534] on span "Kiểm tra" at bounding box center [1040, 536] width 51 height 17
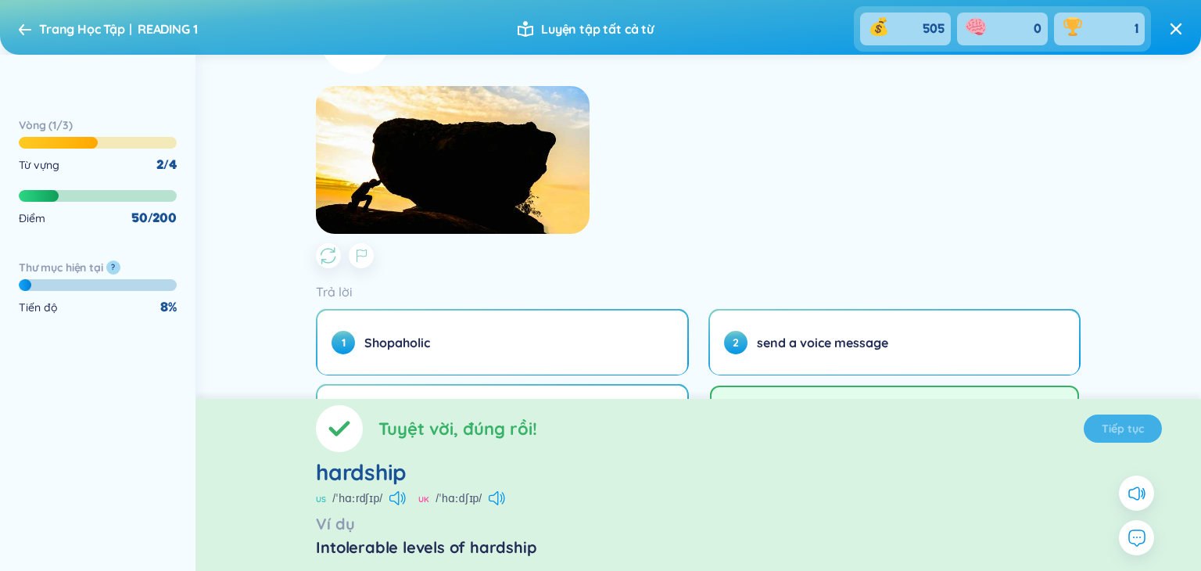
scroll to position [0, 0]
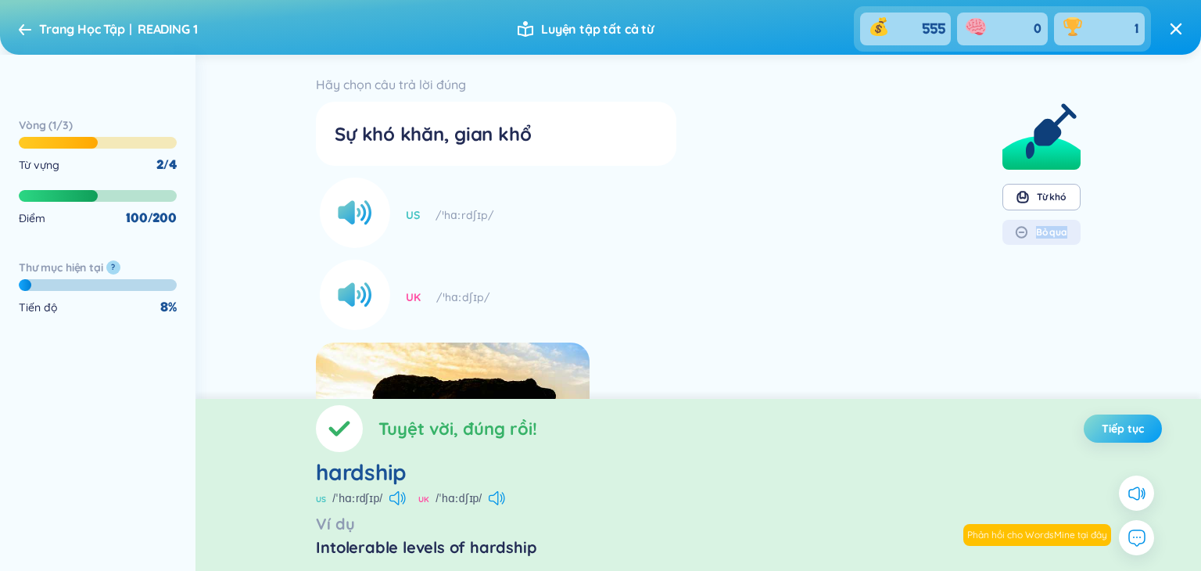
click at [1127, 432] on span "Tiếp tục" at bounding box center [1122, 429] width 42 height 16
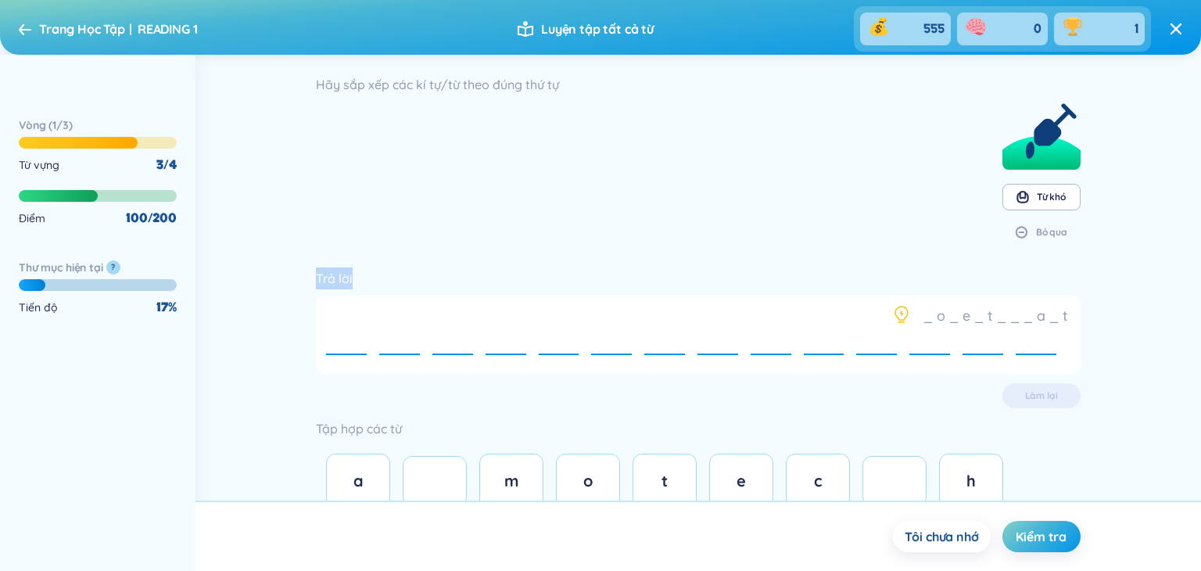
drag, startPoint x: 1200, startPoint y: 239, endPoint x: 1200, endPoint y: 260, distance: 20.3
click at [1188, 260] on div "Hãy sắp xếp các kí tự/từ theo đúng thứ tự Từ khó Bỏ qua Trả lời _ o _ e _ t _ _…" at bounding box center [697, 278] width 1005 height 446
click at [600, 246] on section "Hãy sắp xếp các kí tự/từ theo đúng thứ tự Từ khó Bỏ qua" at bounding box center [698, 163] width 764 height 181
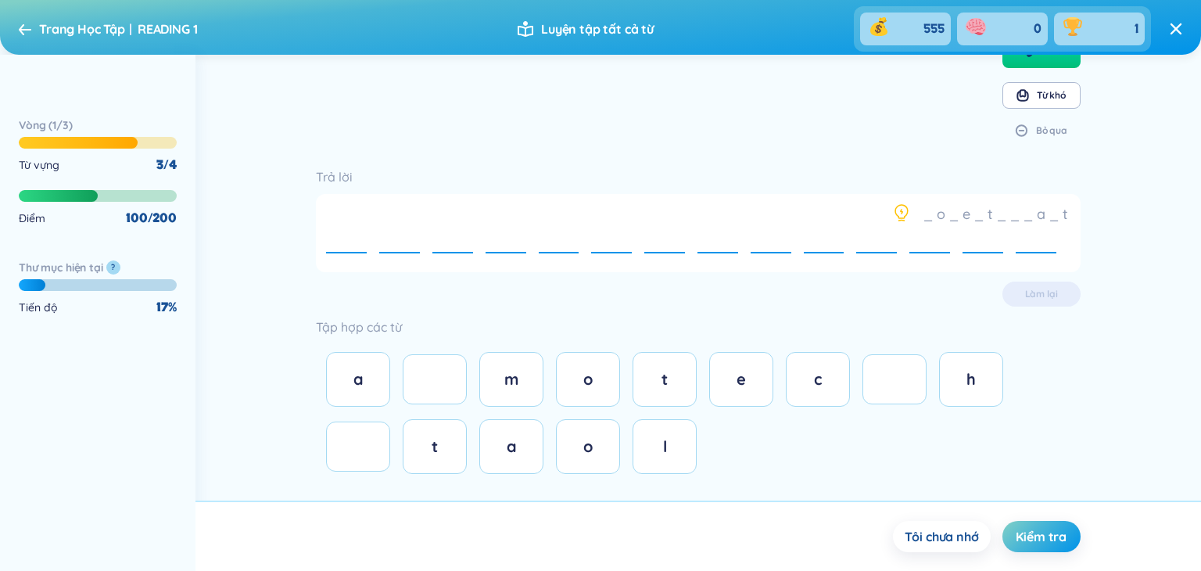
scroll to position [112, 0]
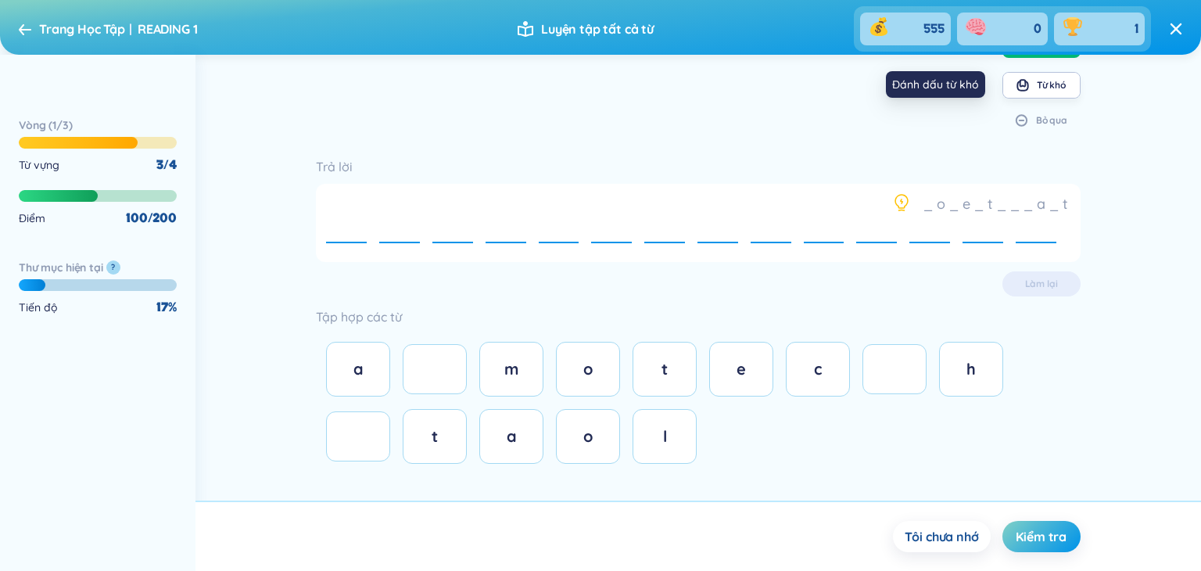
click at [1057, 86] on div "Từ khó" at bounding box center [1051, 85] width 29 height 13
click at [1044, 85] on div "Từ khó" at bounding box center [1051, 85] width 29 height 13
click at [1036, 116] on div "Bỏ qua" at bounding box center [1051, 120] width 31 height 13
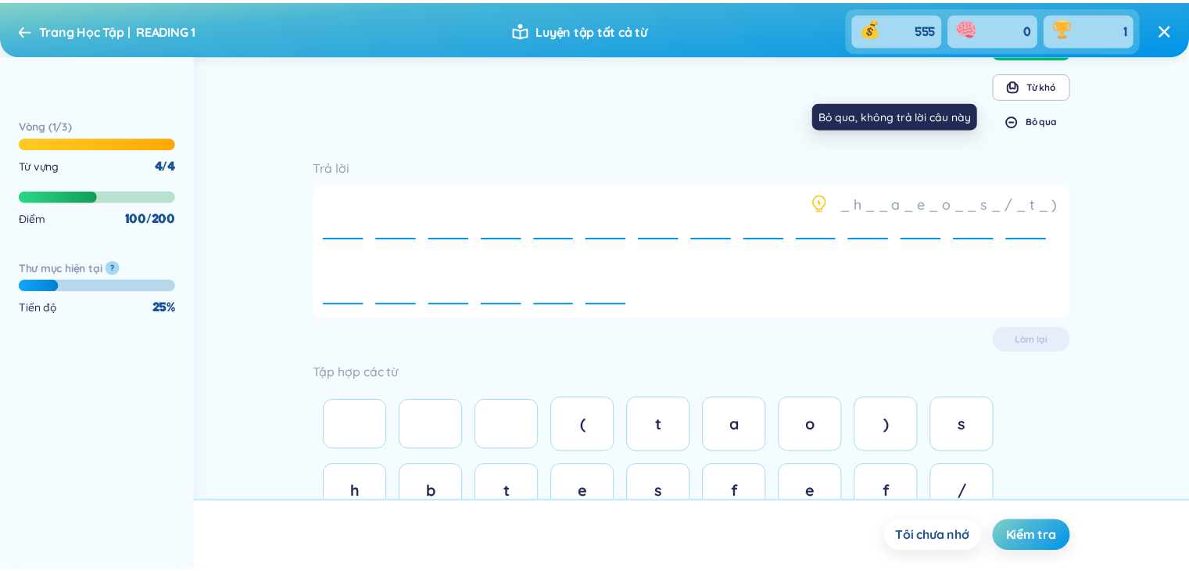
scroll to position [0, 0]
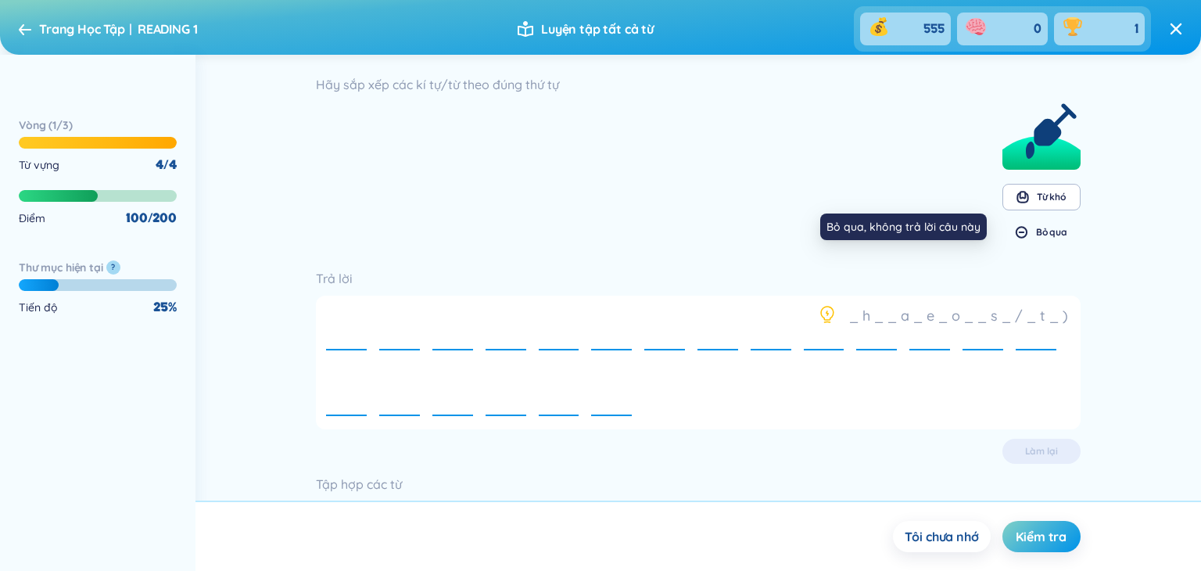
click at [1060, 230] on div "Bỏ qua" at bounding box center [1051, 232] width 31 height 13
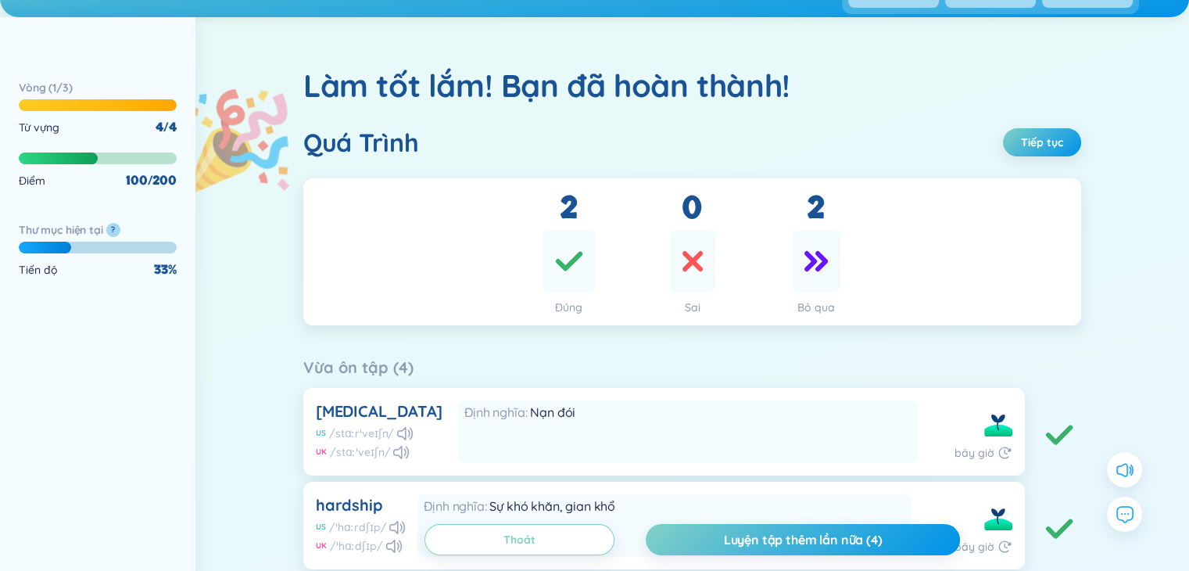
scroll to position [35, 0]
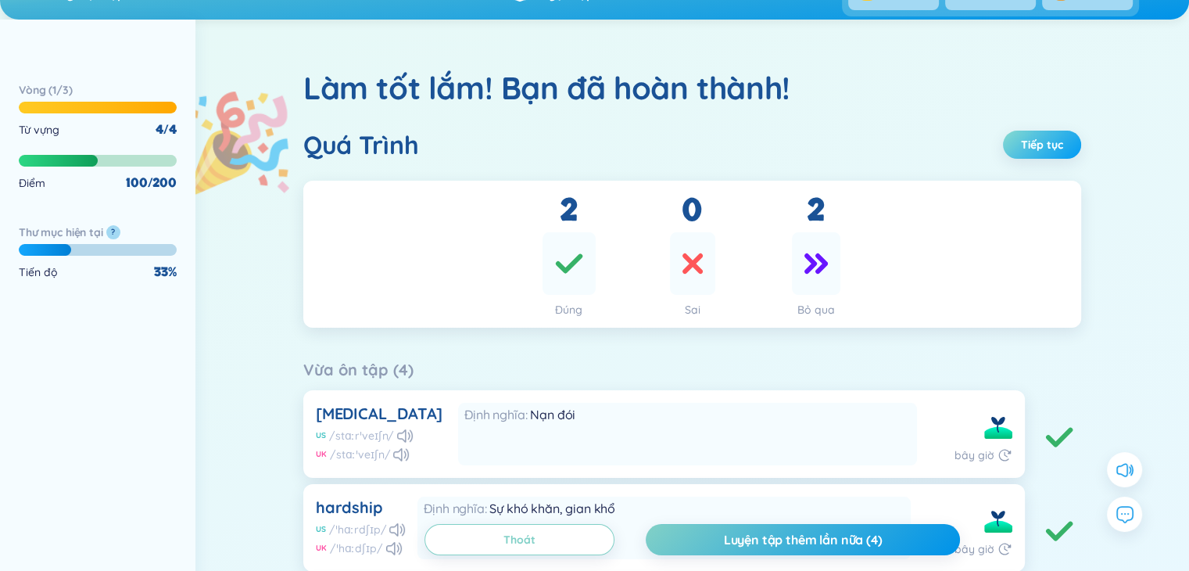
click at [1038, 143] on span "Tiếp tục" at bounding box center [1042, 145] width 42 height 16
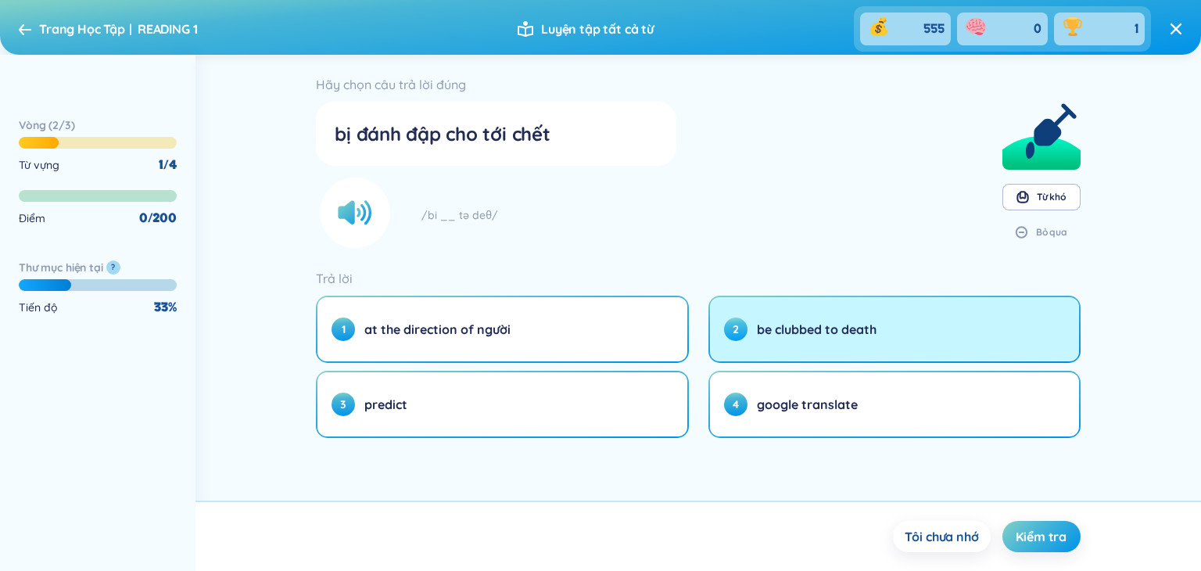
click at [812, 337] on button "2 be clubbed to death" at bounding box center [894, 329] width 369 height 64
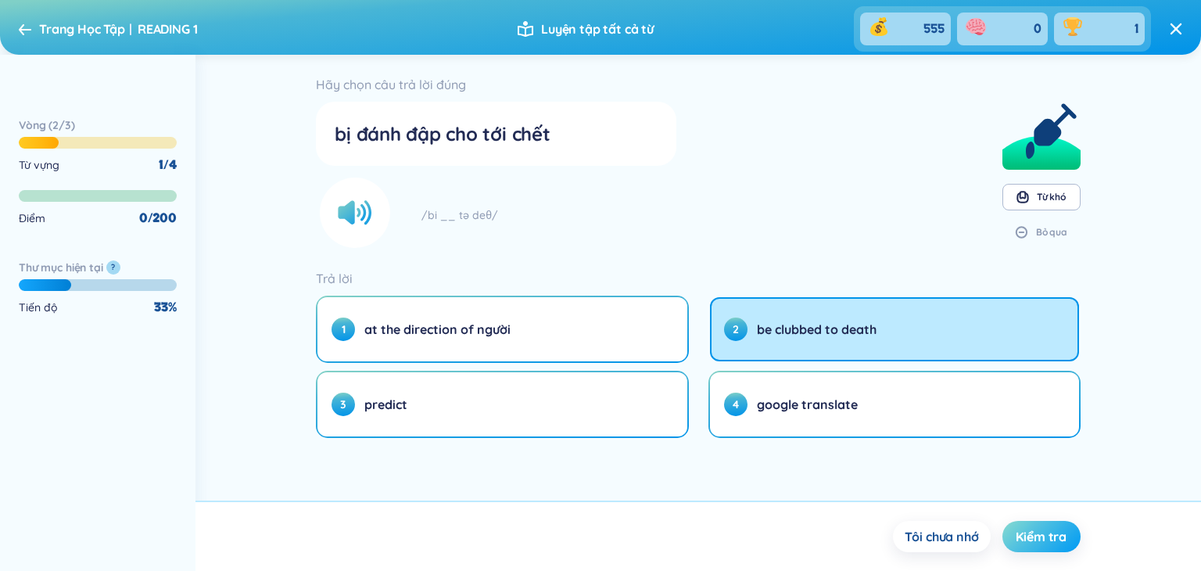
click at [1047, 535] on span "Kiểm tra" at bounding box center [1040, 536] width 51 height 17
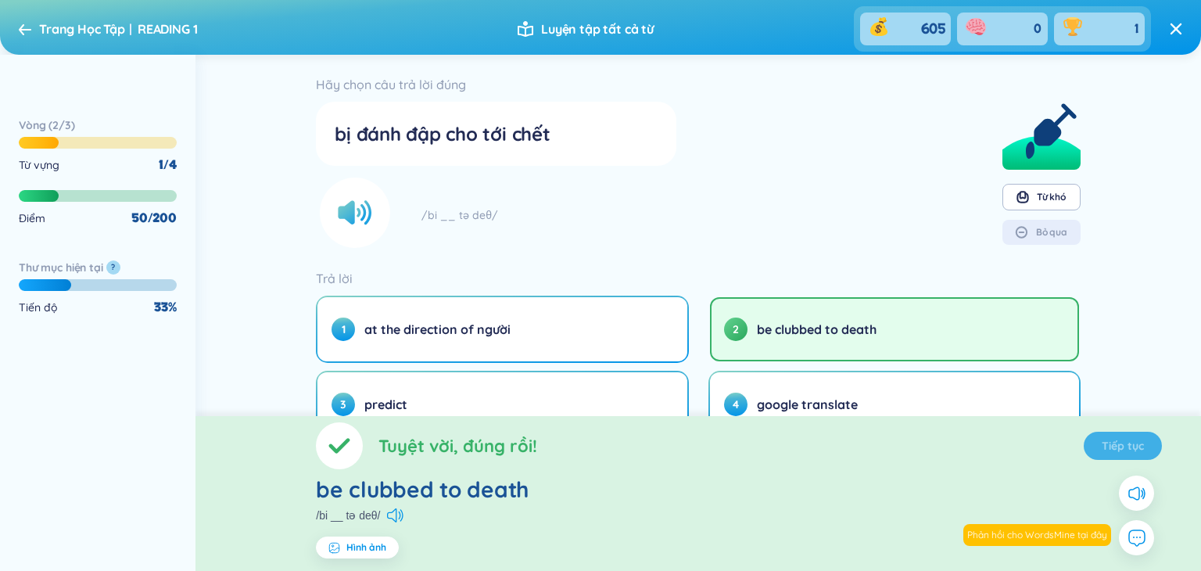
click at [1113, 442] on section "Tuyệt vời, đúng rồi! Tiếp tục be clubbed to death /bi __ tə deθ/ Hình ảnh" at bounding box center [697, 493] width 1005 height 155
click at [1130, 451] on span "Tiếp tục" at bounding box center [1122, 446] width 42 height 16
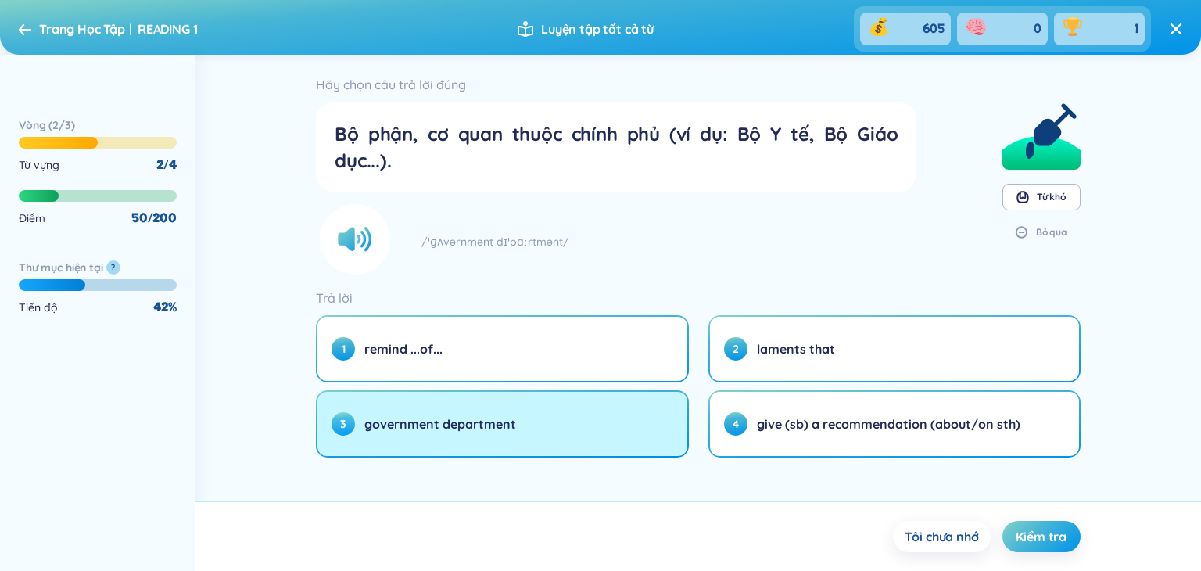
click at [609, 437] on button "3 government department" at bounding box center [501, 424] width 369 height 64
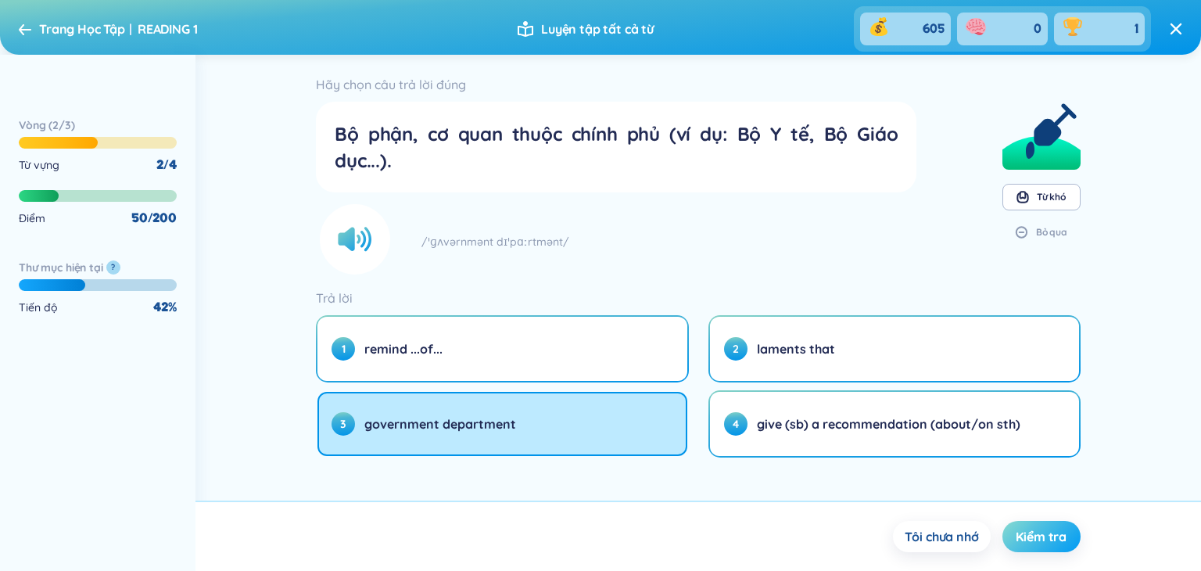
click at [1057, 538] on span "Kiểm tra" at bounding box center [1040, 536] width 51 height 17
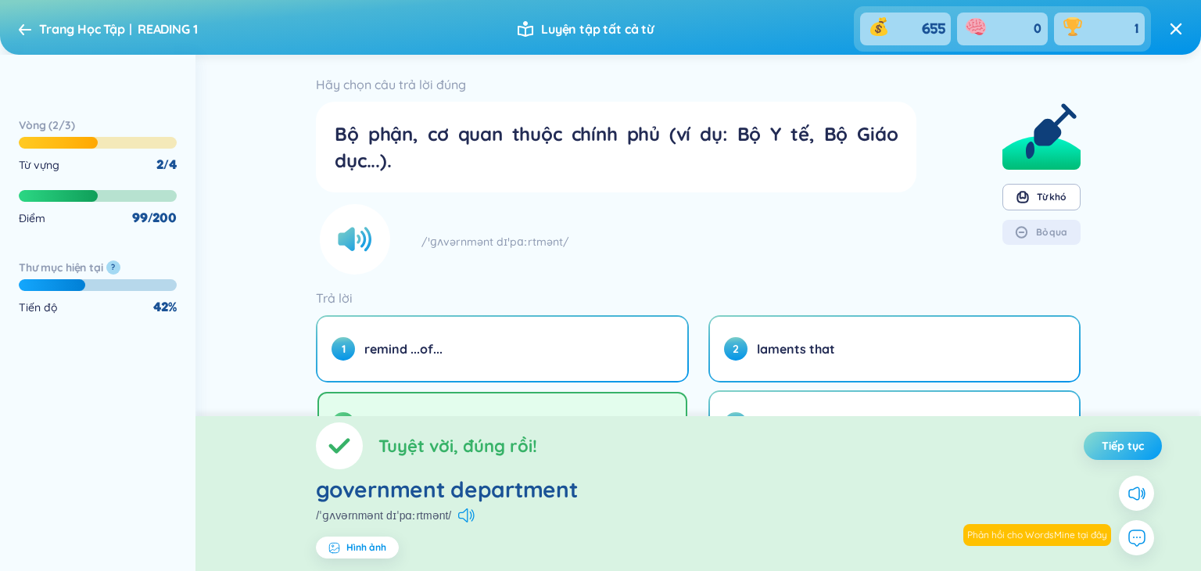
click at [1116, 442] on span "Tiếp tục" at bounding box center [1122, 446] width 42 height 16
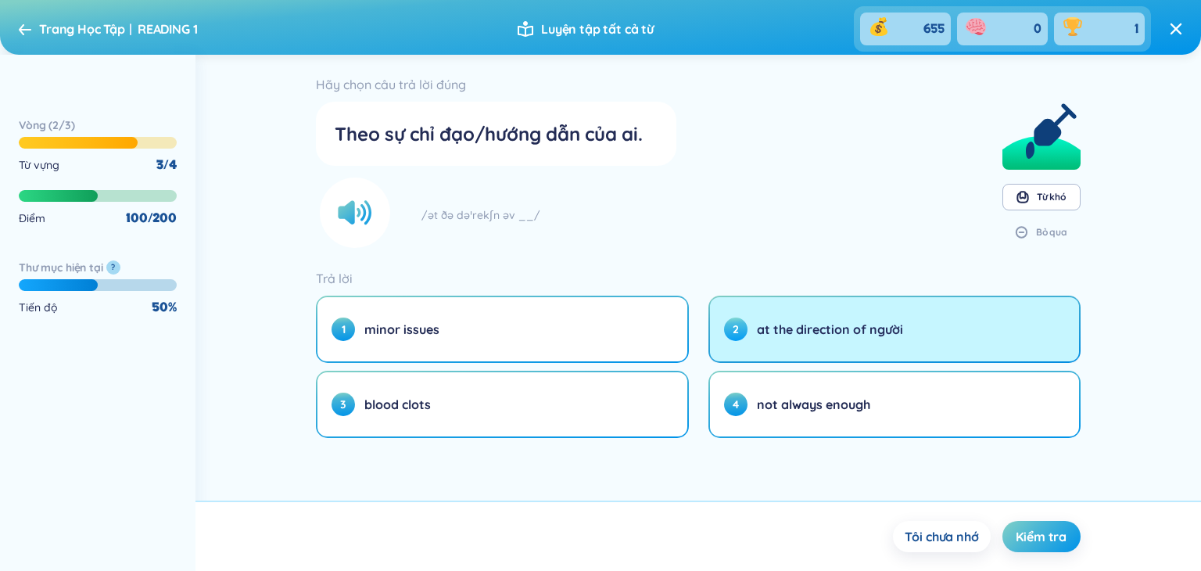
click at [838, 335] on span "at the direction of người" at bounding box center [830, 328] width 146 height 17
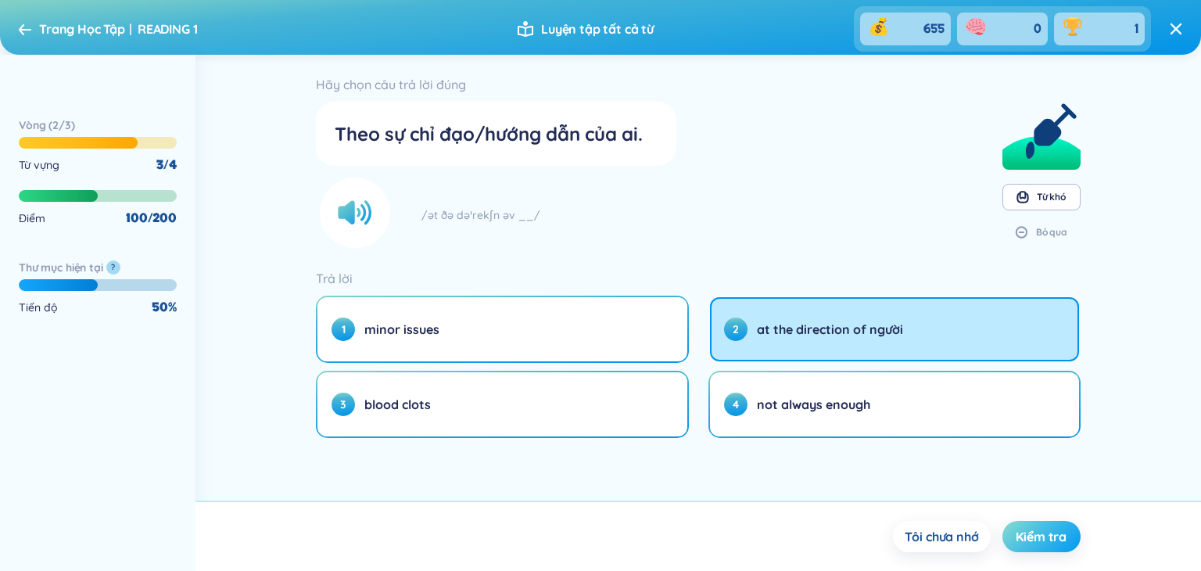
click at [1035, 528] on span "Kiểm tra" at bounding box center [1040, 536] width 51 height 17
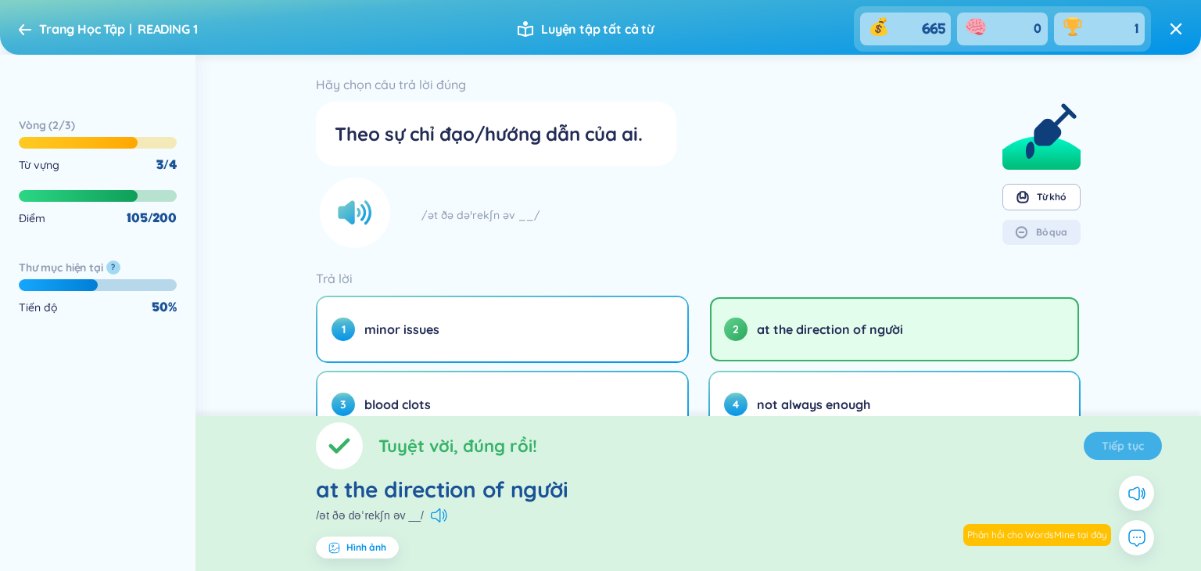
click at [1123, 442] on section "Tuyệt vời, đúng rồi! Tiếp tục at the direction of người /ət ðə dəˈrekʃn əv __/ …" at bounding box center [697, 493] width 1005 height 155
click at [1133, 448] on section "Tuyệt vời, đúng rồi! Tiếp tục at the direction of người /ət ðə dəˈrekʃn əv __/ …" at bounding box center [697, 493] width 1005 height 155
click at [1133, 448] on span "Tiếp tục" at bounding box center [1122, 446] width 42 height 16
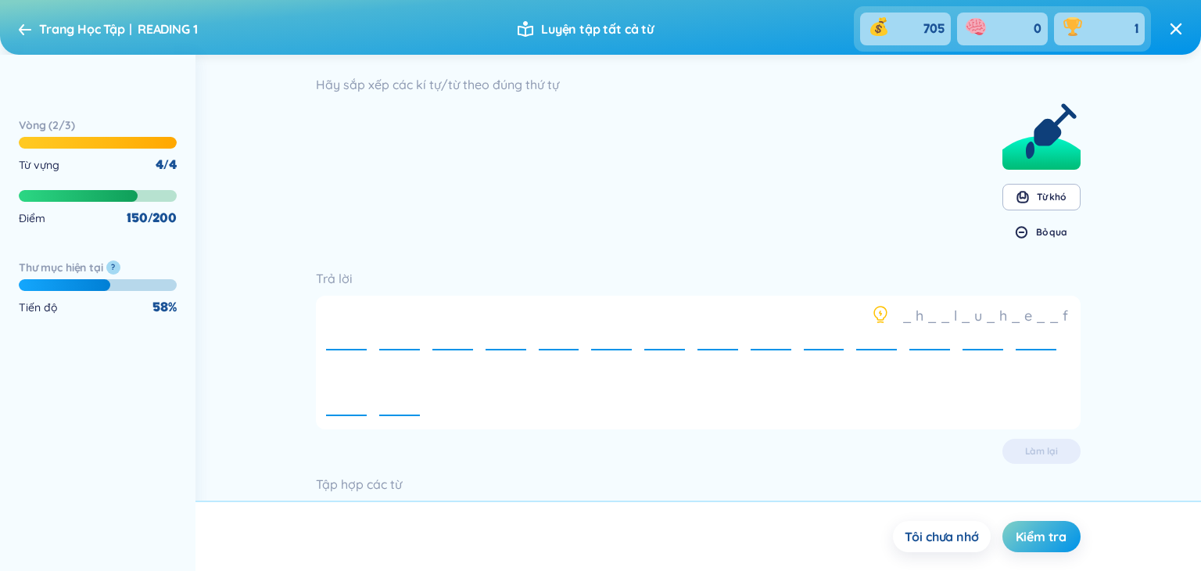
click at [1040, 232] on div "Bỏ qua" at bounding box center [1051, 232] width 31 height 13
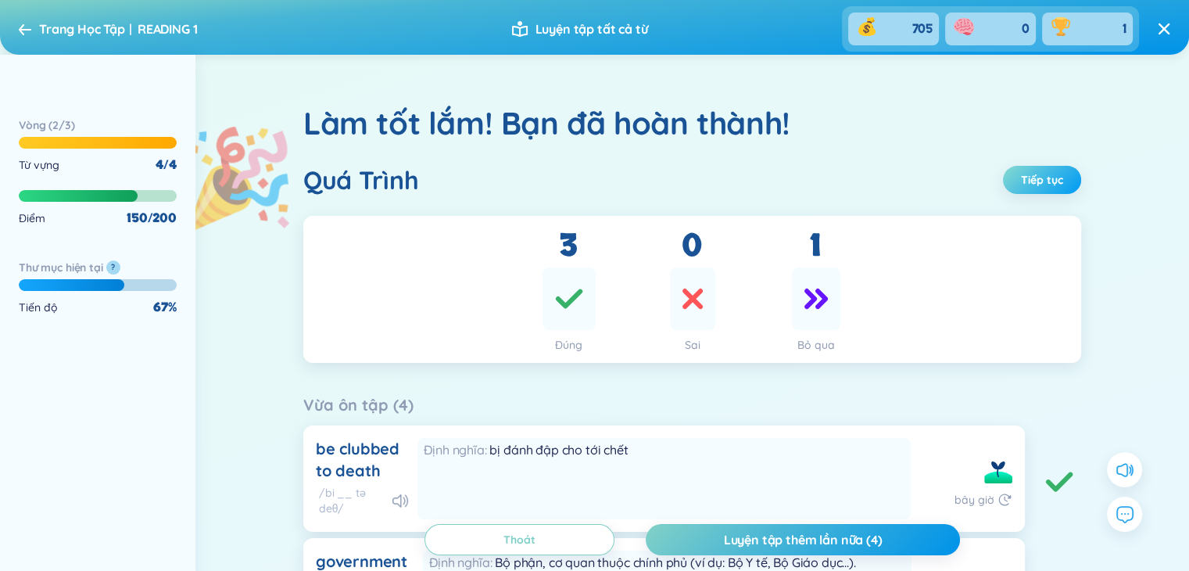
click at [1047, 178] on span "Tiếp tục" at bounding box center [1042, 180] width 42 height 16
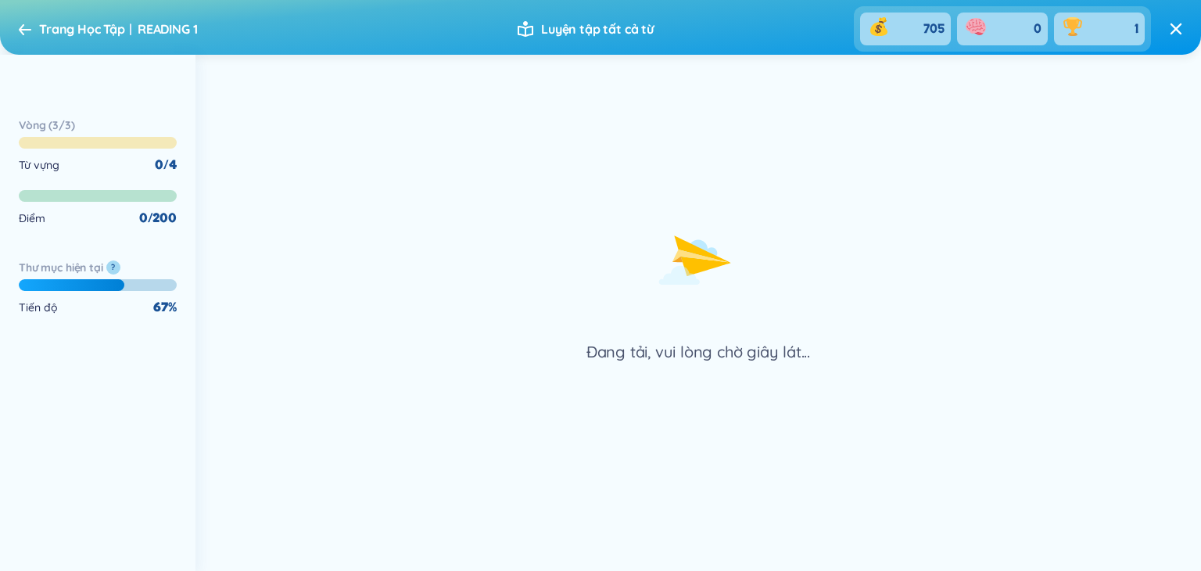
click at [757, 338] on icon "Lottie animation" at bounding box center [698, 262] width 235 height 156
drag, startPoint x: 718, startPoint y: 288, endPoint x: 758, endPoint y: 276, distance: 41.8
click at [762, 277] on icon "Lottie animation" at bounding box center [698, 262] width 235 height 156
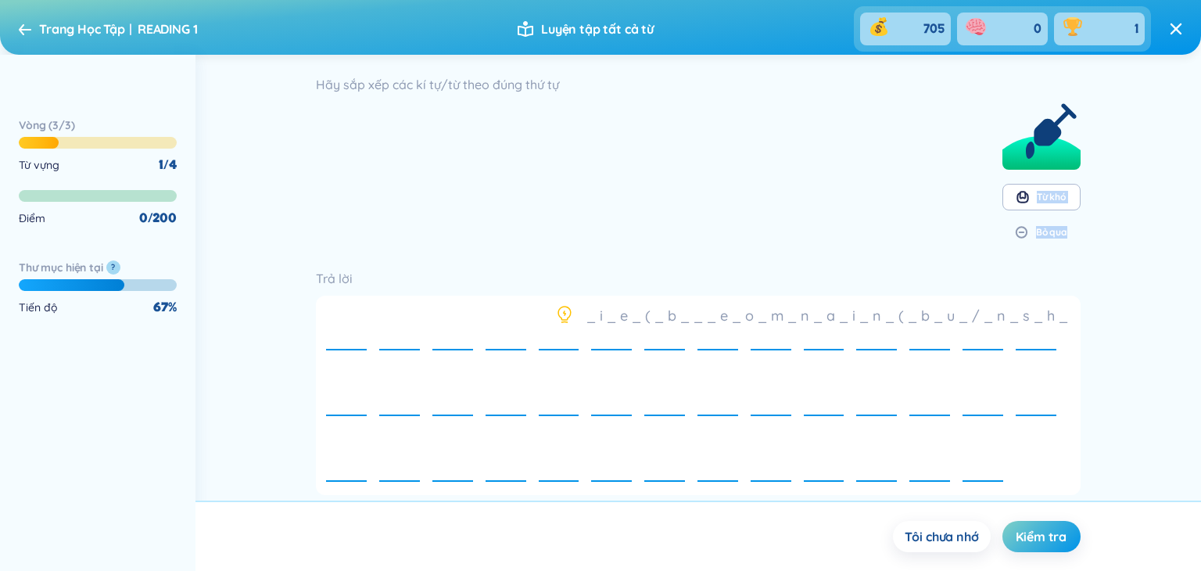
drag, startPoint x: 1200, startPoint y: 129, endPoint x: 1200, endPoint y: 238, distance: 108.7
click at [1188, 238] on div "Hãy sắp xếp các kí tự/từ theo đúng thứ tự Từ khó Bỏ qua Trả lời _ i _ e _ ( _ b…" at bounding box center [697, 278] width 1005 height 446
click at [1173, 30] on icon at bounding box center [1175, 28] width 11 height 11
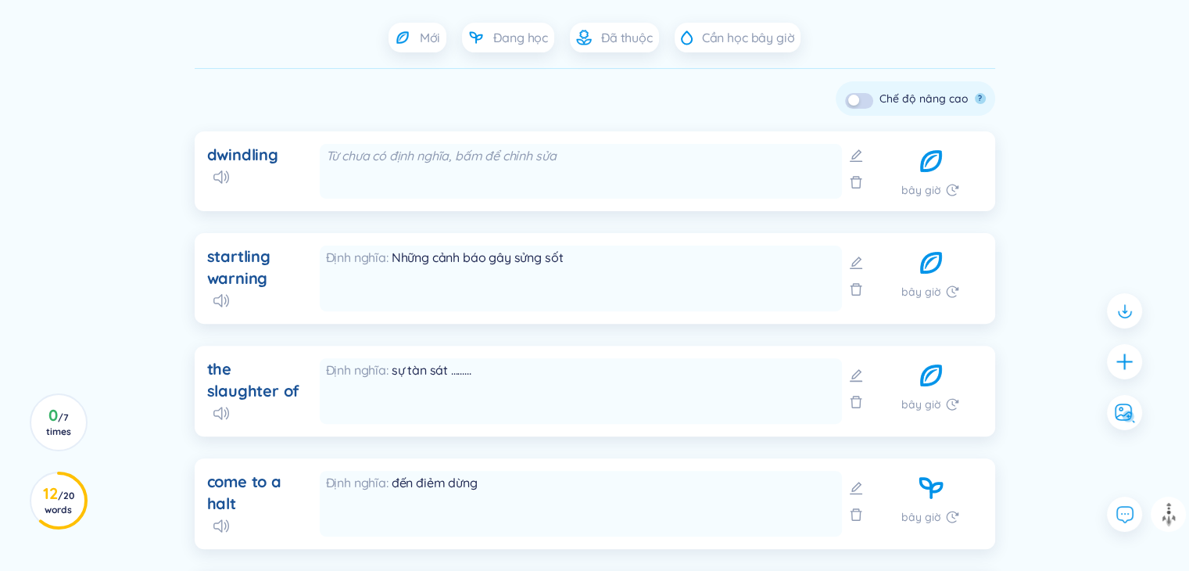
scroll to position [416, 0]
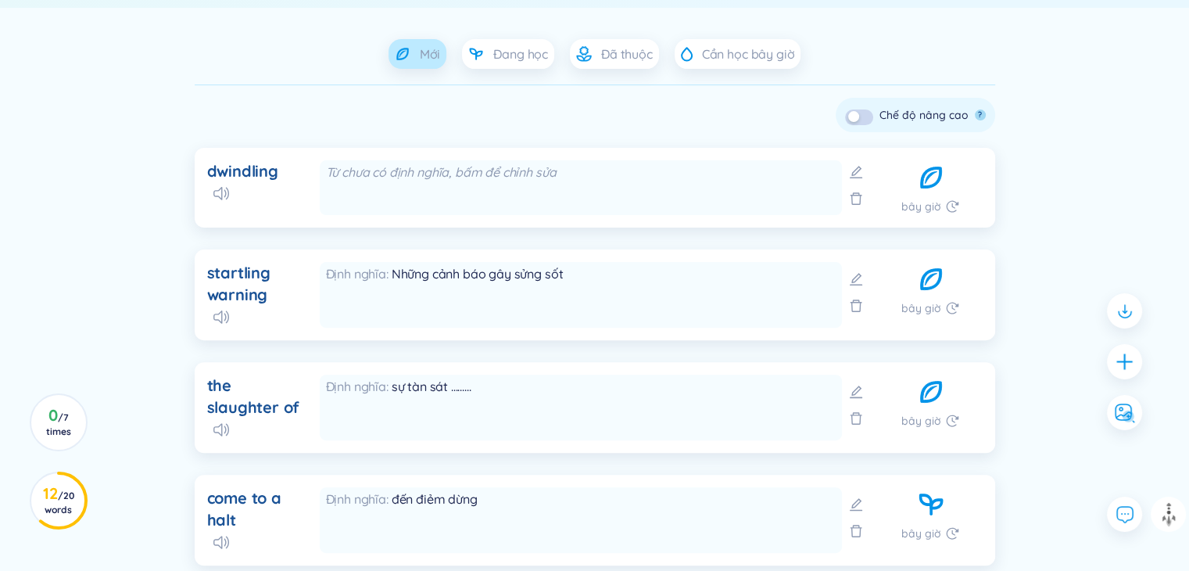
click at [417, 45] on div "Mới" at bounding box center [418, 54] width 59 height 30
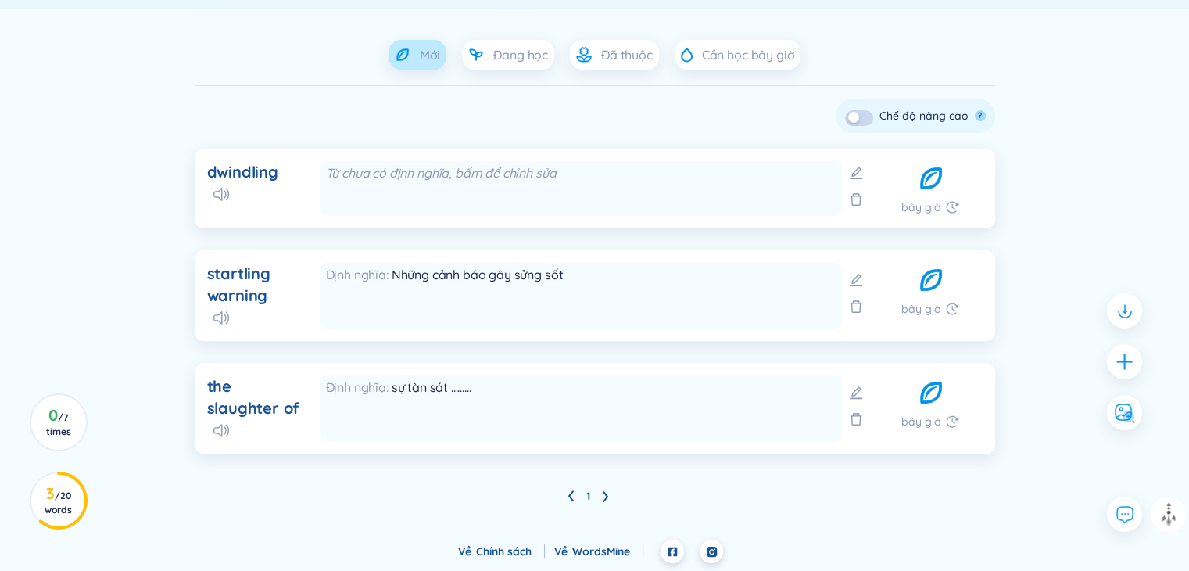
scroll to position [415, 0]
click at [509, 59] on span "Đang học" at bounding box center [520, 54] width 55 height 17
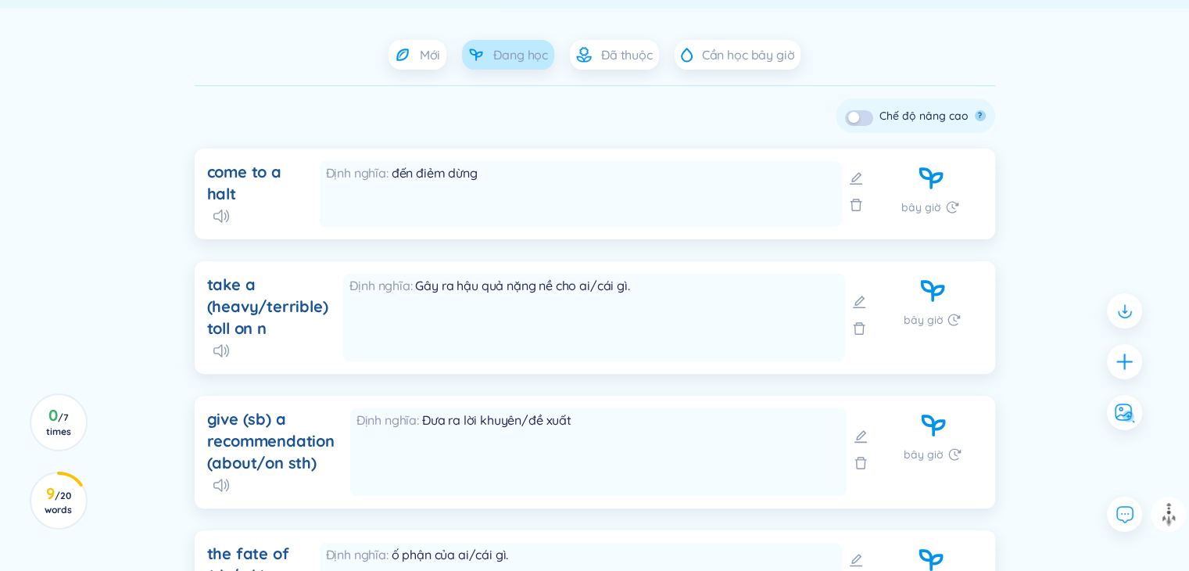
scroll to position [416, 0]
click at [589, 57] on icon at bounding box center [584, 58] width 15 height 5
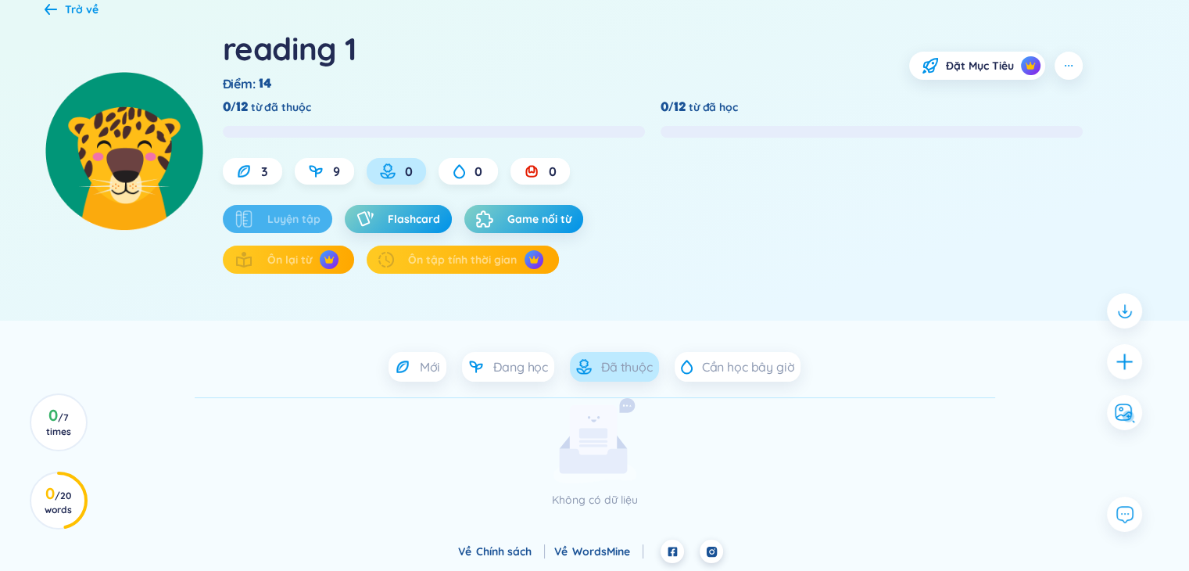
scroll to position [103, 0]
click at [519, 369] on span "Đang học" at bounding box center [520, 366] width 55 height 17
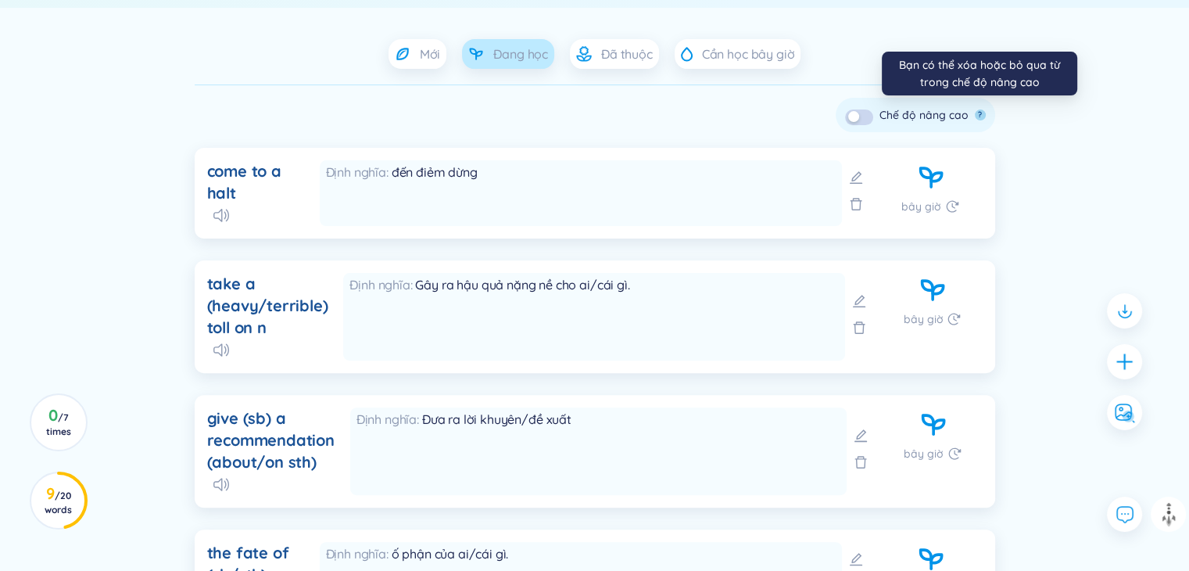
click at [978, 113] on button "?" at bounding box center [980, 114] width 11 height 11
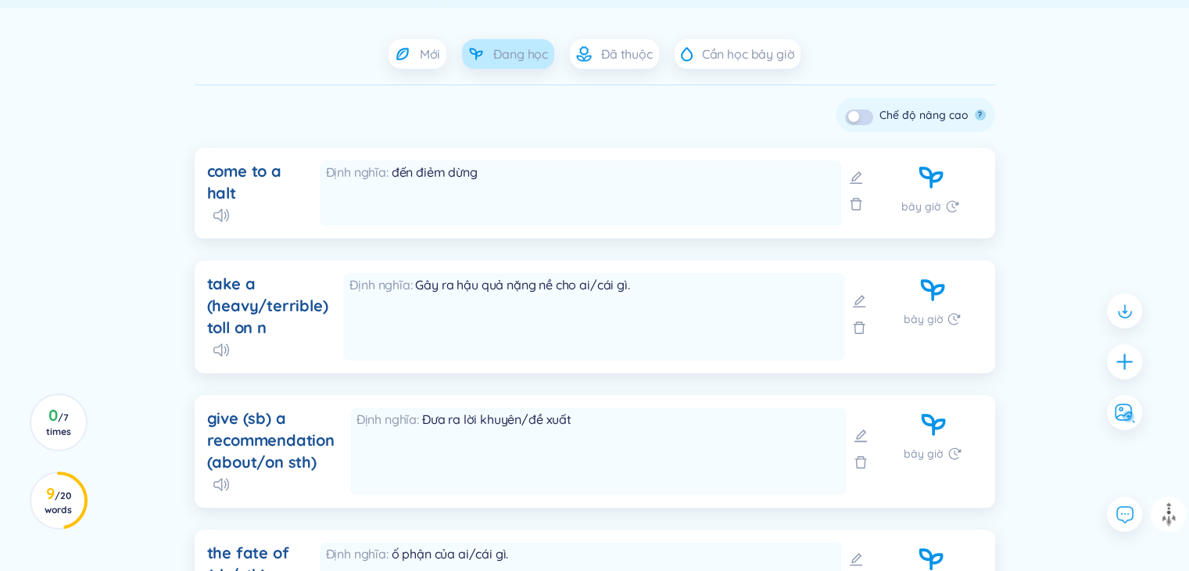
click at [863, 114] on button "button" at bounding box center [859, 117] width 28 height 16
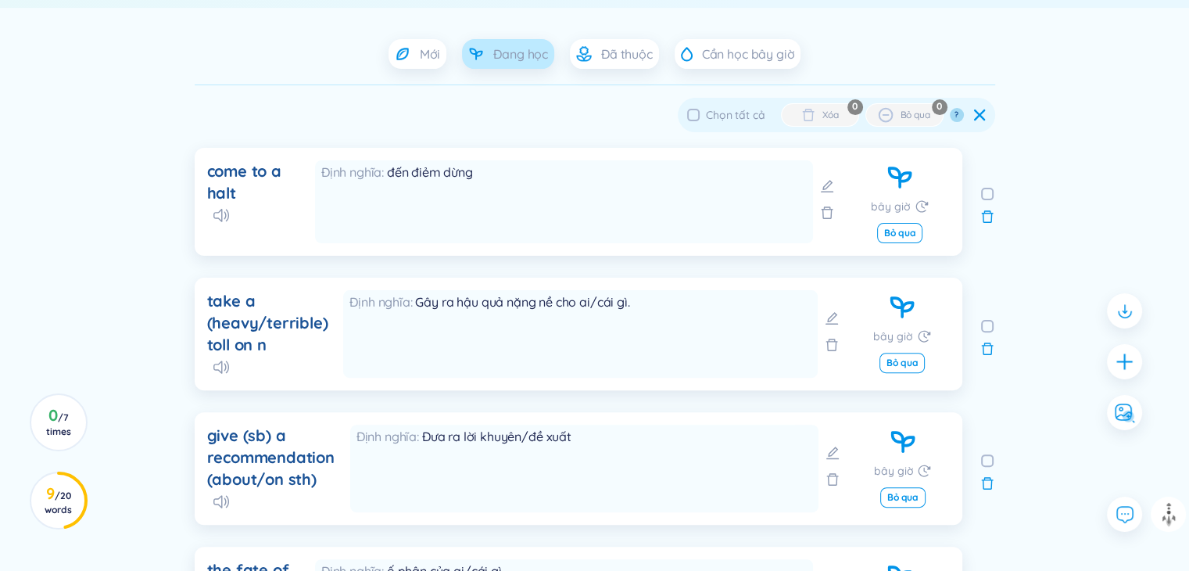
click at [983, 116] on icon at bounding box center [979, 115] width 13 height 13
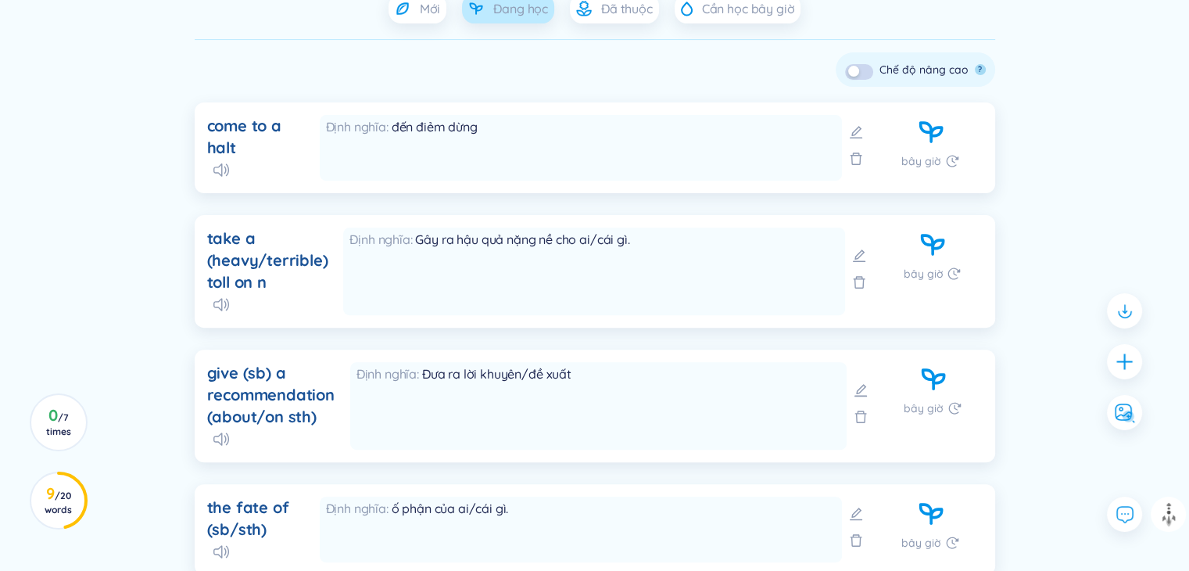
scroll to position [460, 0]
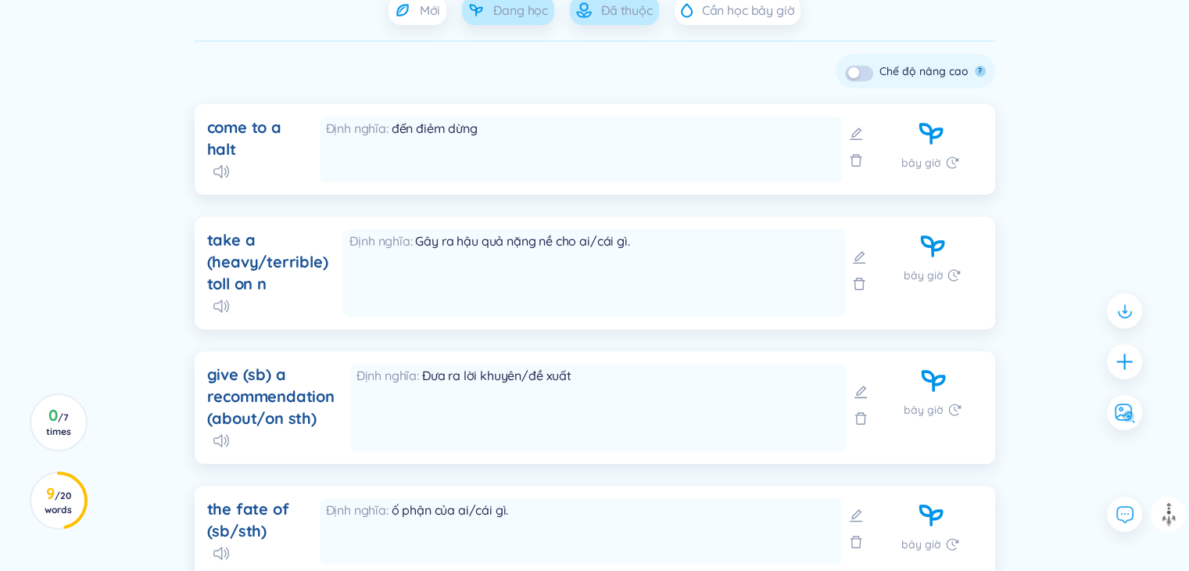
click at [621, 21] on div "Đã thuộc" at bounding box center [614, 10] width 89 height 30
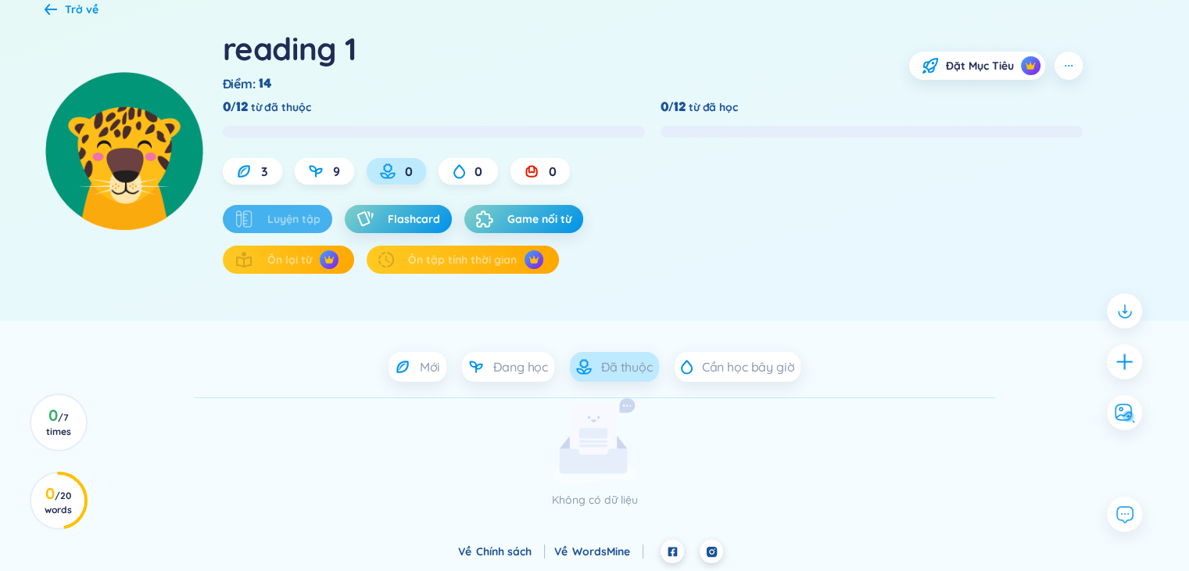
scroll to position [103, 0]
click at [607, 444] on rect at bounding box center [592, 436] width 47 height 62
drag, startPoint x: 628, startPoint y: 363, endPoint x: 618, endPoint y: 365, distance: 10.3
click at [618, 365] on span "Đã thuộc" at bounding box center [627, 366] width 52 height 17
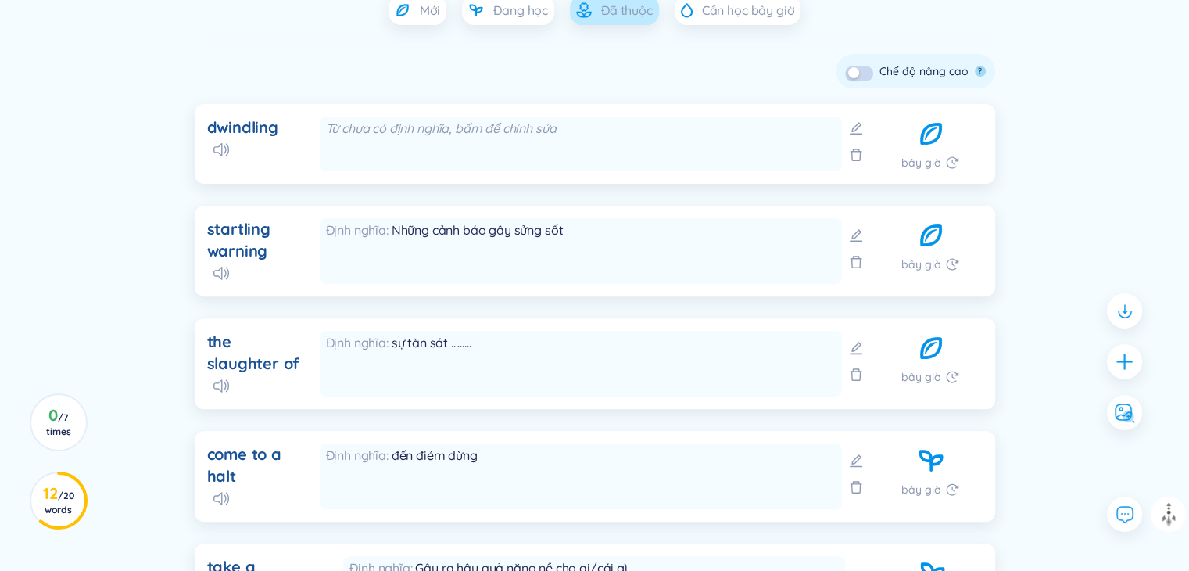
click at [619, 10] on span "Đã thuộc" at bounding box center [627, 10] width 52 height 17
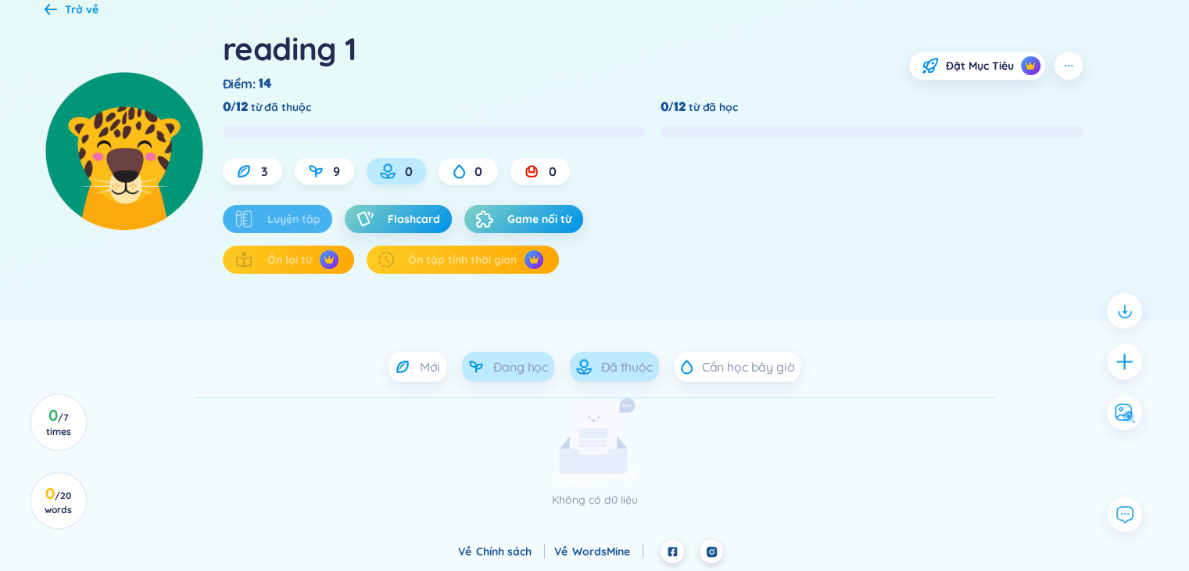
click at [522, 367] on span "Đang học" at bounding box center [520, 366] width 55 height 17
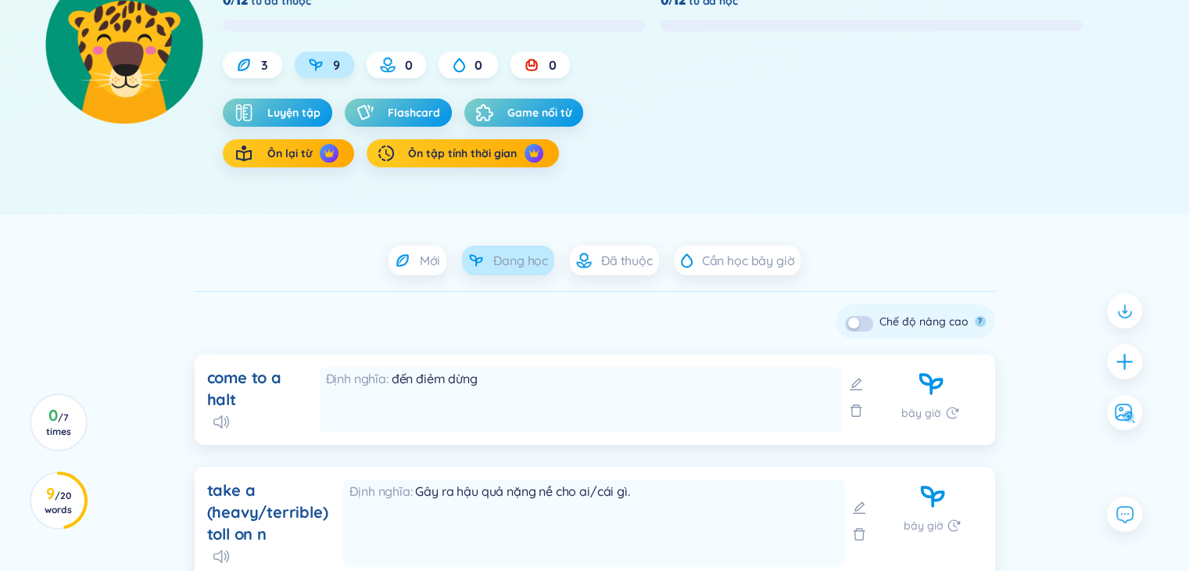
scroll to position [303, 0]
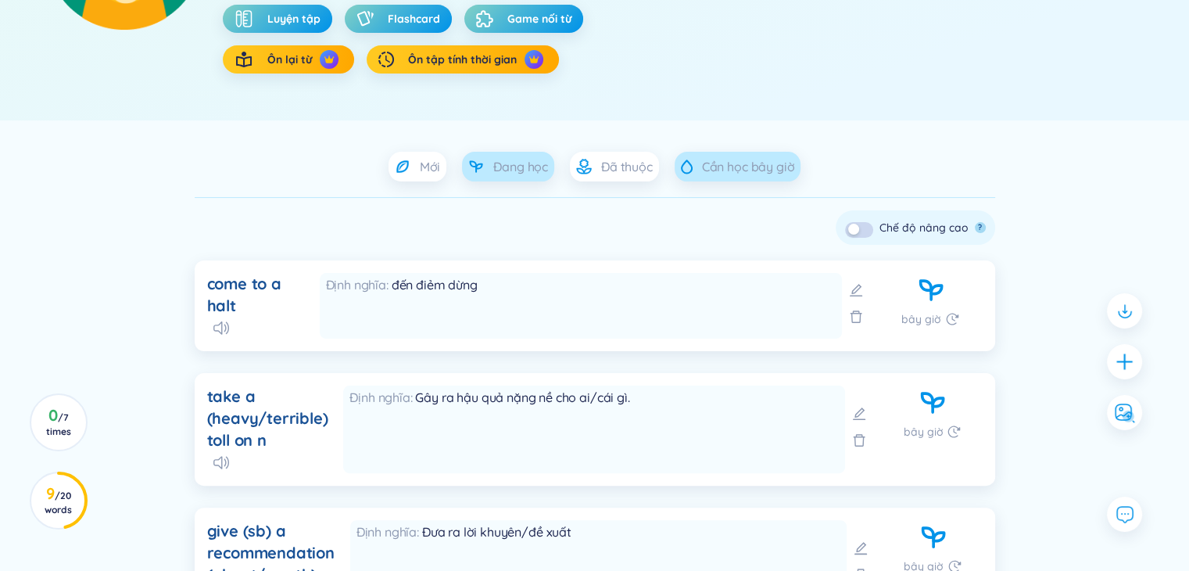
click at [738, 177] on div "Cần học bây giờ" at bounding box center [738, 167] width 127 height 30
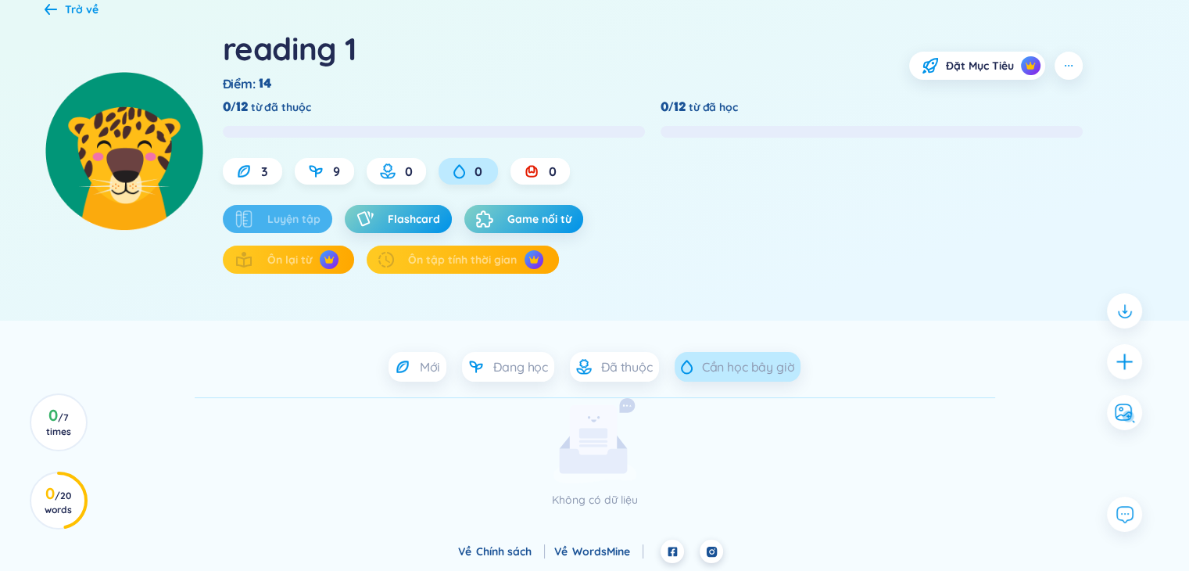
scroll to position [103, 0]
click at [630, 367] on span "Đã thuộc" at bounding box center [627, 366] width 52 height 17
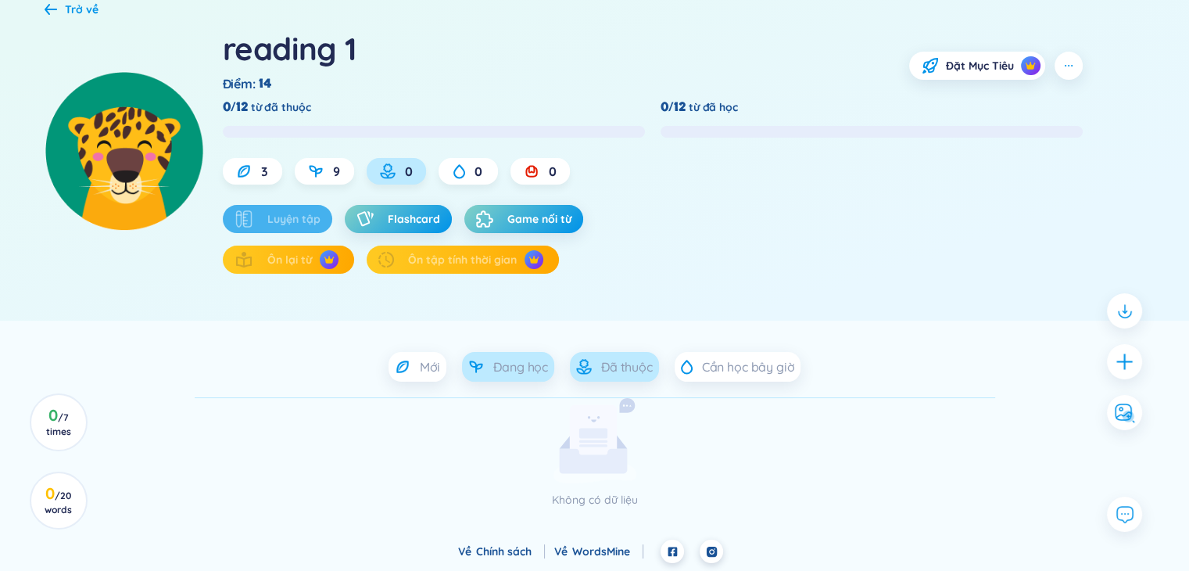
click at [513, 356] on div "Đang học" at bounding box center [508, 367] width 92 height 30
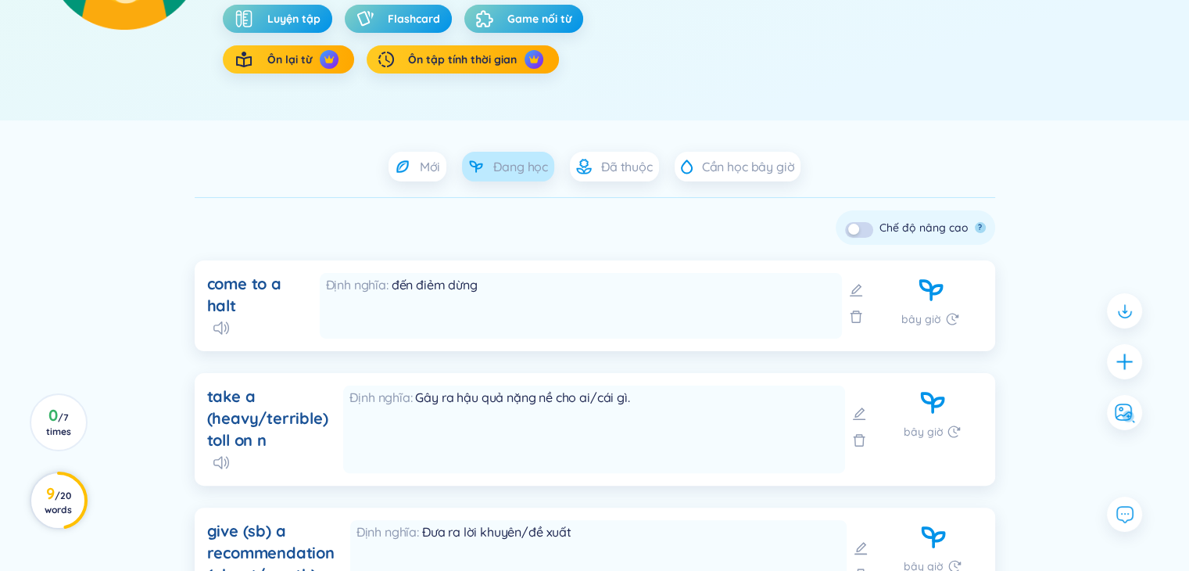
click at [73, 496] on h3 "9 / 20 words" at bounding box center [58, 501] width 35 height 28
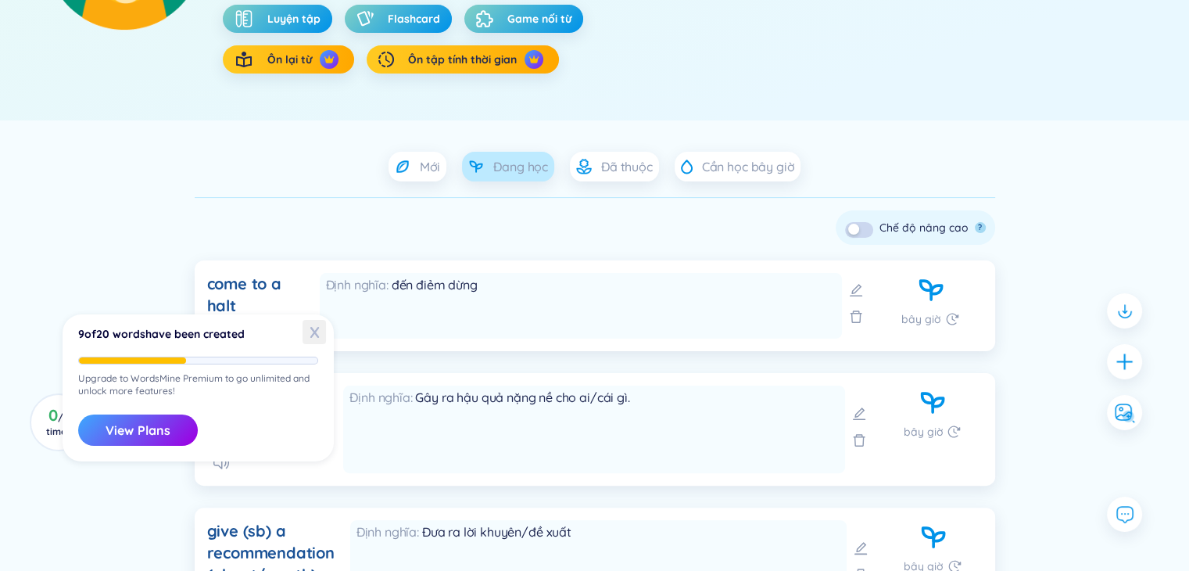
click at [320, 335] on span "X" at bounding box center [314, 332] width 23 height 24
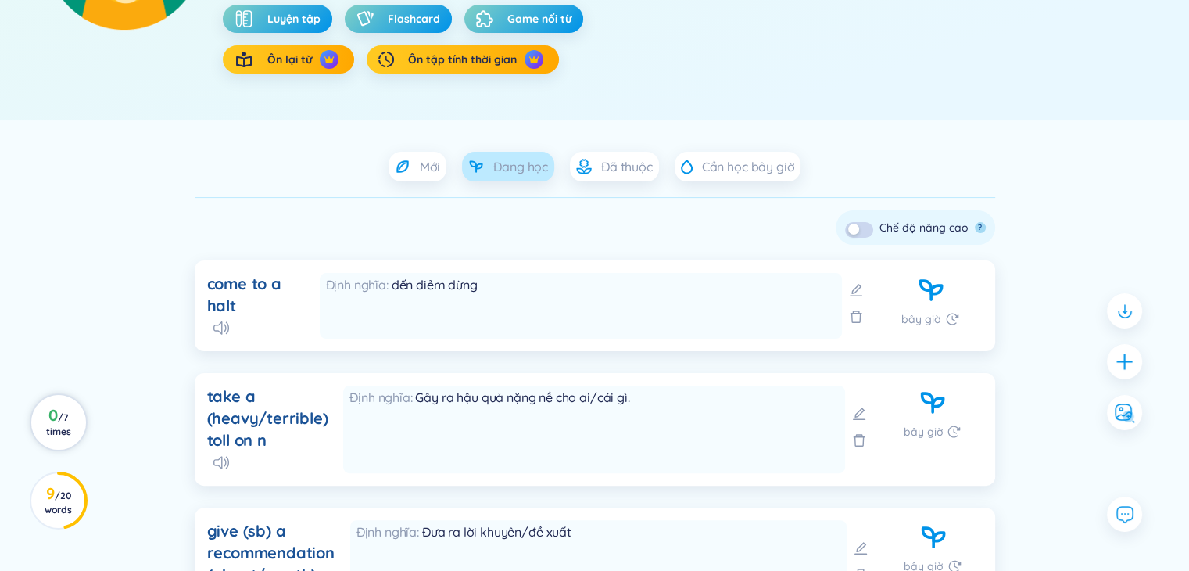
click at [38, 406] on circle at bounding box center [58, 422] width 55 height 55
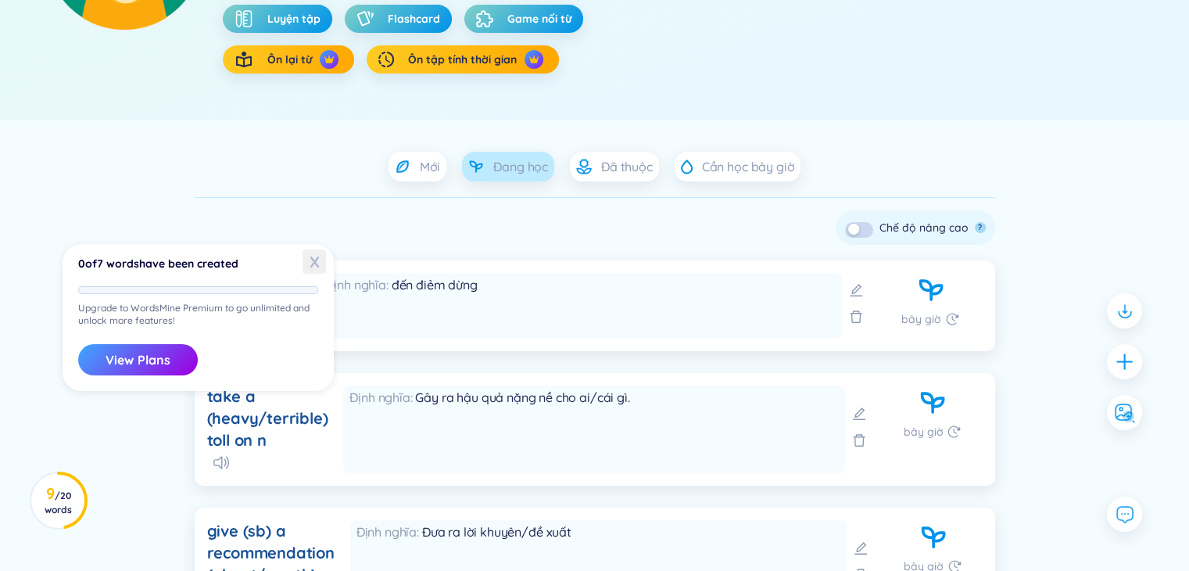
click at [307, 262] on span "X" at bounding box center [314, 261] width 23 height 24
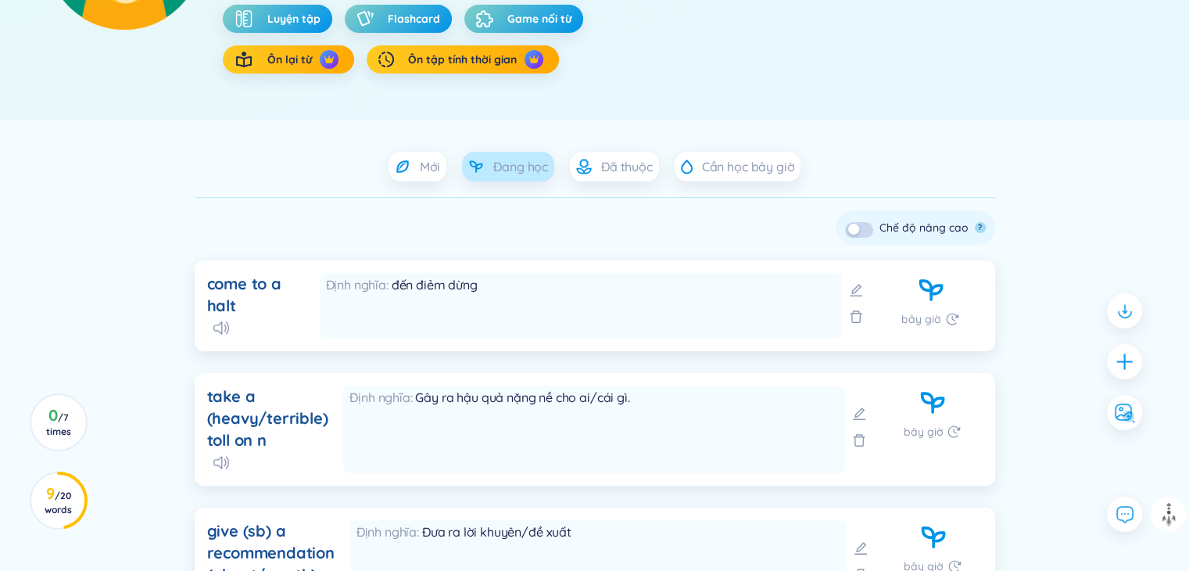
scroll to position [382, 0]
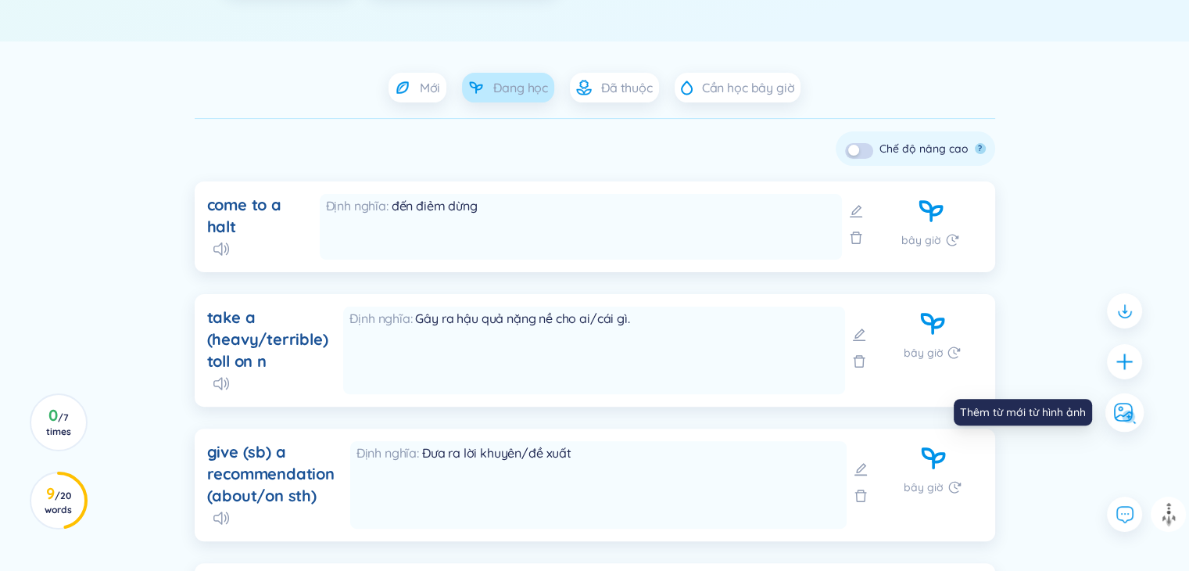
click at [1123, 423] on div at bounding box center [1124, 412] width 39 height 39
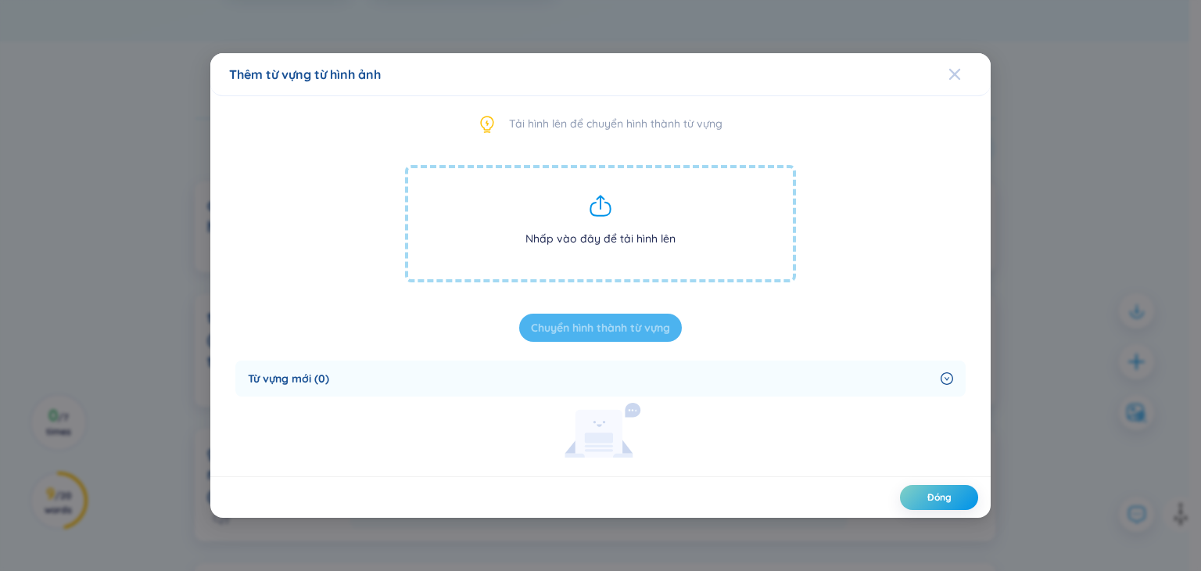
click at [951, 70] on icon "Close" at bounding box center [954, 74] width 13 height 13
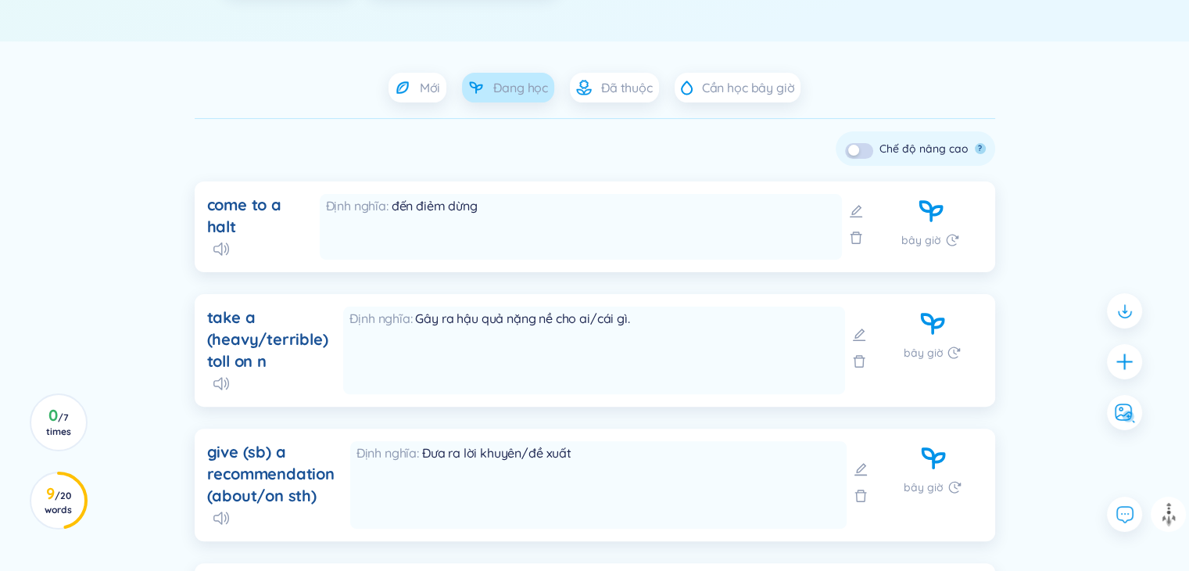
scroll to position [408, 0]
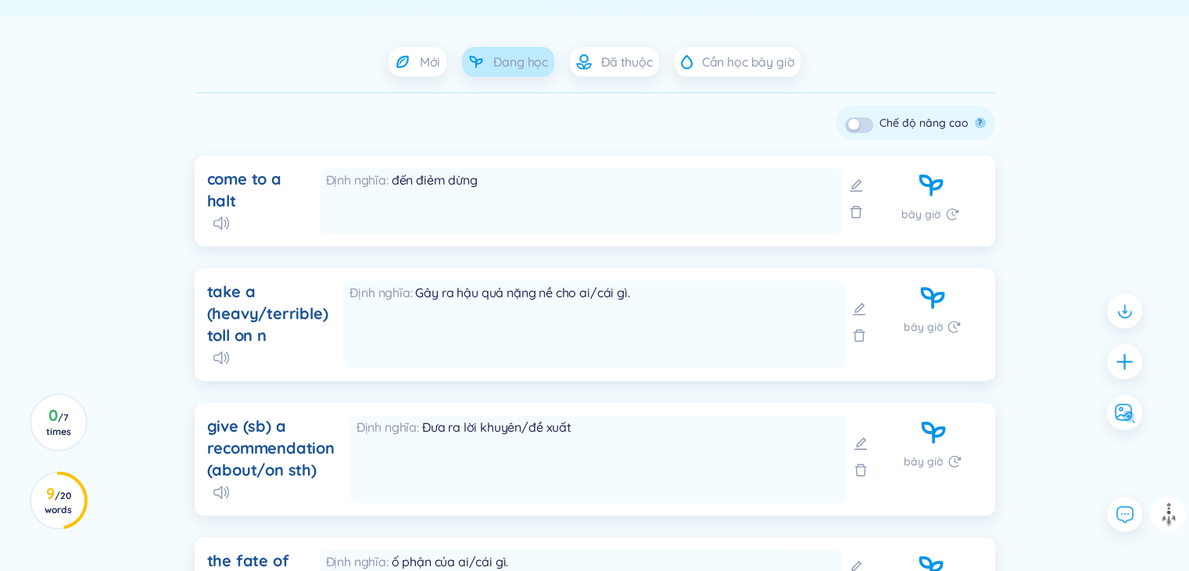
drag, startPoint x: 1140, startPoint y: 417, endPoint x: 1126, endPoint y: 408, distance: 16.5
click at [1129, 410] on div at bounding box center [1124, 412] width 35 height 35
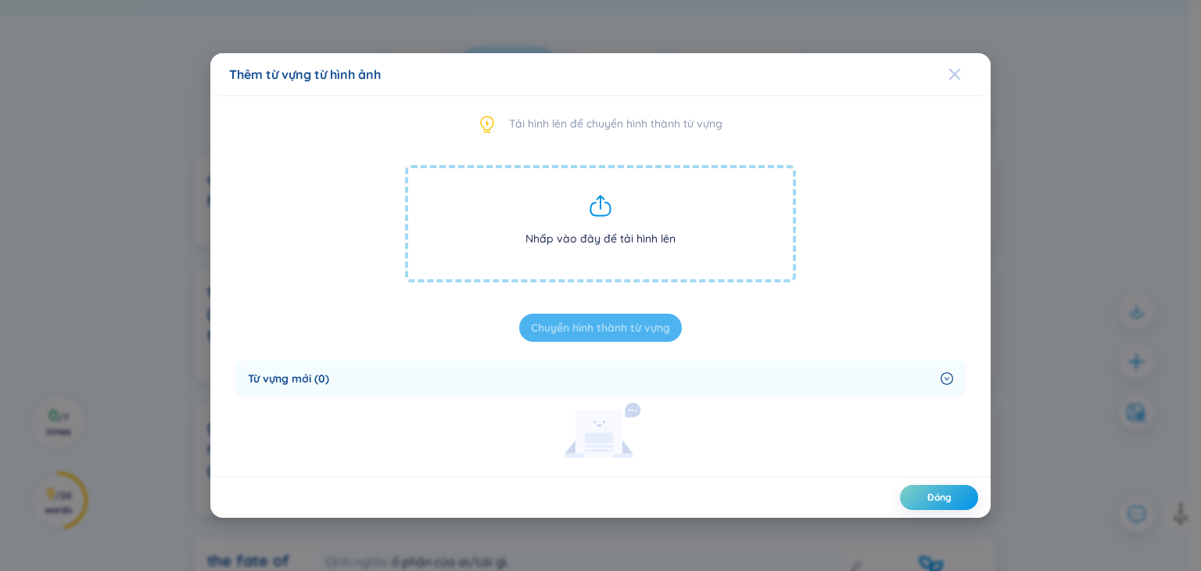
click at [961, 69] on span "Close" at bounding box center [969, 74] width 42 height 42
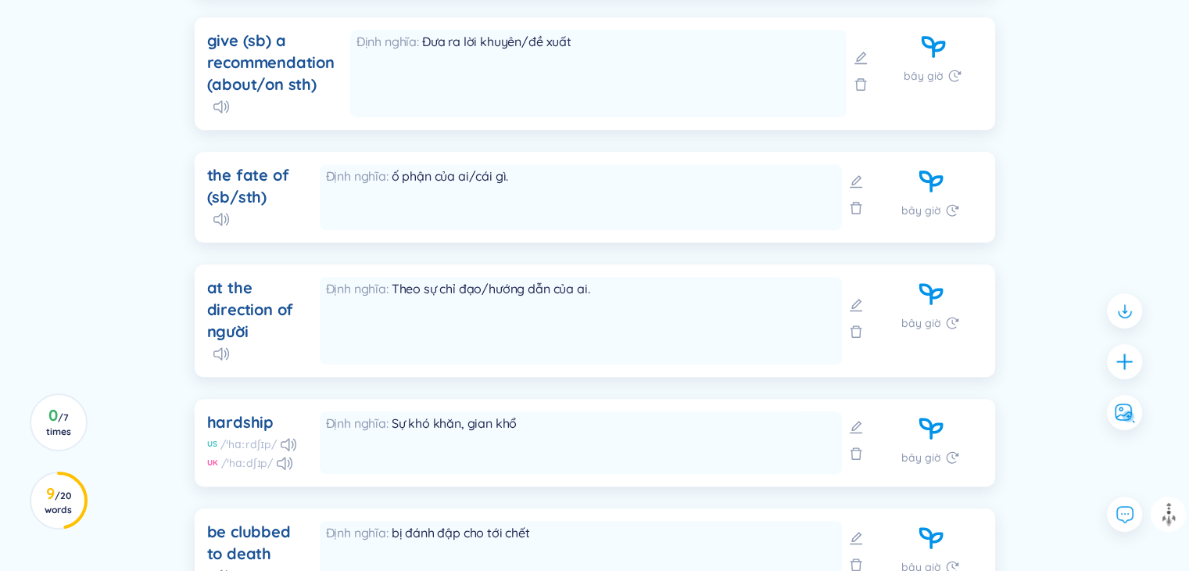
scroll to position [795, 0]
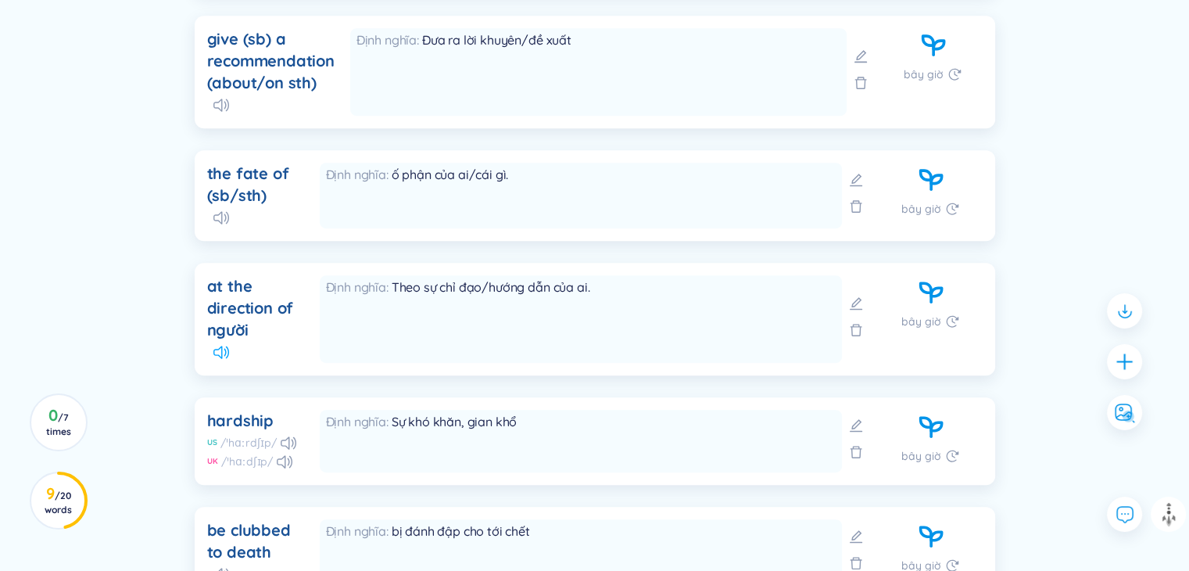
click at [219, 356] on icon at bounding box center [221, 352] width 16 height 13
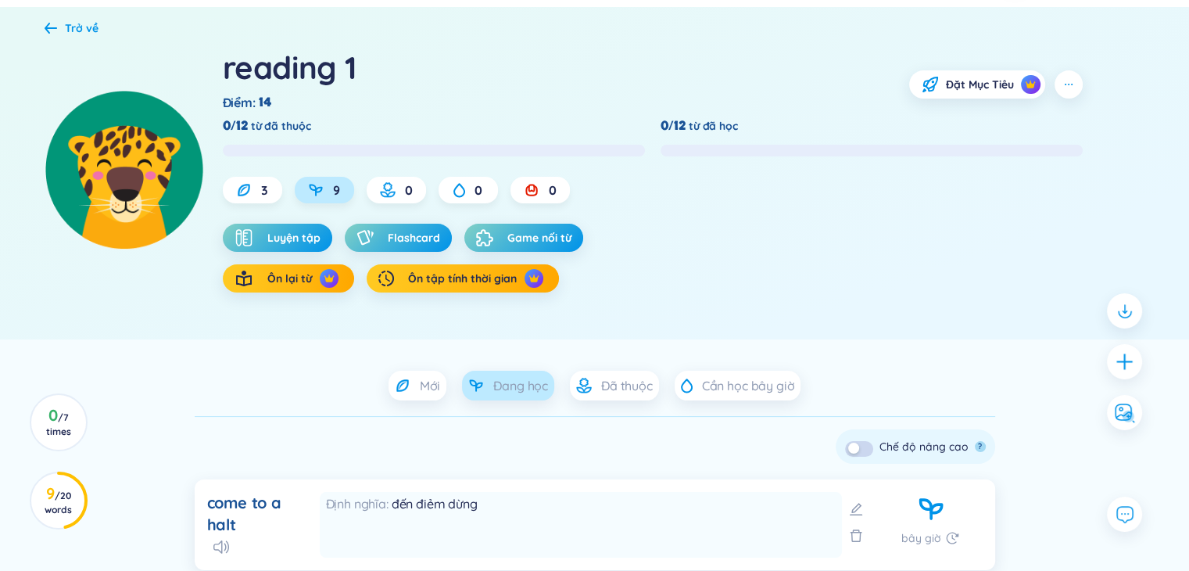
scroll to position [0, 0]
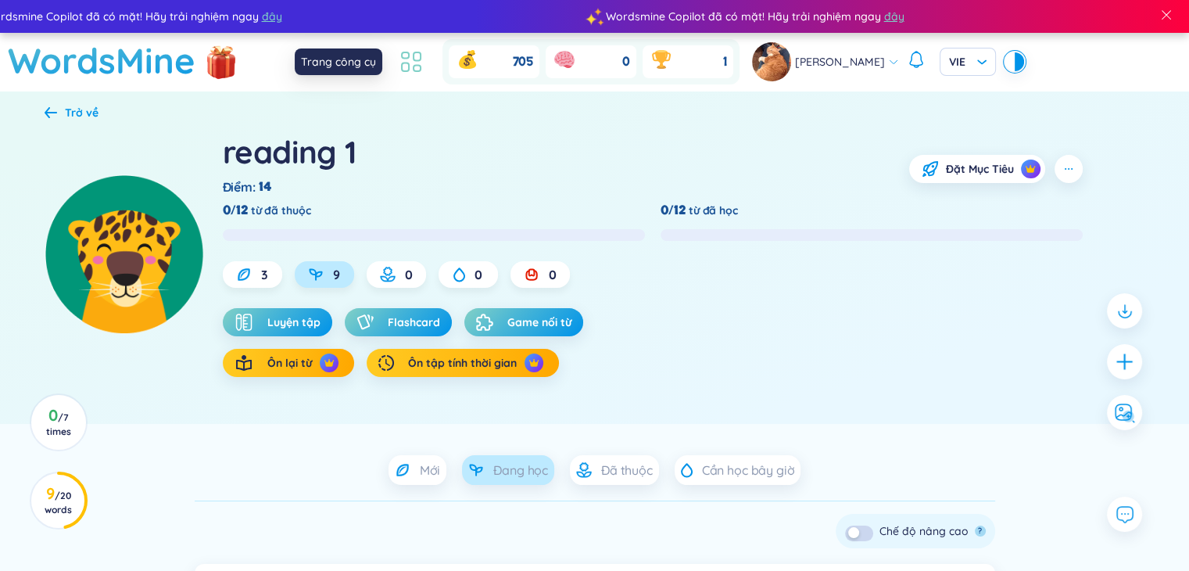
click at [403, 69] on icon at bounding box center [411, 62] width 28 height 28
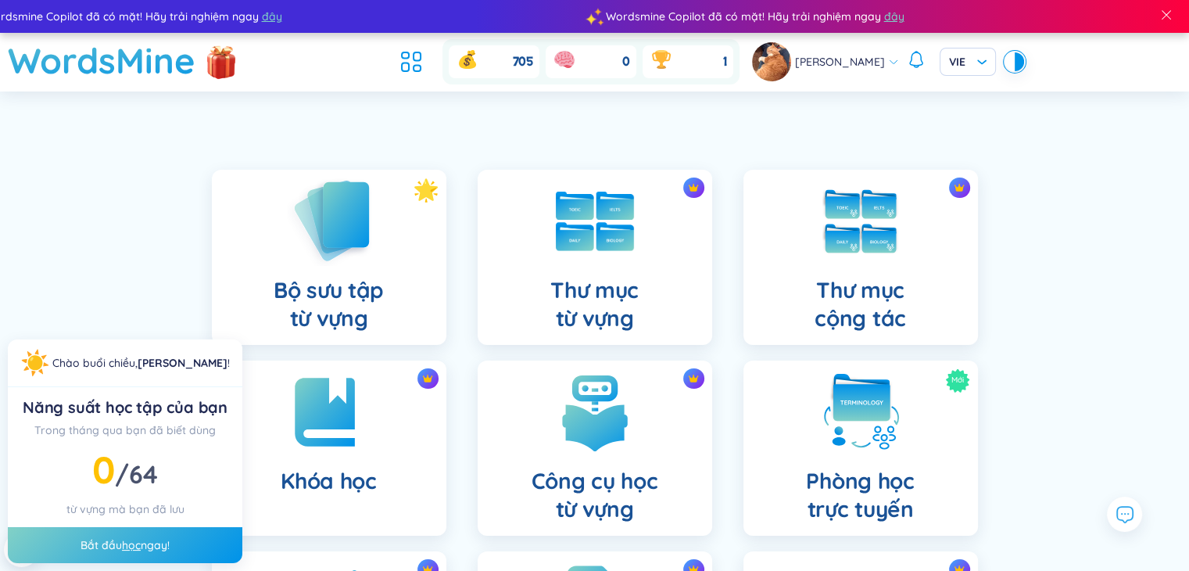
click at [328, 302] on h4 "Bộ sưu tập từ vựng" at bounding box center [329, 304] width 110 height 56
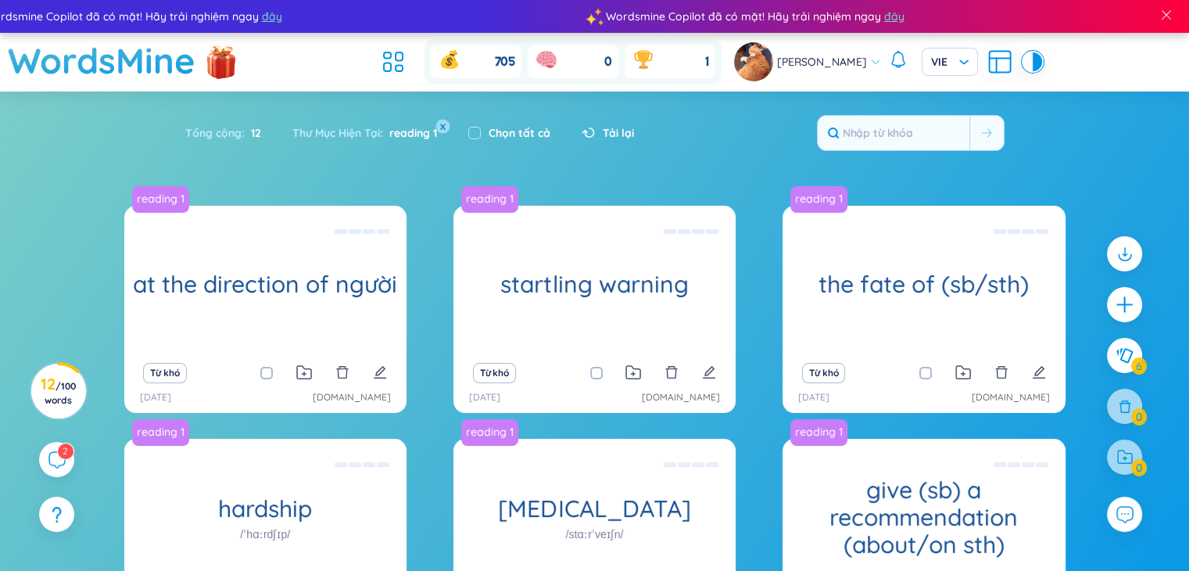
click at [444, 130] on button "x" at bounding box center [442, 126] width 14 height 14
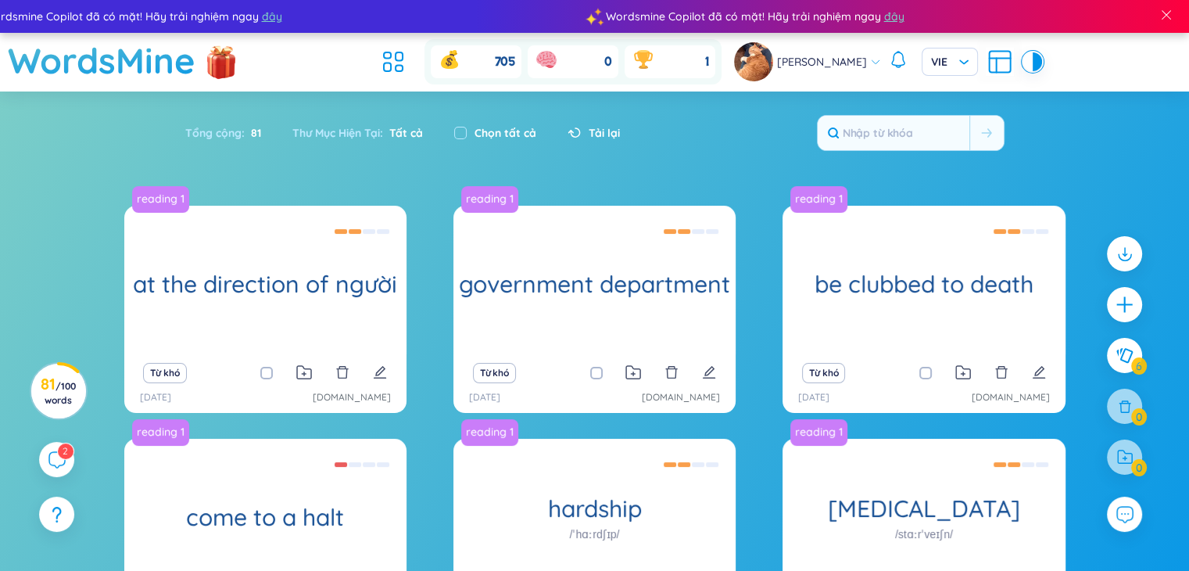
click at [444, 120] on div "Chọn tất cả" at bounding box center [495, 132] width 113 height 33
click at [866, 129] on input "text" at bounding box center [894, 133] width 152 height 34
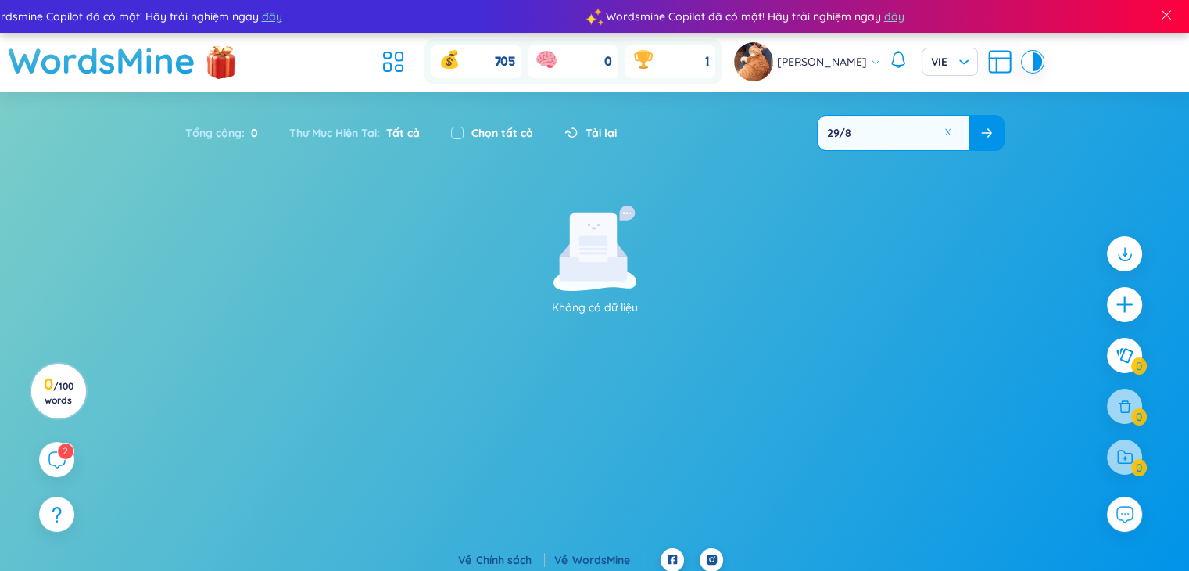
type input "29/8"
click at [996, 129] on button at bounding box center [986, 133] width 34 height 34
click at [994, 131] on button at bounding box center [986, 133] width 34 height 34
drag, startPoint x: 879, startPoint y: 157, endPoint x: 914, endPoint y: 139, distance: 39.5
click at [882, 152] on div "Tổng cộng : 0 Thư Mục Hiện Tại : Tất cả Chọn tất cả Tải lại 29/8" at bounding box center [595, 140] width 976 height 67
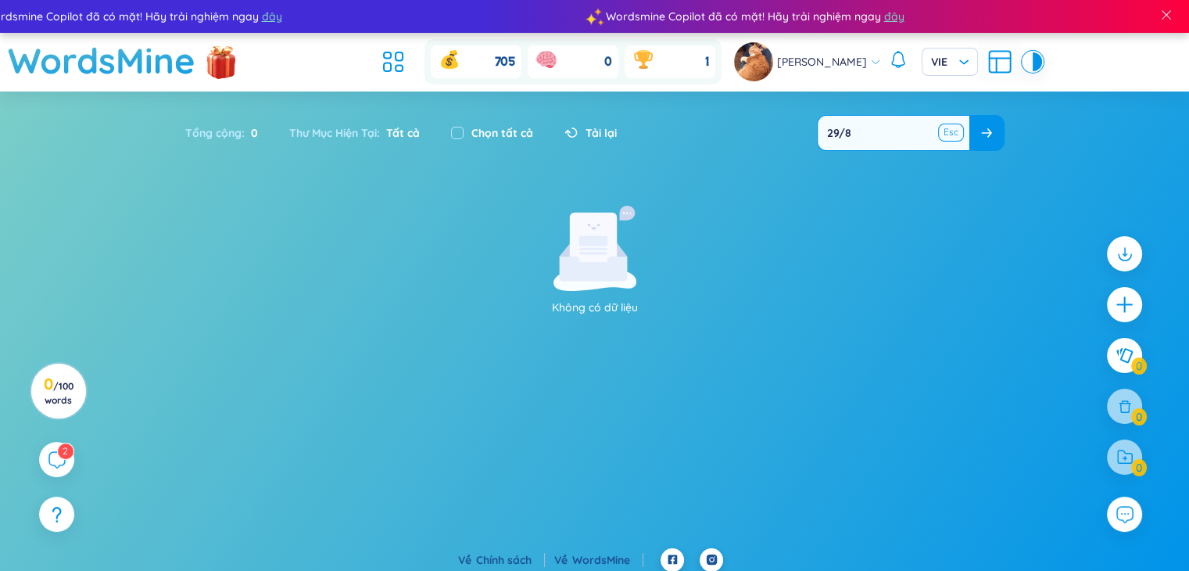
click at [951, 132] on button at bounding box center [951, 133] width 23 height 20
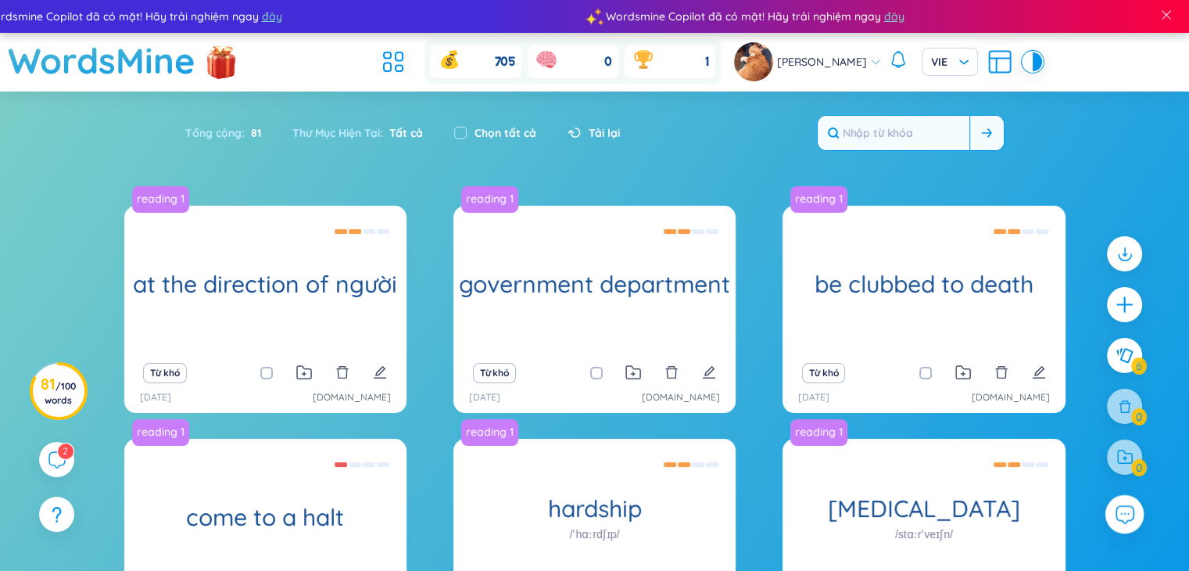
click at [1126, 526] on button at bounding box center [1124, 514] width 39 height 39
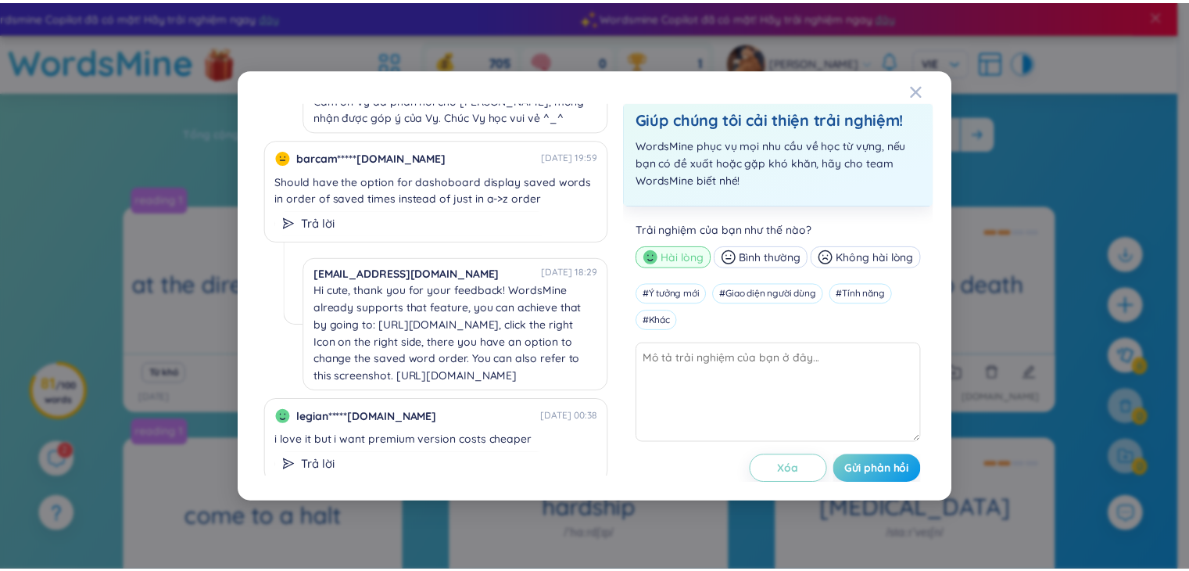
scroll to position [998, 0]
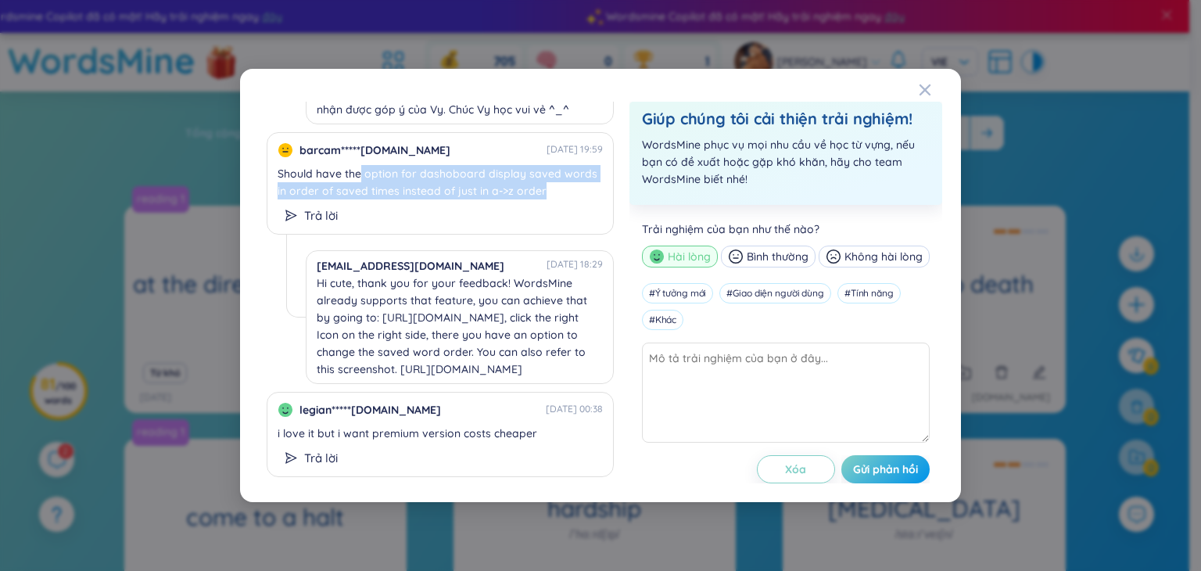
drag, startPoint x: 359, startPoint y: 139, endPoint x: 553, endPoint y: 154, distance: 194.4
click at [553, 161] on div "Should have the option for dashoboard display saved words in order of saved tim…" at bounding box center [441, 182] width 326 height 42
click at [921, 88] on icon "Close" at bounding box center [924, 89] width 11 height 11
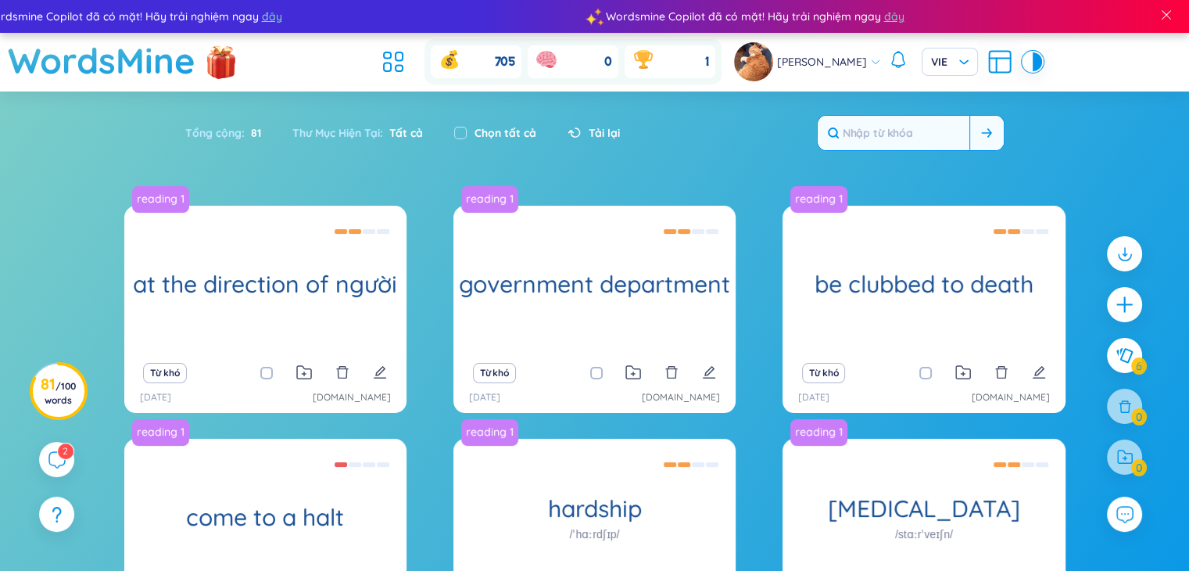
click at [1004, 63] on icon at bounding box center [1000, 62] width 28 height 28
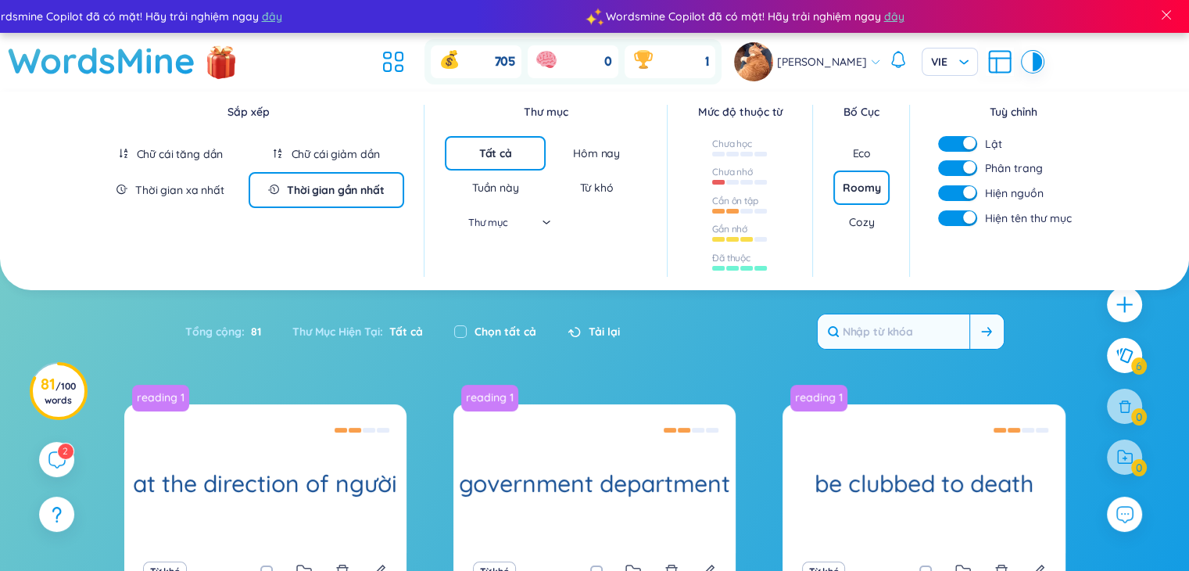
click at [858, 163] on div "Eco" at bounding box center [861, 153] width 56 height 34
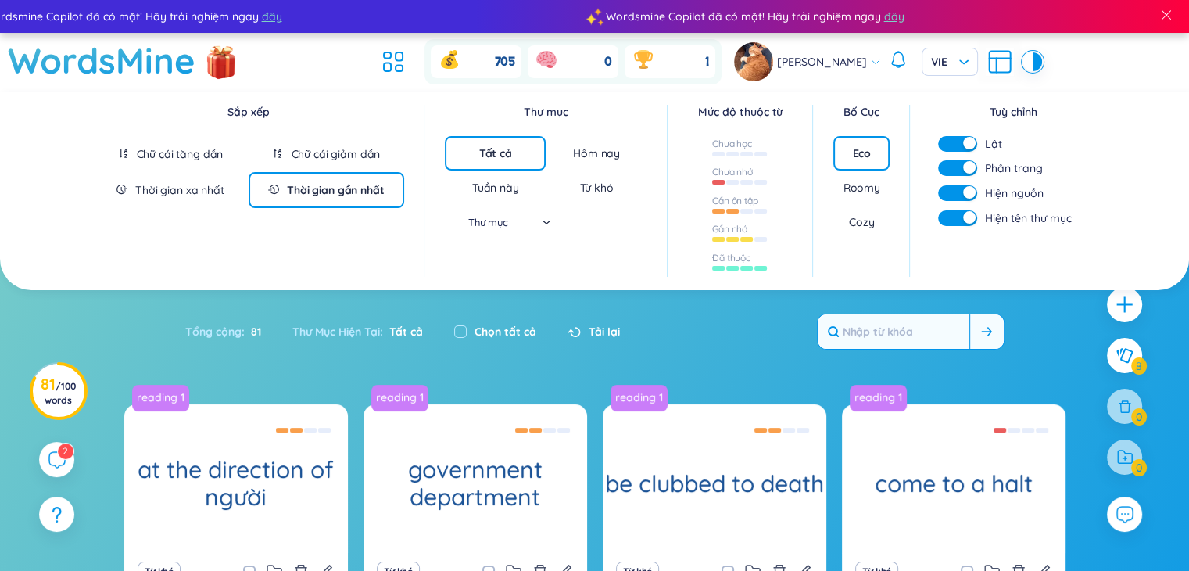
click at [859, 189] on div "Roomy" at bounding box center [861, 188] width 37 height 16
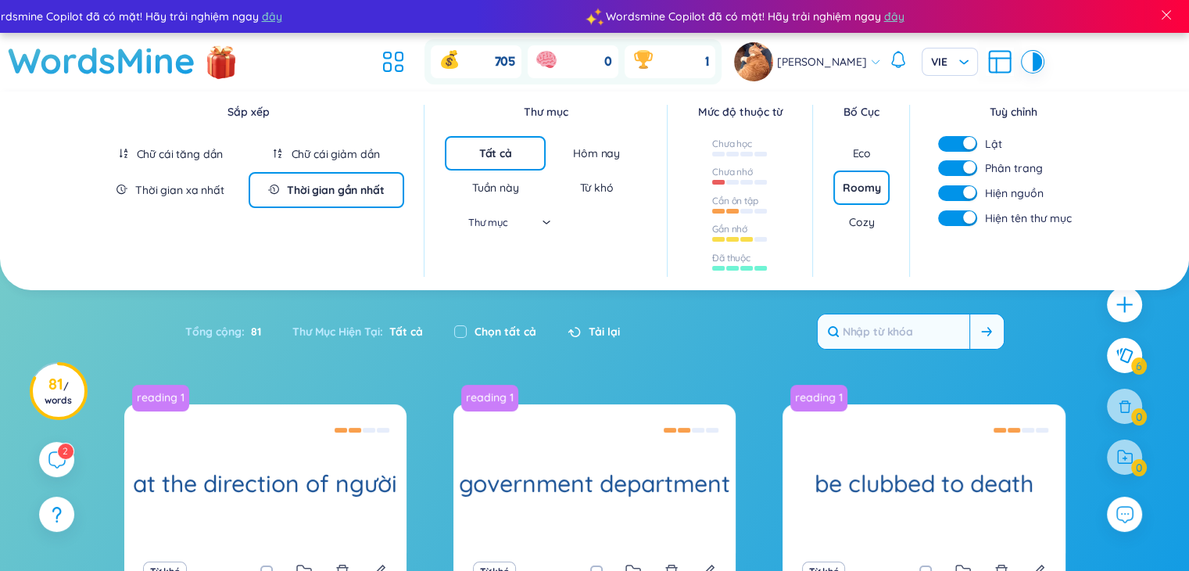
click at [854, 160] on div "Eco" at bounding box center [861, 153] width 19 height 16
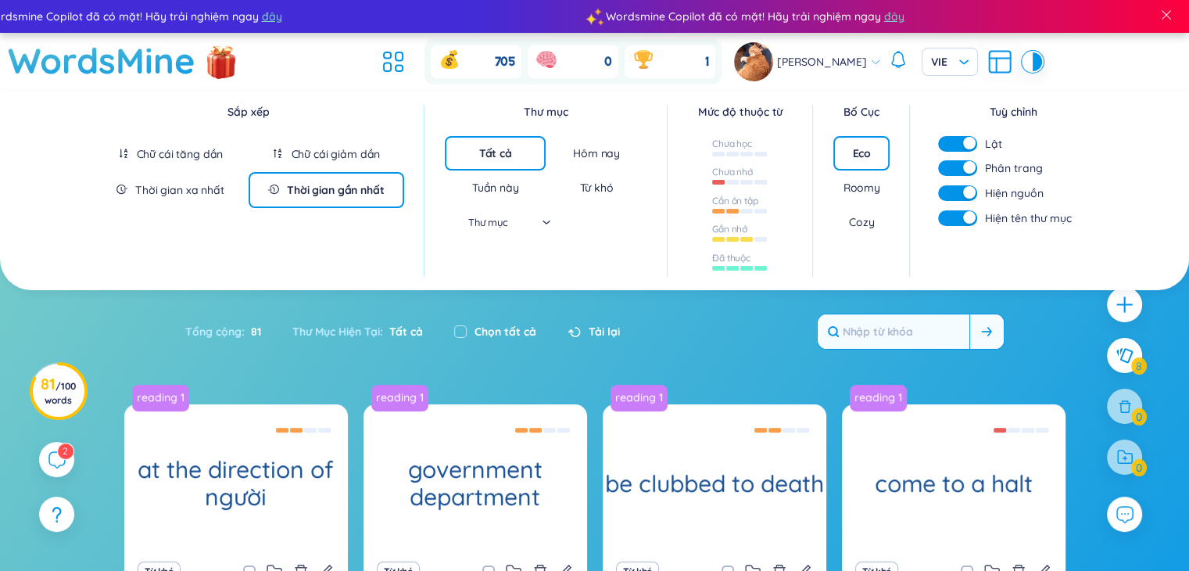
click at [876, 221] on div "Cozy" at bounding box center [861, 222] width 56 height 34
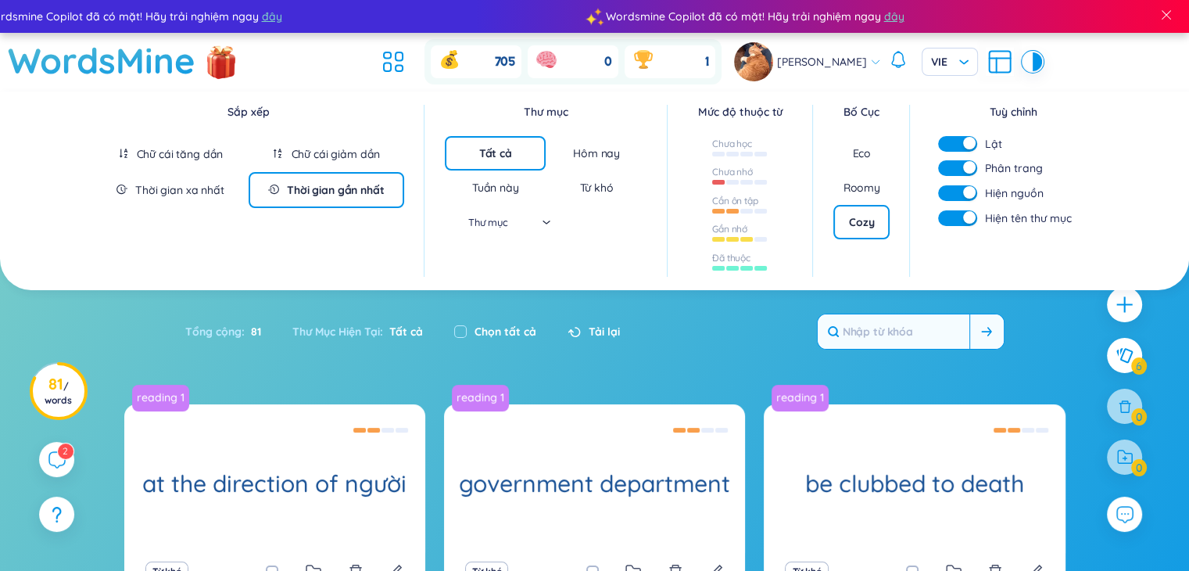
click at [868, 170] on div "Roomy" at bounding box center [861, 187] width 56 height 34
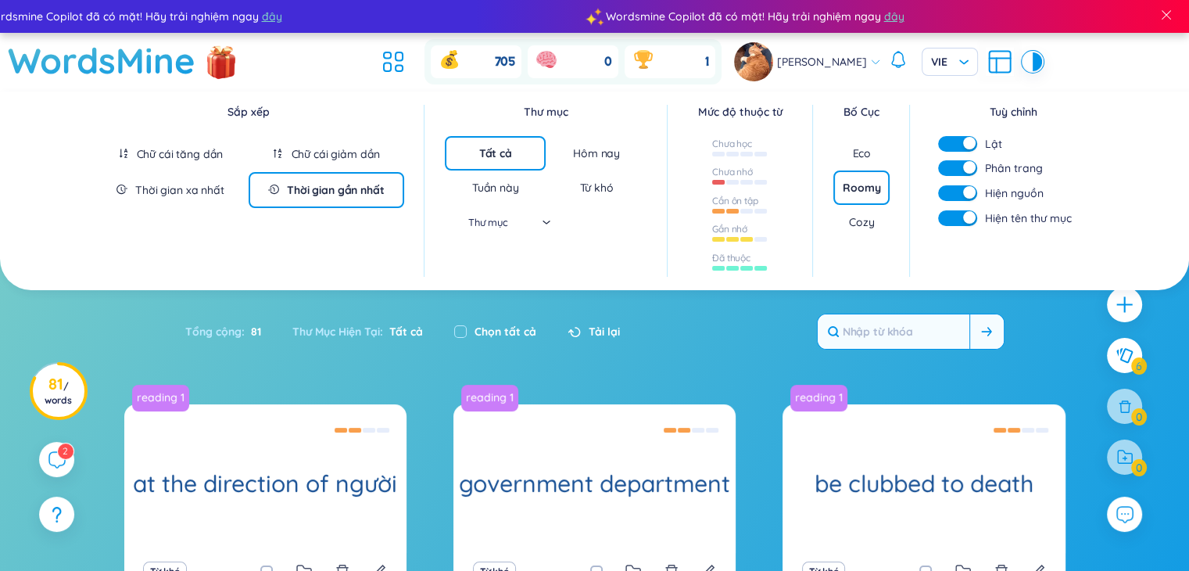
click at [545, 213] on div "Thư mục" at bounding box center [495, 221] width 109 height 23
click at [591, 160] on div "Hôm nay" at bounding box center [596, 153] width 101 height 34
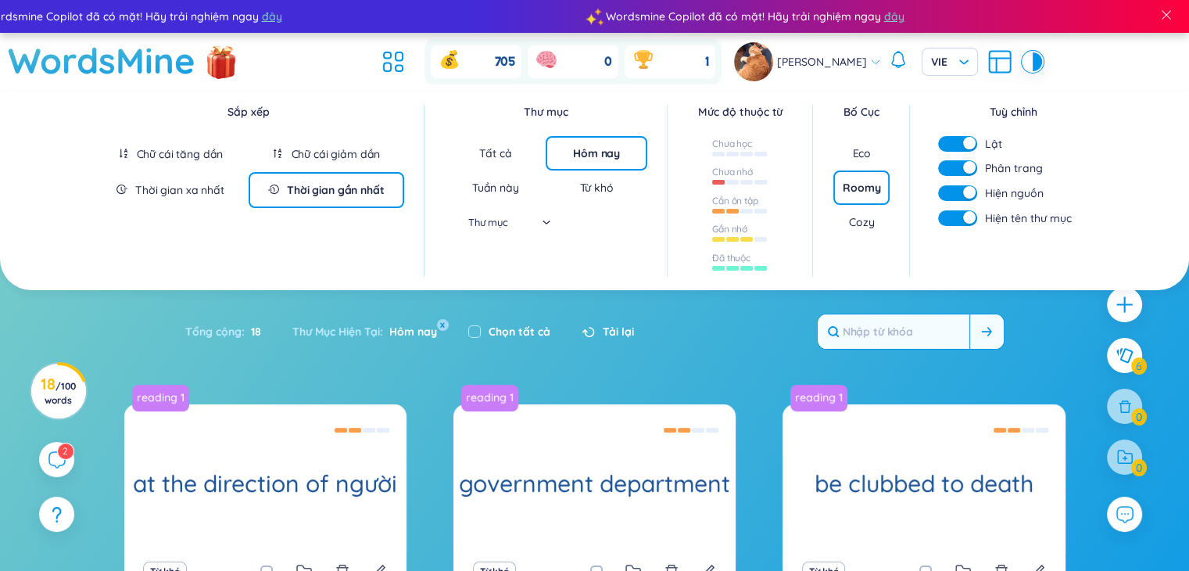
click at [729, 361] on div "Tổng cộng : 18 Thư Mục Hiện Tại : Hôm nay x Chọn tất cả Tải lại" at bounding box center [595, 339] width 976 height 67
click at [548, 218] on div "Thư mục" at bounding box center [495, 221] width 109 height 23
click at [702, 314] on div "Tổng cộng : 18 Thư Mục Hiện Tại : Hôm nay x Chọn tất cả Tải lại" at bounding box center [595, 339] width 976 height 67
click at [751, 335] on div "Tổng cộng : 18 Thư Mục Hiện Tại : Hôm nay x Chọn tất cả Tải lại" at bounding box center [595, 339] width 976 height 67
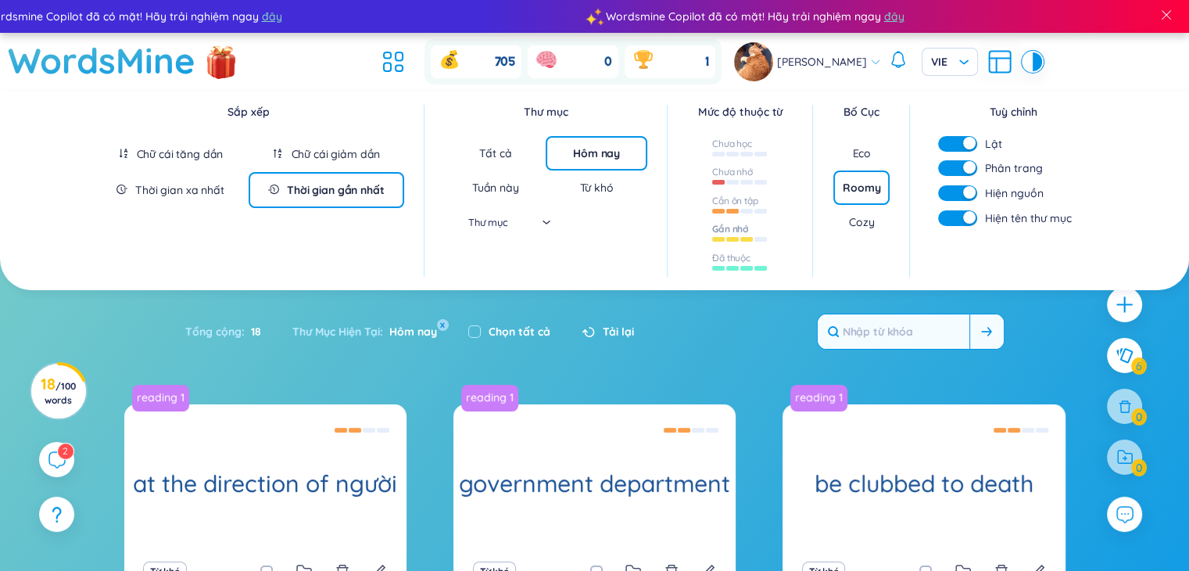
click at [750, 232] on div at bounding box center [740, 237] width 56 height 17
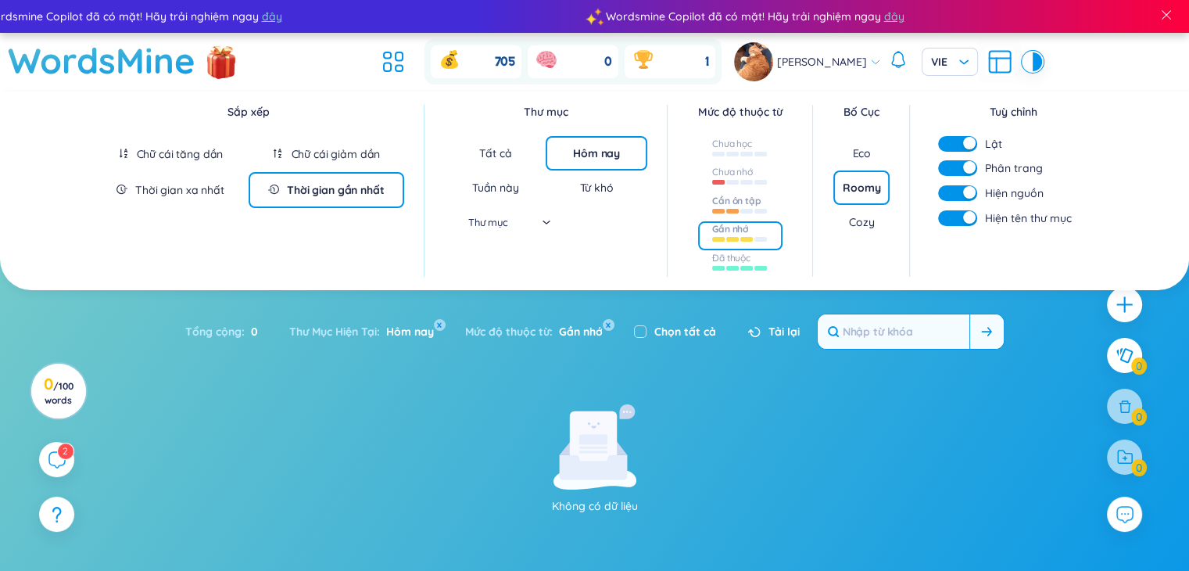
click at [738, 209] on div at bounding box center [740, 211] width 56 height 5
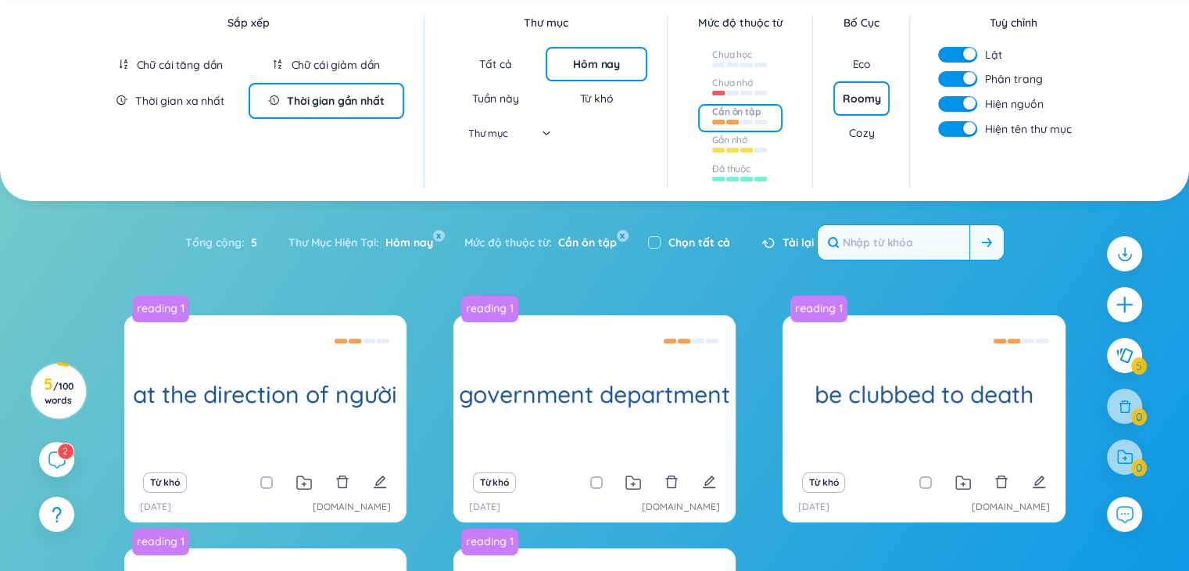
scroll to position [41, 0]
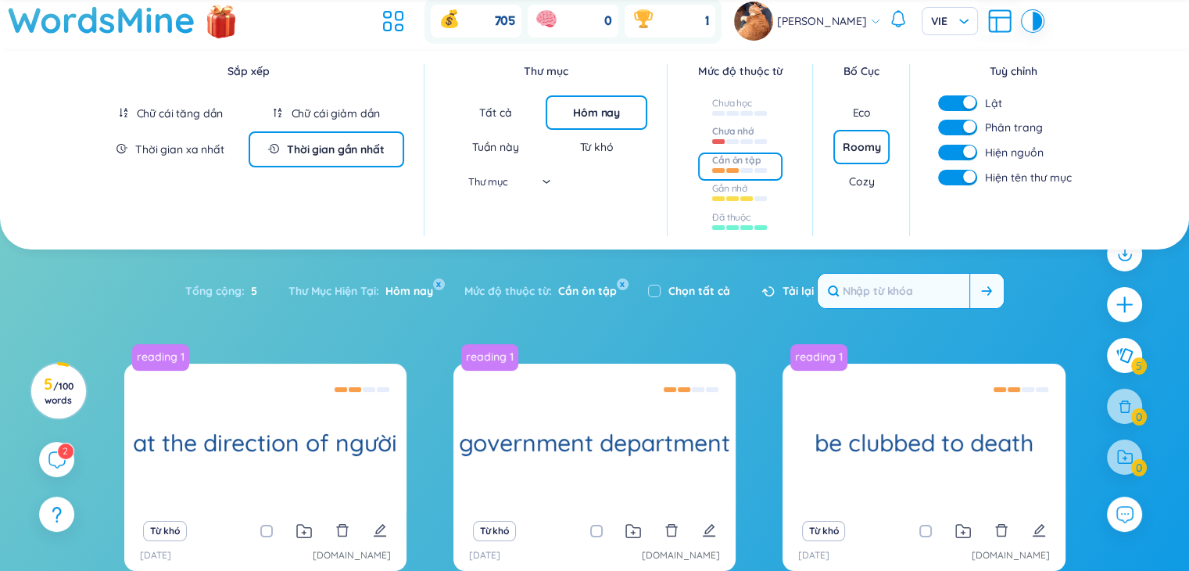
click at [738, 141] on div at bounding box center [740, 141] width 56 height 5
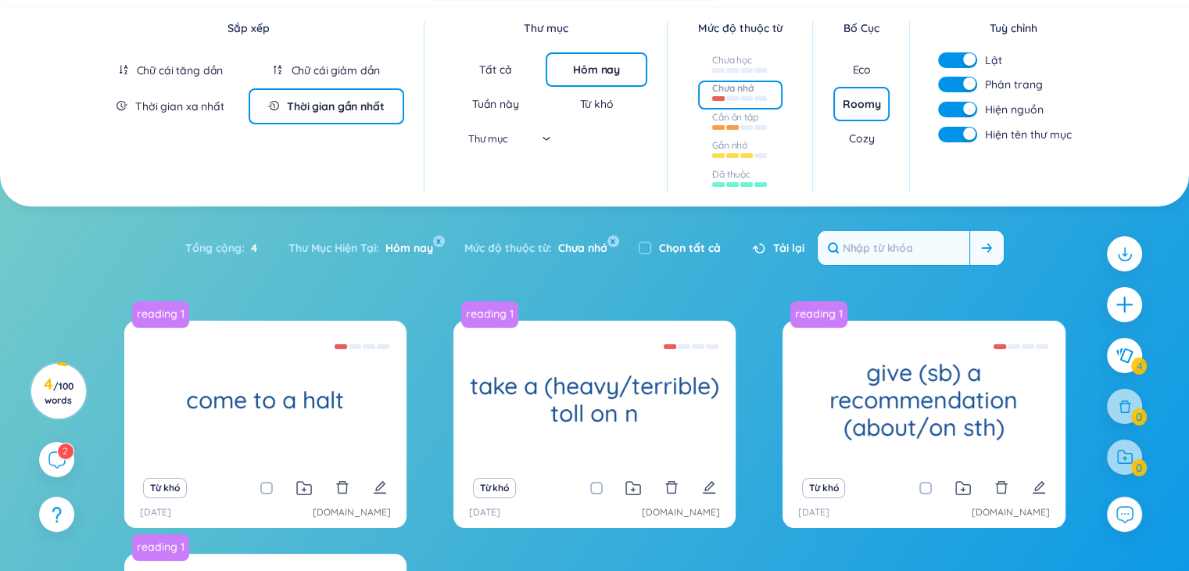
scroll to position [70, 0]
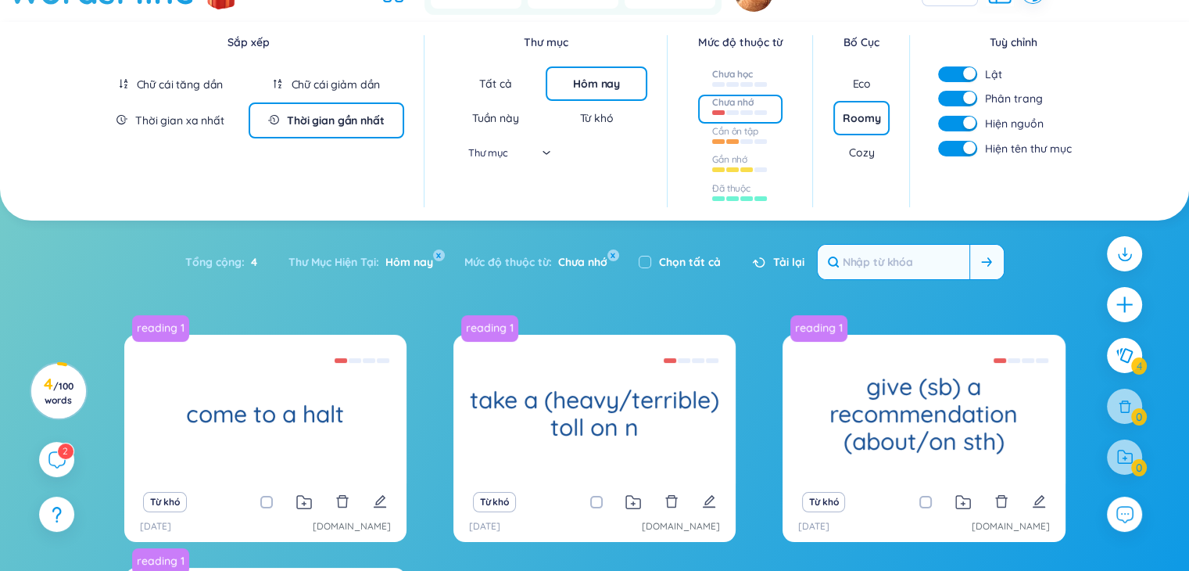
click at [761, 74] on div at bounding box center [740, 82] width 56 height 17
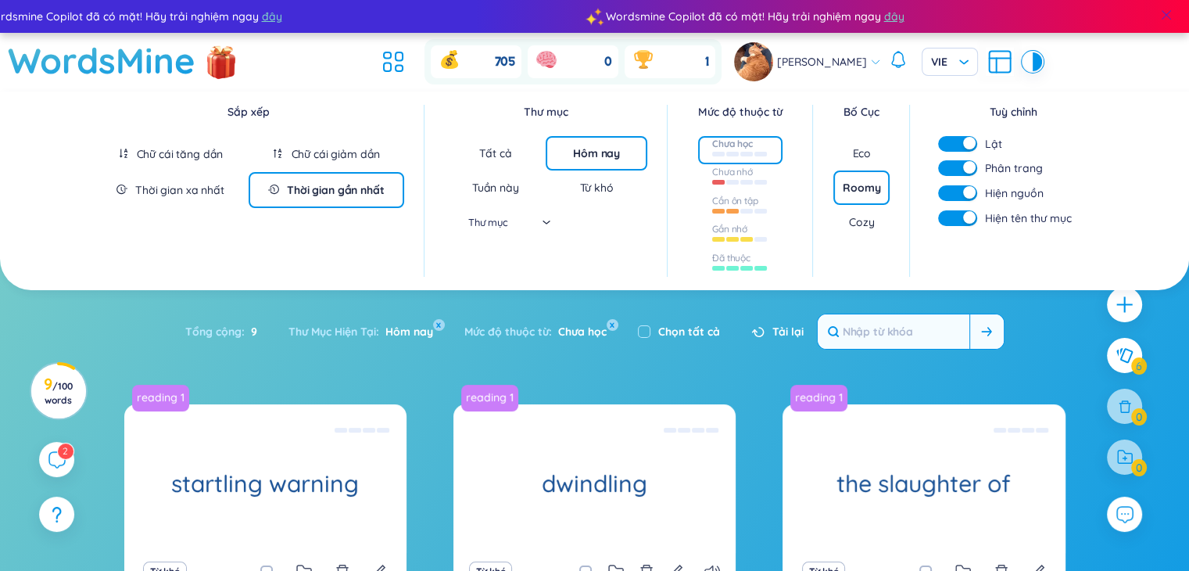
click at [1169, 14] on span at bounding box center [1166, 15] width 14 height 14
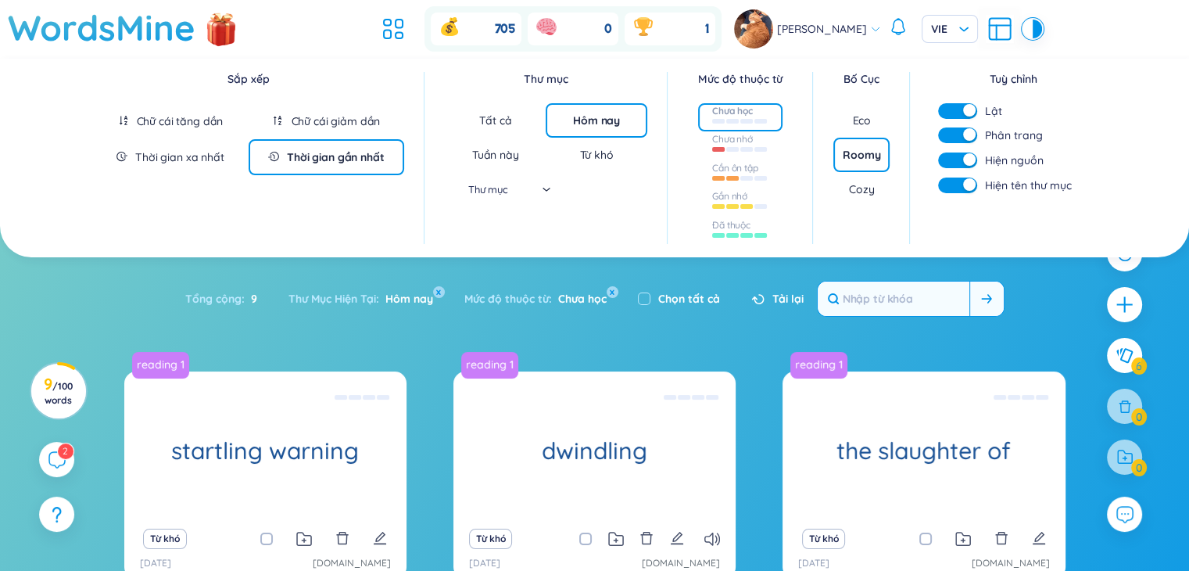
click at [607, 124] on div "Hôm nay" at bounding box center [596, 121] width 47 height 16
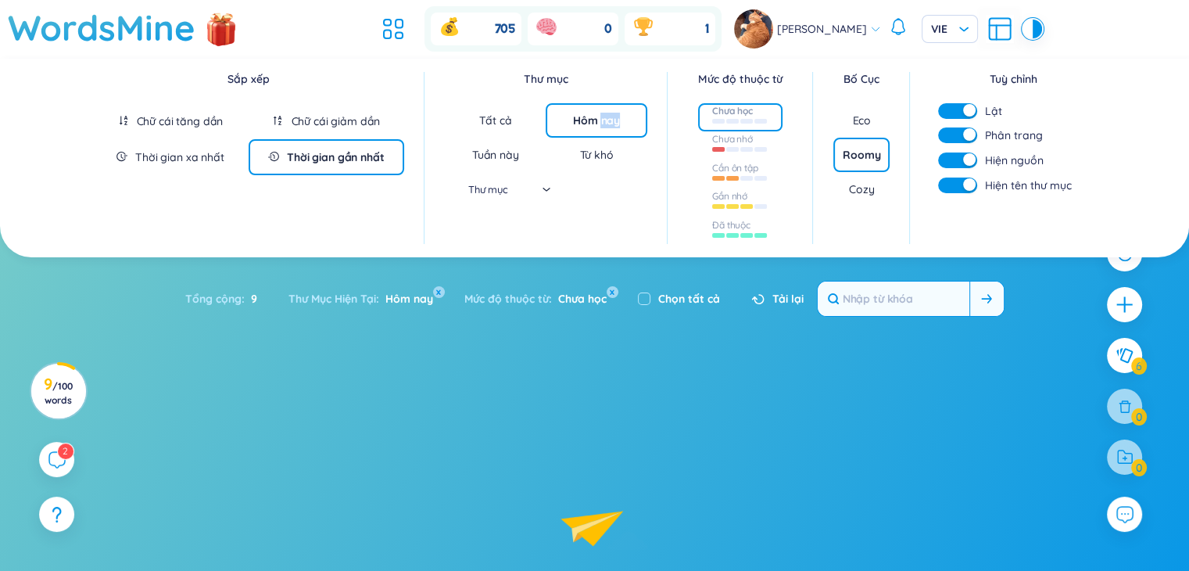
click at [607, 124] on div "Hôm nay" at bounding box center [596, 121] width 47 height 16
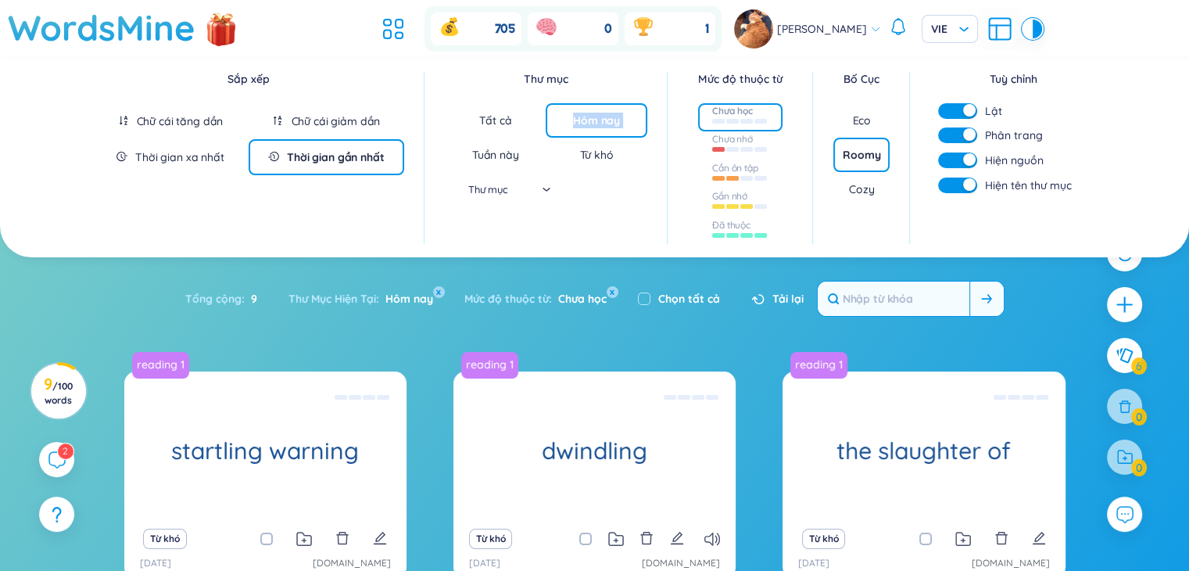
click at [782, 105] on button "x" at bounding box center [781, 104] width 12 height 12
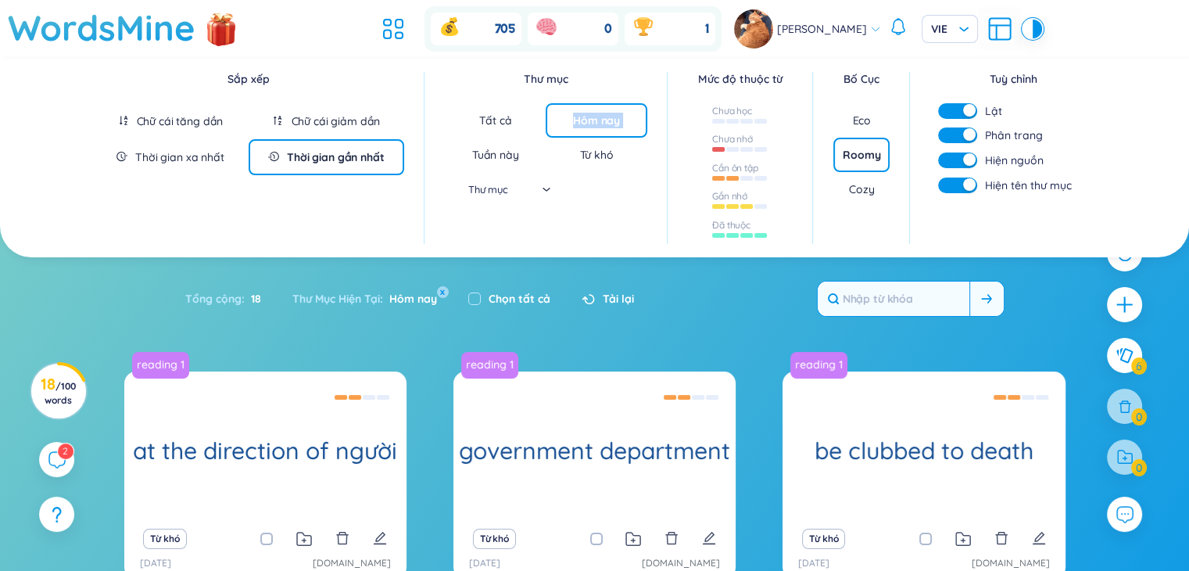
click at [544, 185] on div "Thư mục" at bounding box center [495, 188] width 109 height 23
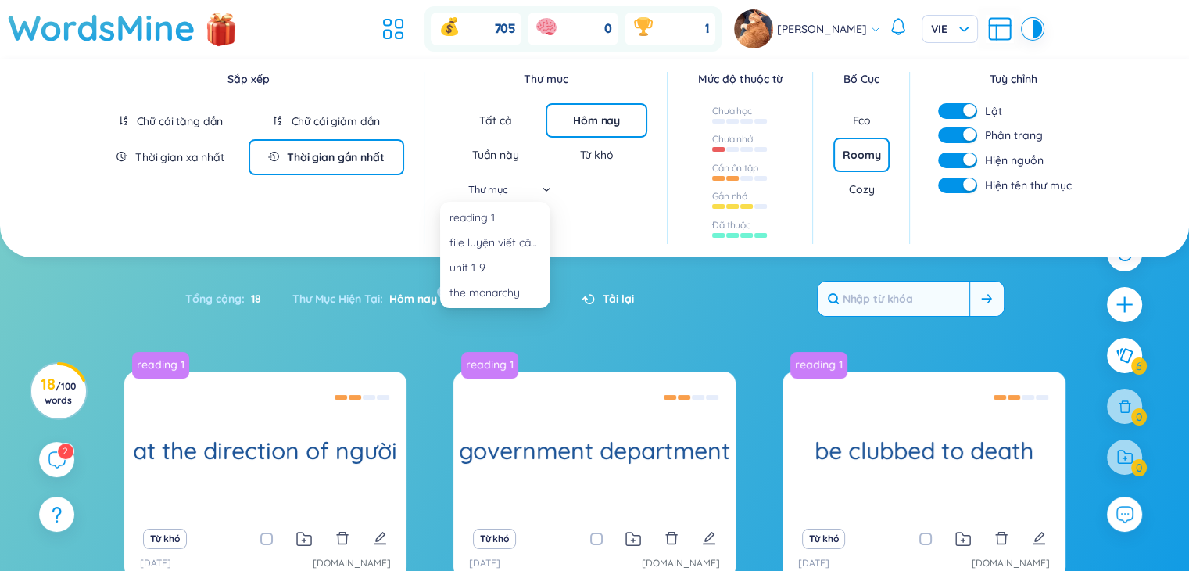
click at [544, 185] on div "Thư mục" at bounding box center [495, 188] width 109 height 23
click at [516, 150] on div "Tuần này" at bounding box center [495, 155] width 47 height 16
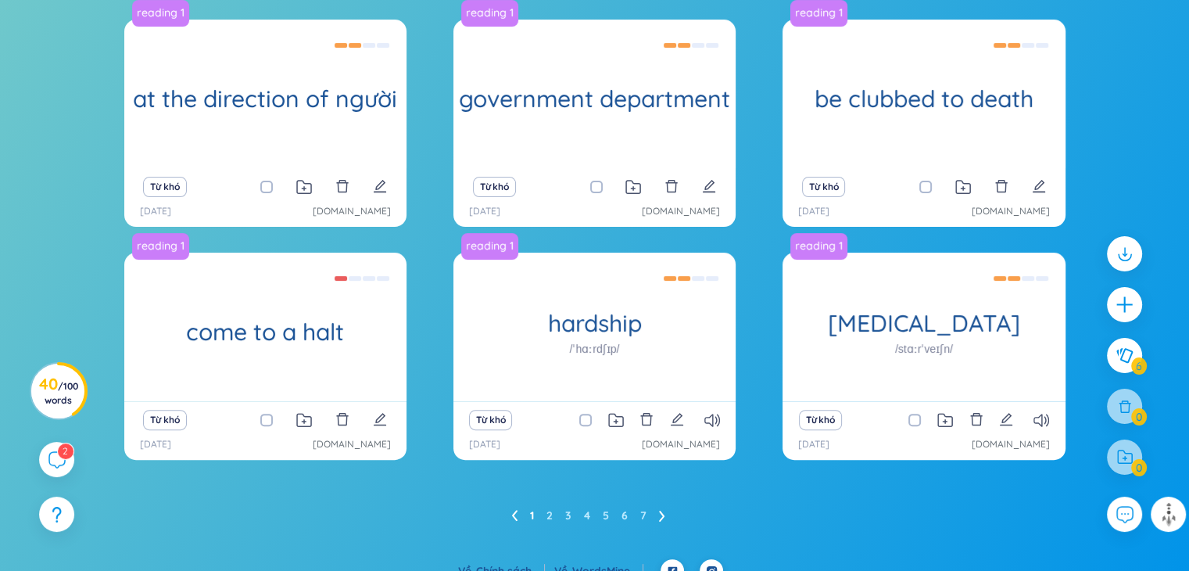
scroll to position [353, 0]
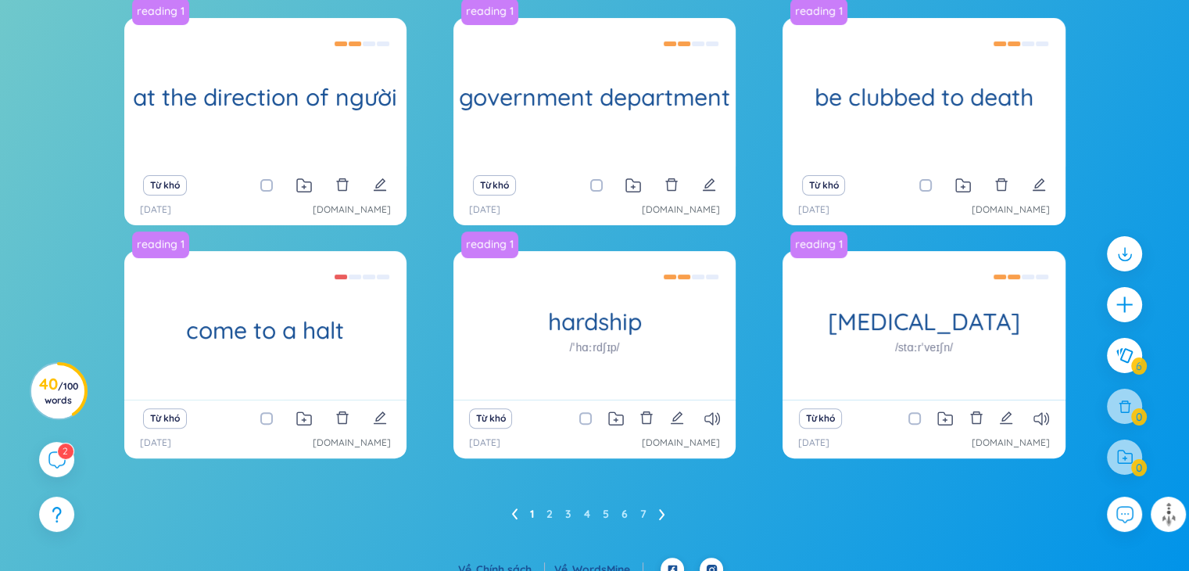
click at [553, 511] on ul "1 2 3 4 5 6 7" at bounding box center [594, 513] width 167 height 25
click at [548, 512] on link "2" at bounding box center [549, 513] width 6 height 23
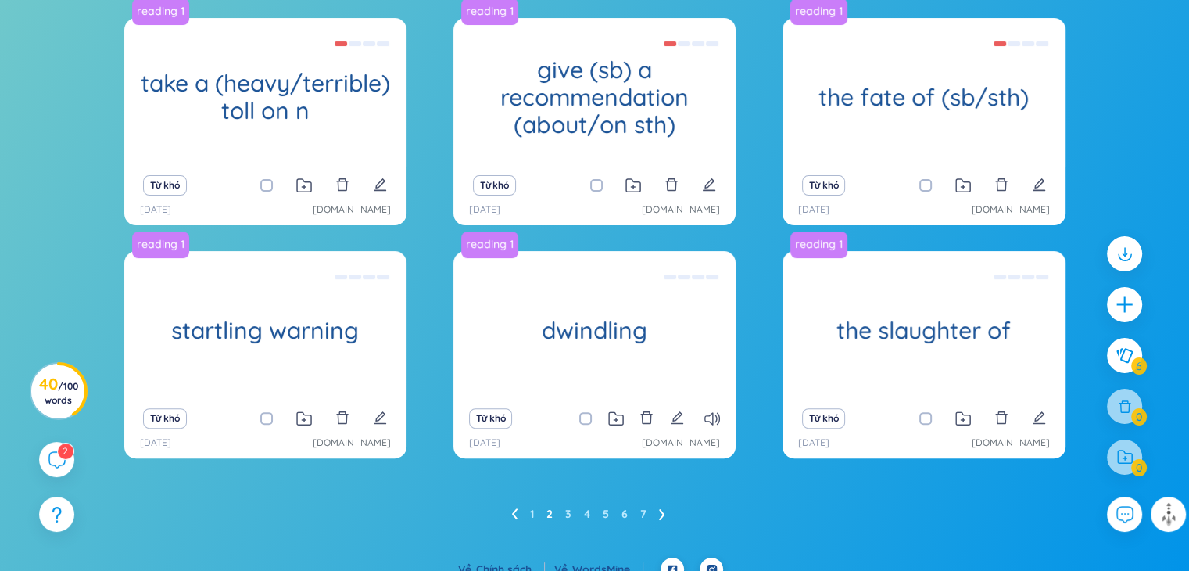
scroll to position [322, 0]
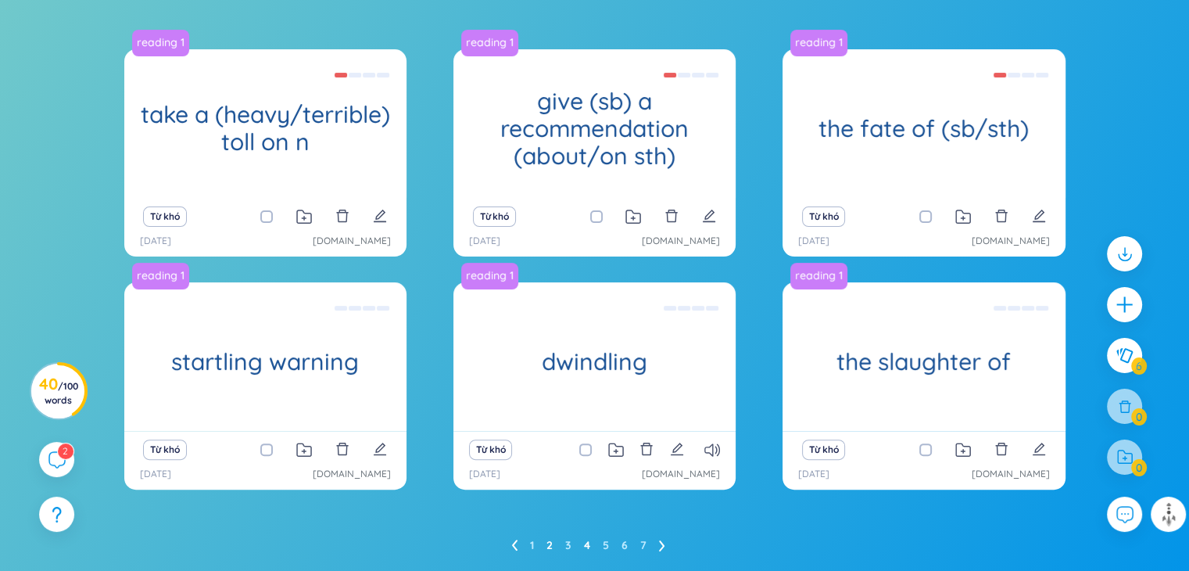
click at [589, 539] on link "4" at bounding box center [587, 544] width 6 height 23
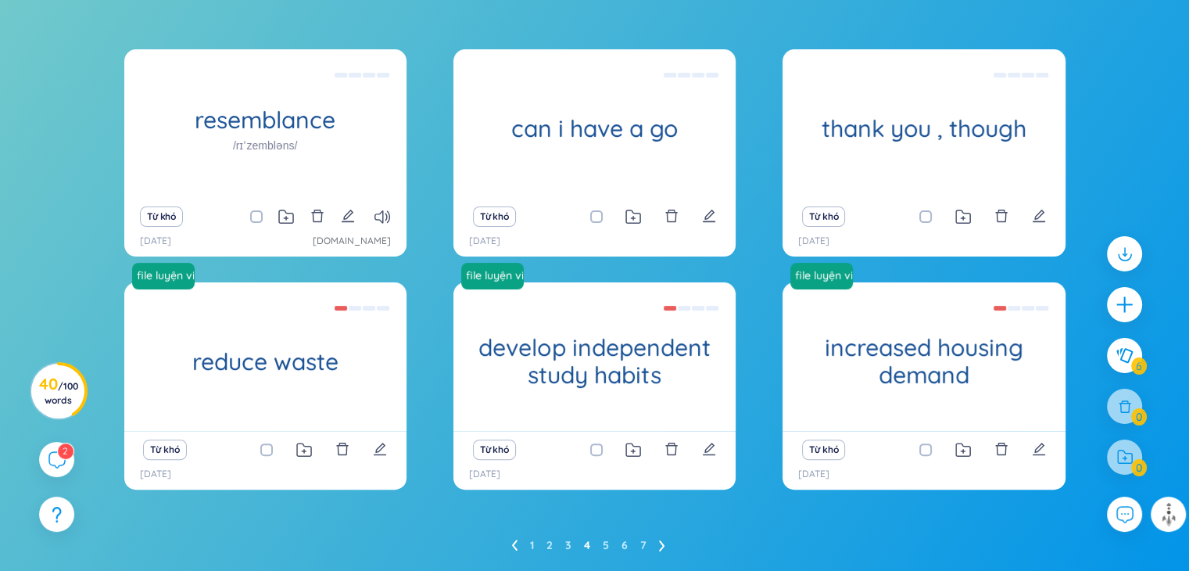
click at [621, 539] on ul "1 2 3 4 5 6 7" at bounding box center [594, 544] width 167 height 25
click at [628, 539] on ul "1 2 3 4 5 6 7" at bounding box center [594, 544] width 167 height 25
click at [623, 535] on link "6" at bounding box center [624, 544] width 6 height 23
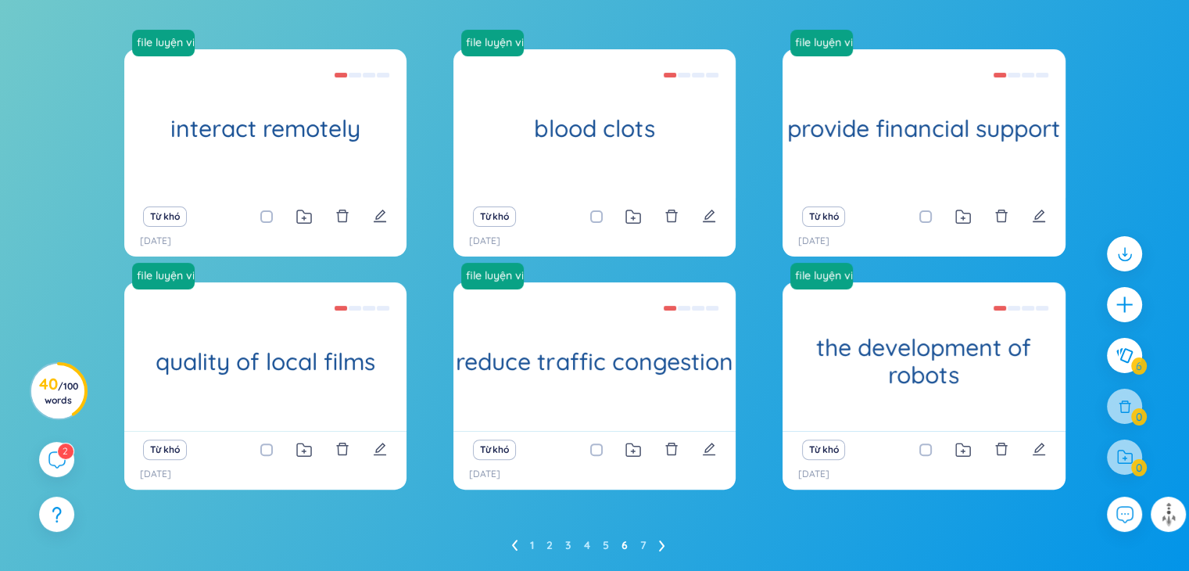
scroll to position [368, 0]
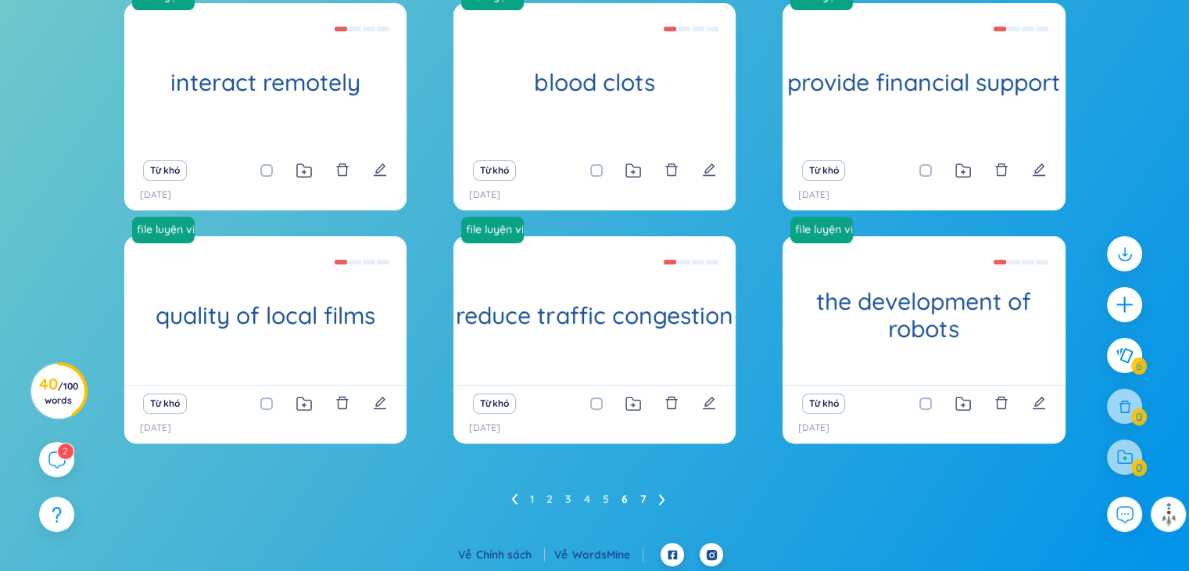
click at [640, 497] on link "7" at bounding box center [643, 498] width 6 height 23
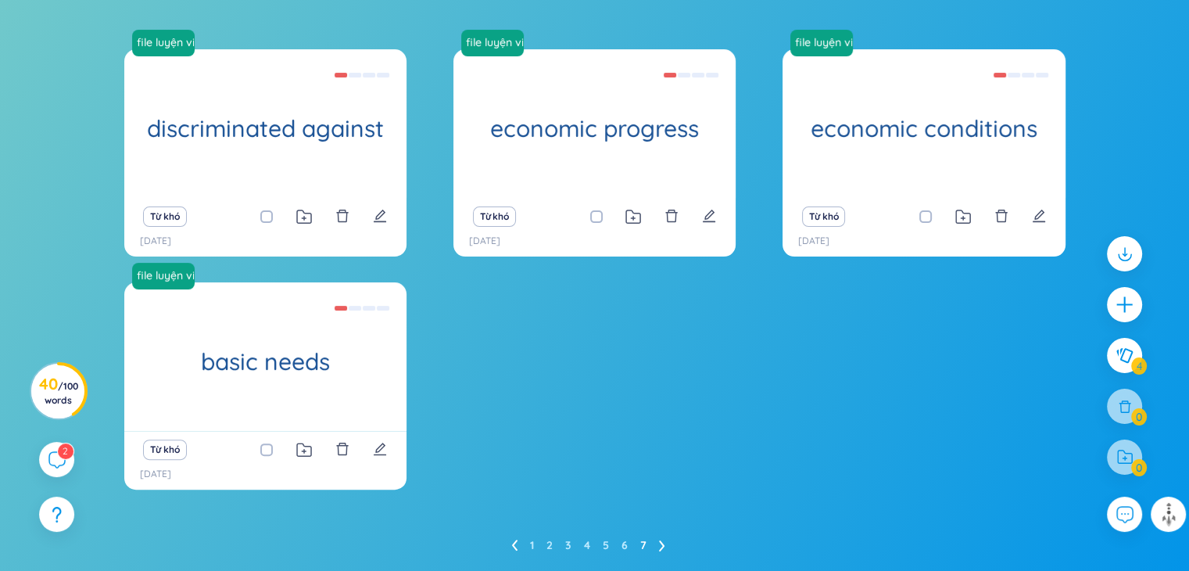
scroll to position [0, 0]
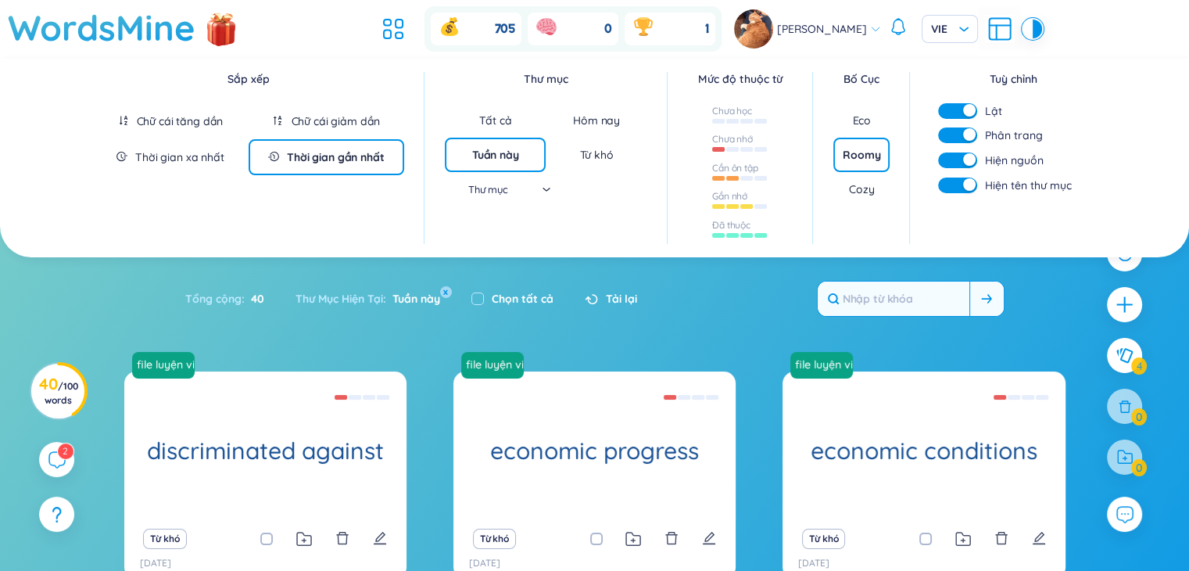
click at [755, 283] on div "Tổng cộng : 40 Thư Mục Hiện Tại : Tuần này x Chọn tất cả Tải lại" at bounding box center [595, 306] width 976 height 67
click at [549, 188] on div "Thư mục" at bounding box center [495, 188] width 109 height 23
click at [792, 292] on div "Tổng cộng : 40 Thư Mục Hiện Tại : Tuần này x Chọn tất cả Tải lại" at bounding box center [595, 306] width 976 height 67
